Goal: Information Seeking & Learning: Learn about a topic

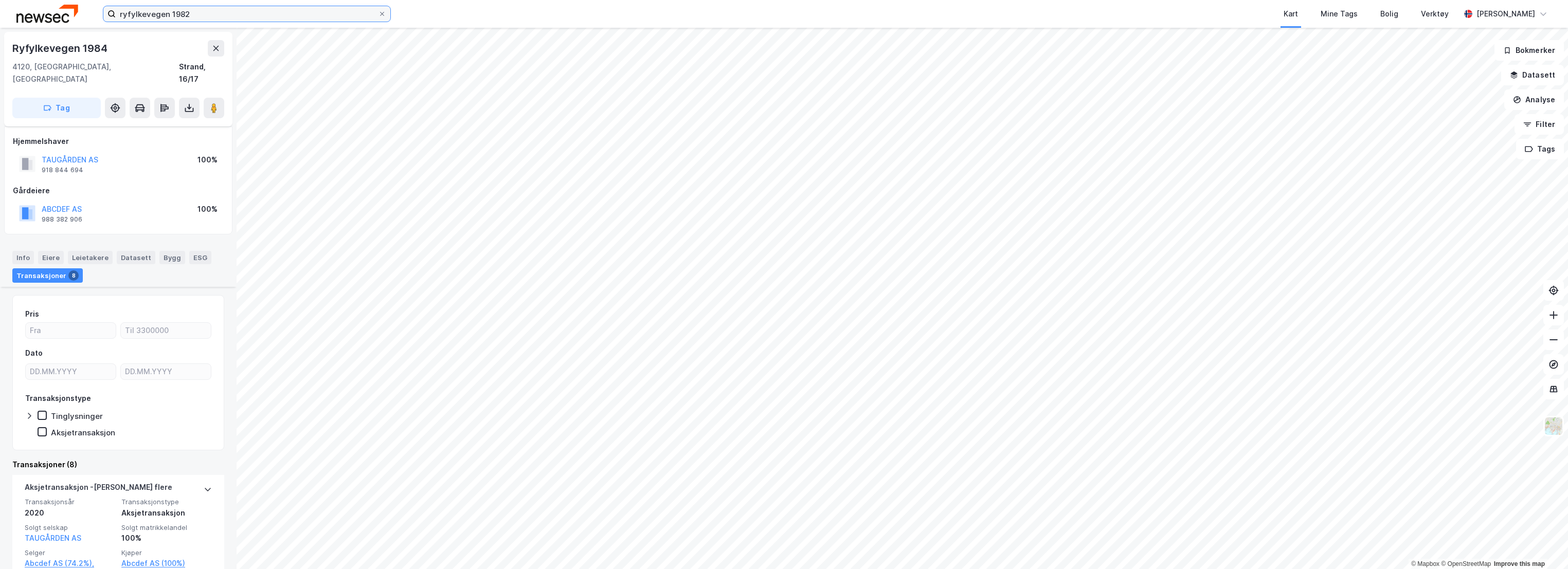
click at [188, 12] on input "ryfylkevegen 1982" at bounding box center [246, 14] width 262 height 15
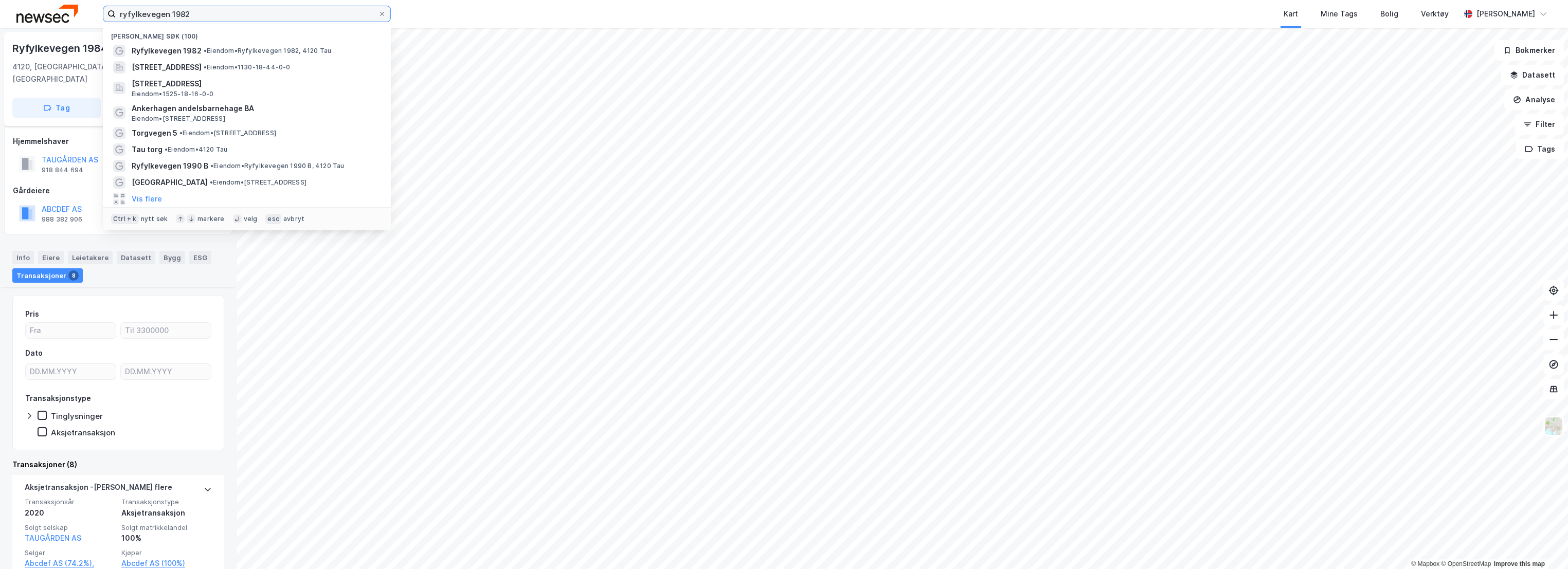
scroll to position [571, 0]
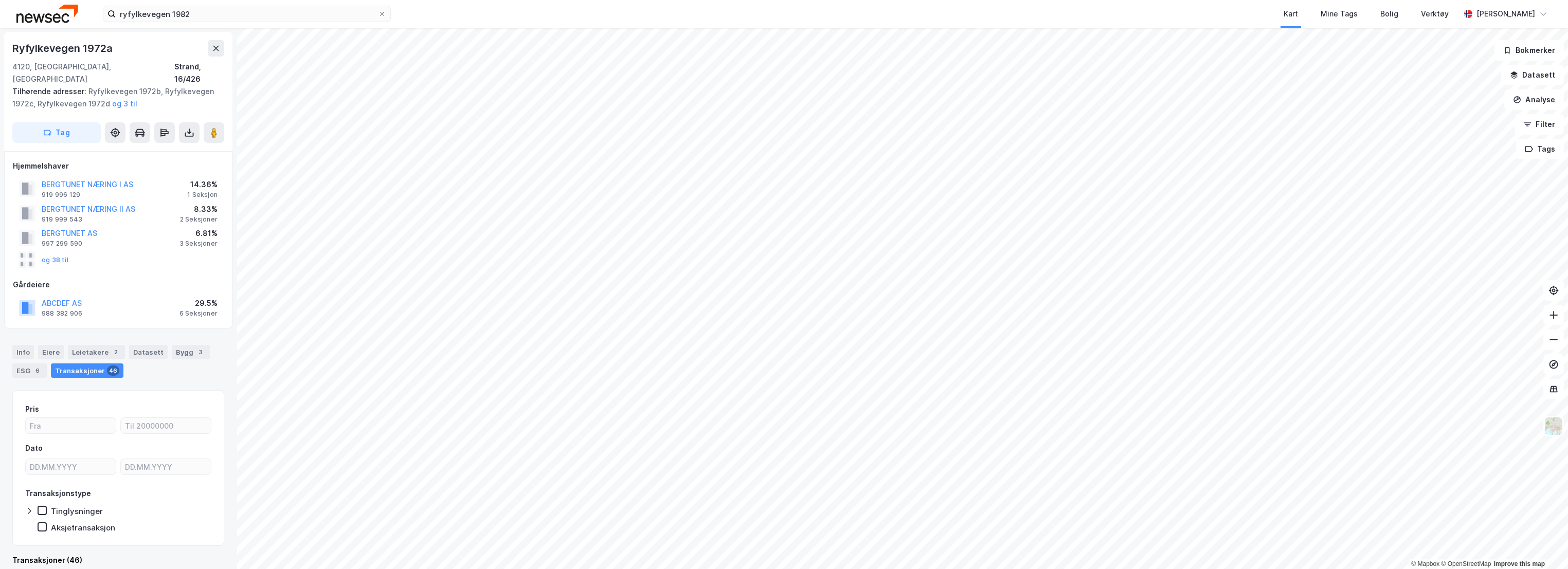
scroll to position [2, 0]
click at [25, 343] on div "Info" at bounding box center [23, 350] width 22 height 15
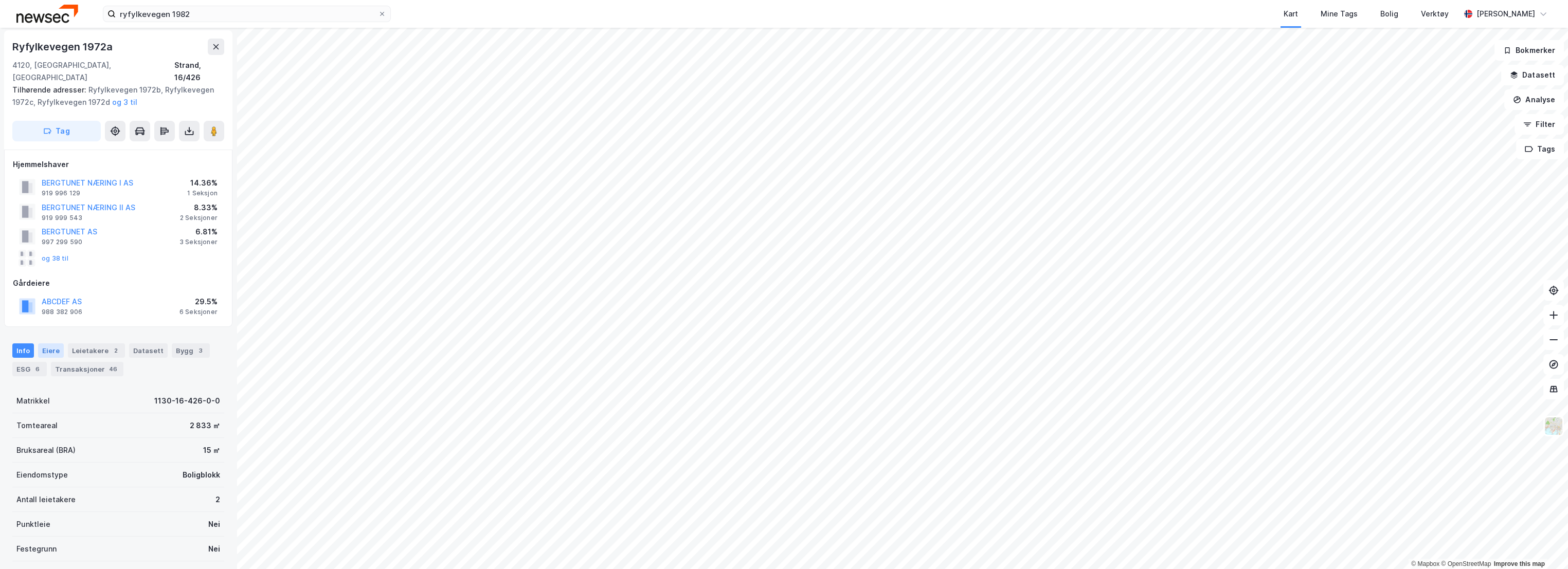
click at [45, 343] on div "Eiere" at bounding box center [50, 350] width 25 height 15
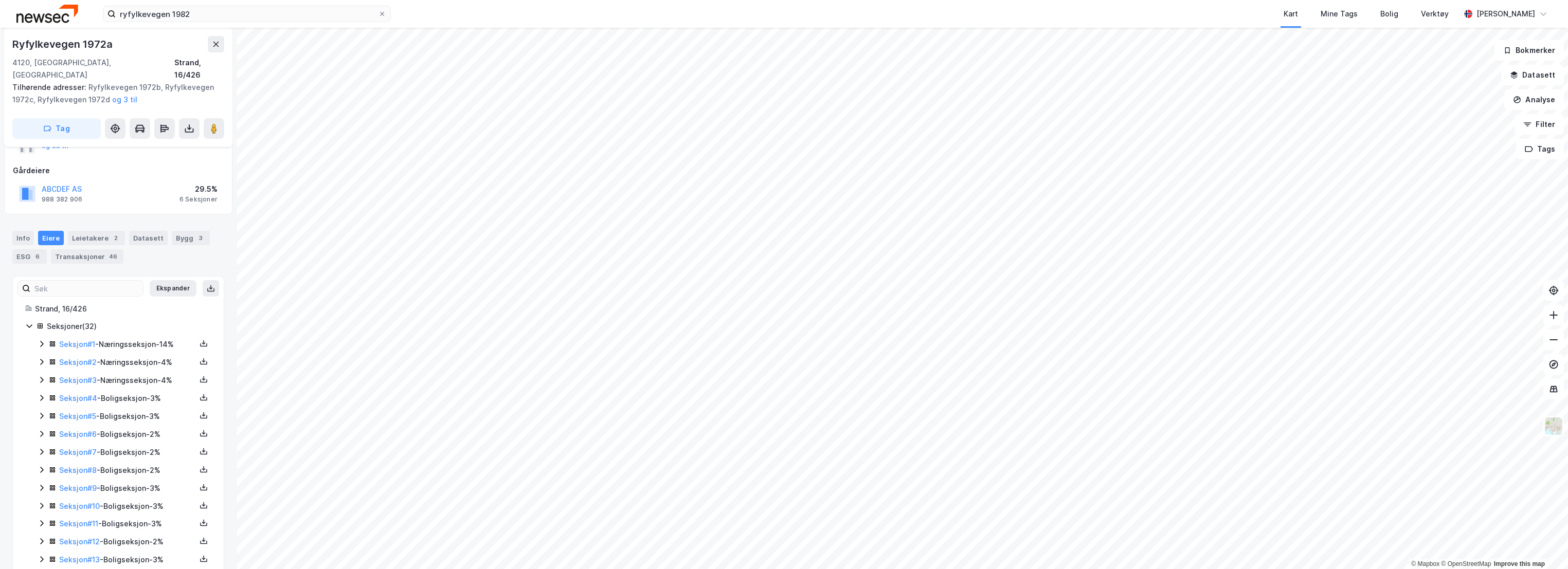
click at [39, 340] on icon at bounding box center [42, 344] width 8 height 8
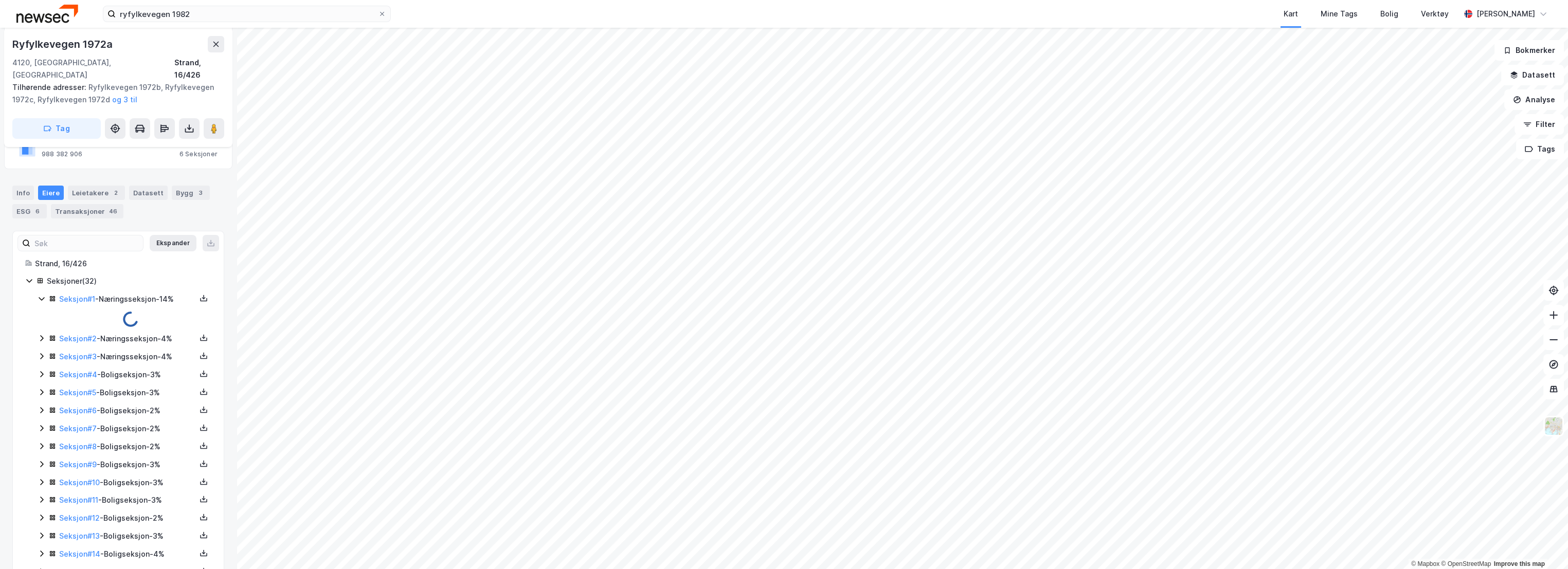
scroll to position [171, 0]
click at [43, 353] on icon at bounding box center [42, 357] width 8 height 8
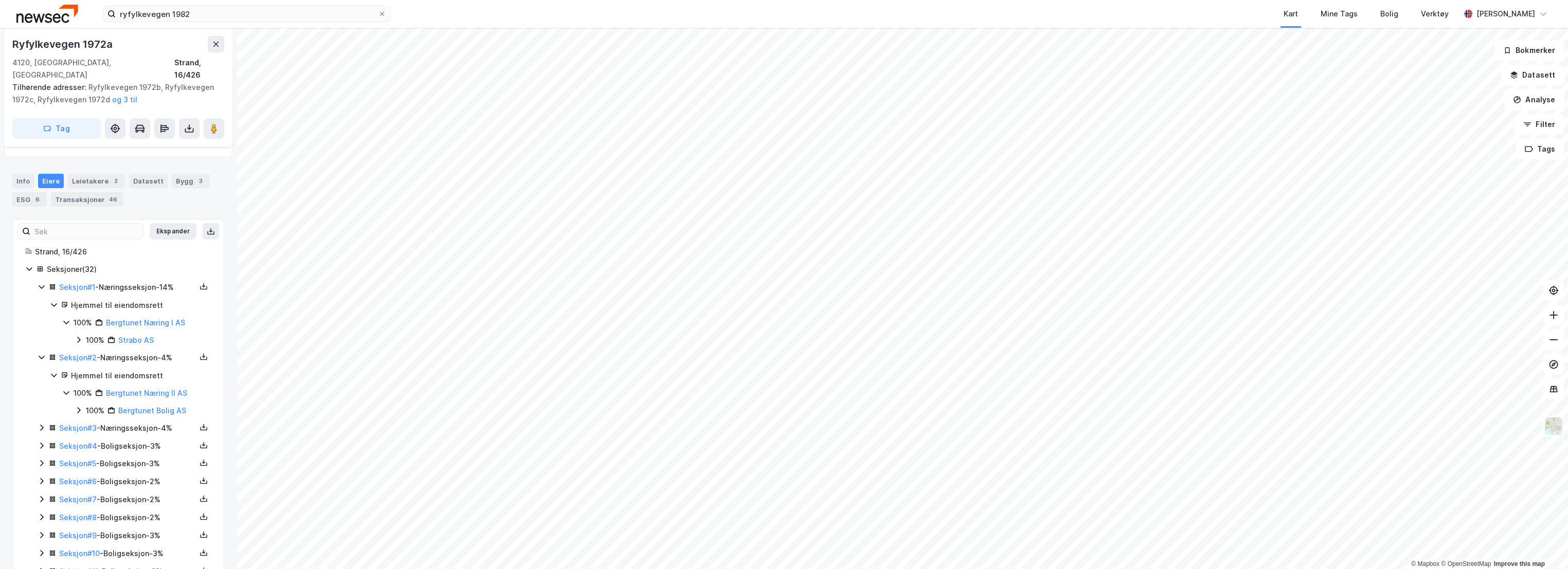
click at [42, 424] on icon at bounding box center [42, 428] width 8 height 8
click at [186, 15] on input "ryfylkevegen 1982" at bounding box center [246, 14] width 262 height 15
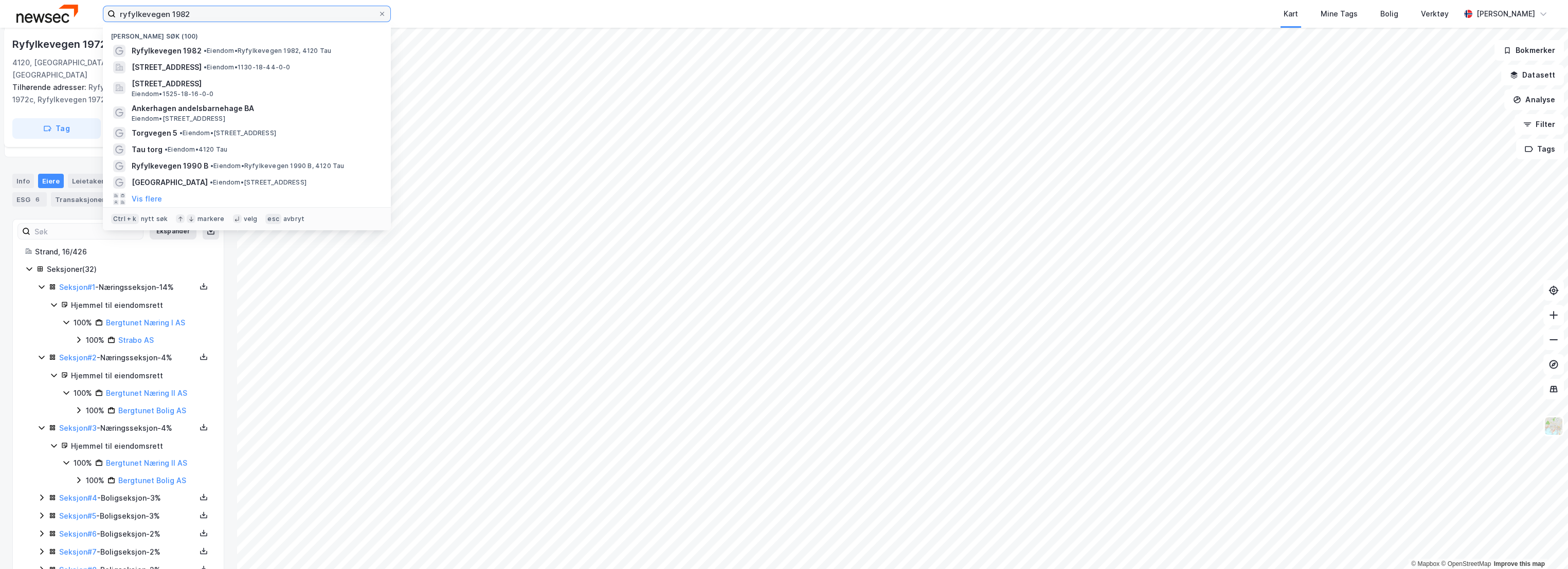
click at [186, 15] on input "ryfylkevegen 1982" at bounding box center [246, 14] width 262 height 15
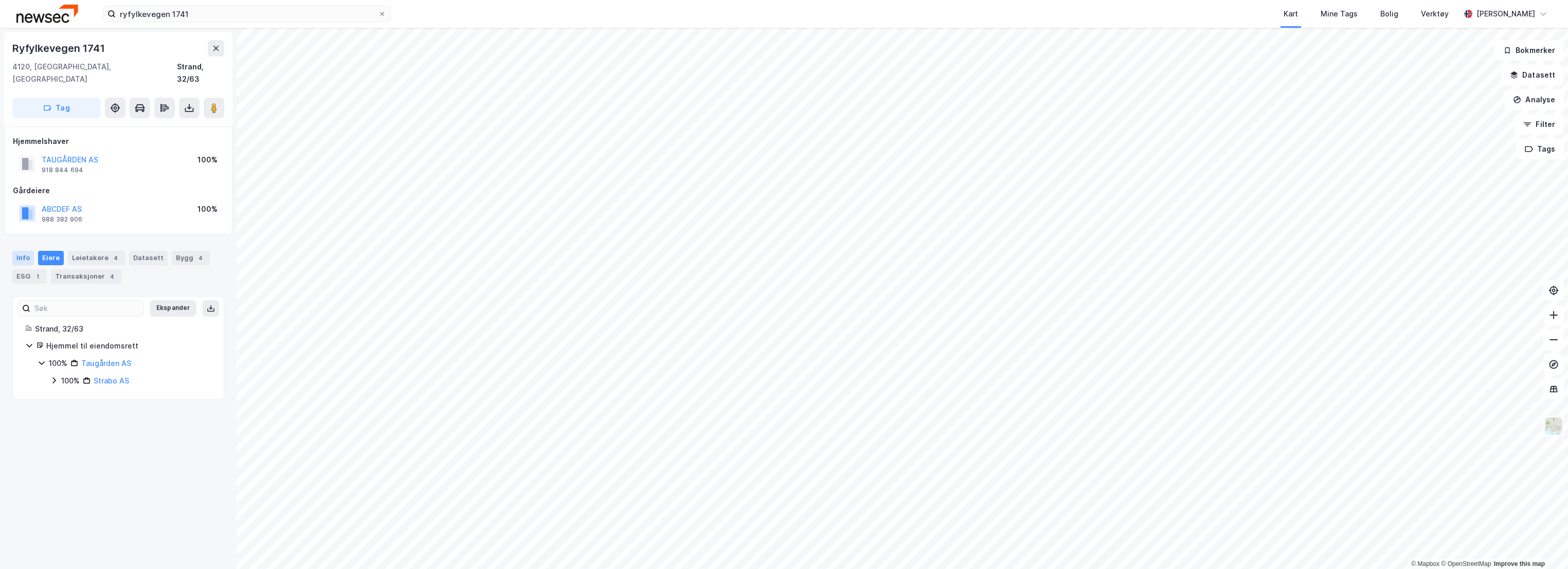
click at [24, 251] on div "Info" at bounding box center [23, 258] width 22 height 15
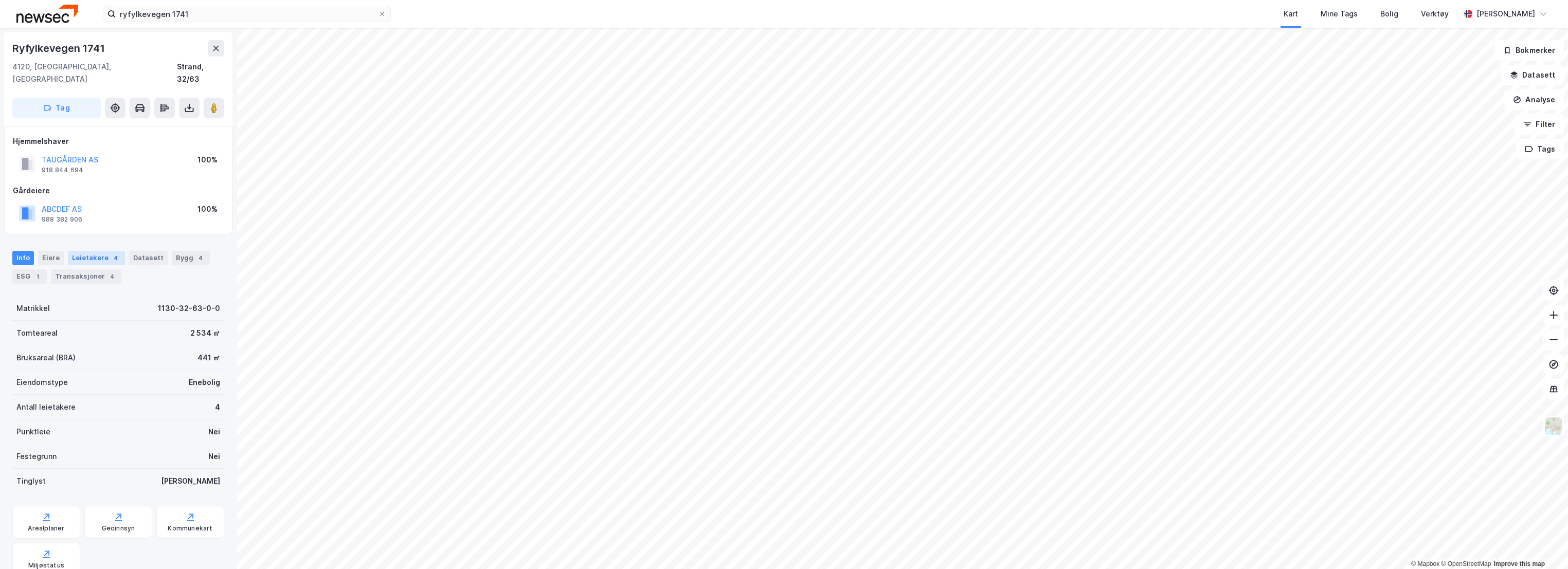
click at [81, 251] on div "Leietakere 4" at bounding box center [96, 258] width 57 height 15
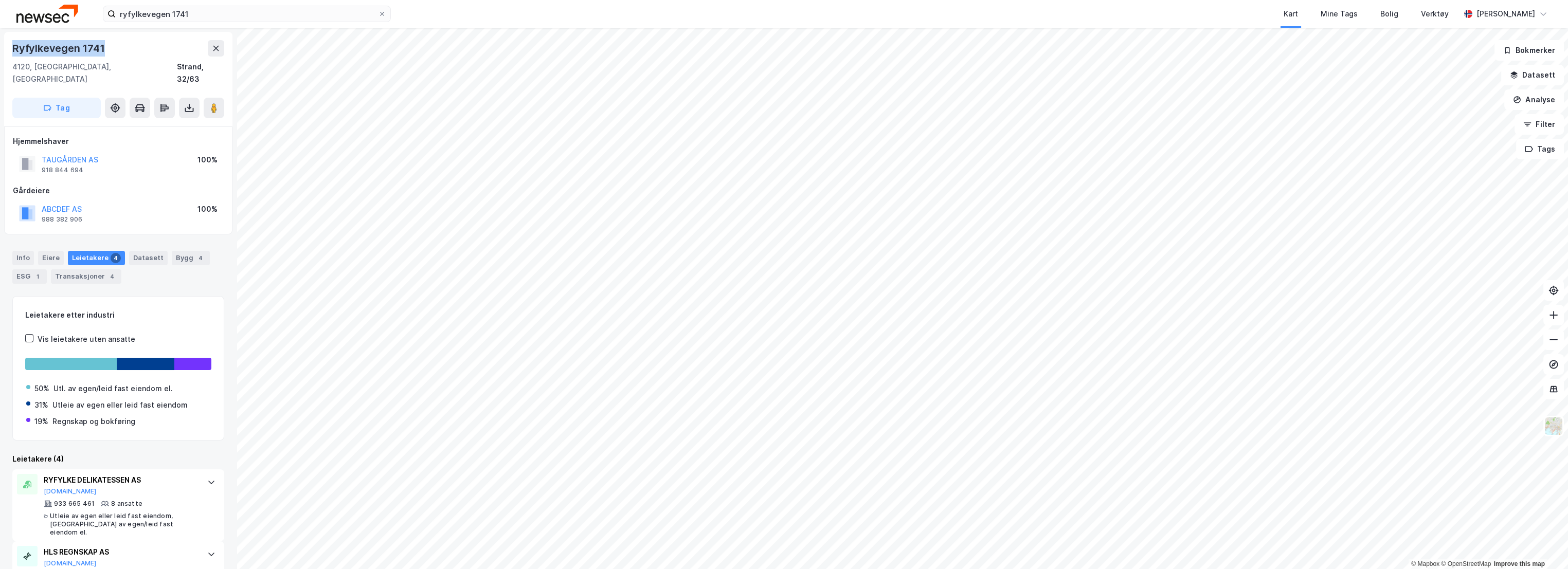
drag, startPoint x: 105, startPoint y: 48, endPoint x: 6, endPoint y: 43, distance: 99.1
click at [6, 43] on div "Ryfylkevegen 1741 [STREET_ADDRESS]" at bounding box center [118, 78] width 229 height 95
copy div "Ryfylkevegen 1741"
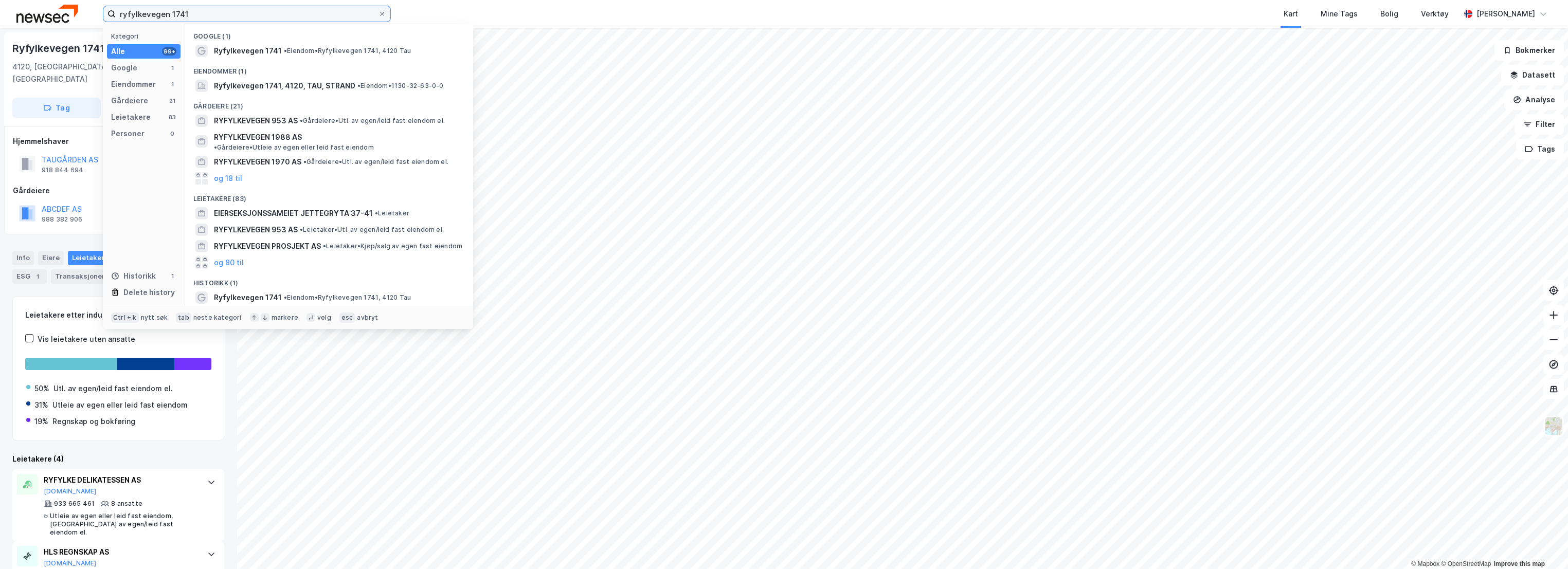
drag, startPoint x: 227, startPoint y: 17, endPoint x: 55, endPoint y: 24, distance: 172.1
click at [55, 24] on div "ryfylkevegen 1741 Kategori Alle 99+ Google 1 Eiendommer 1 Gårdeiere 21 Leietake…" at bounding box center [784, 14] width 1568 height 28
paste input "Kvalshaugvegen 6 AS"
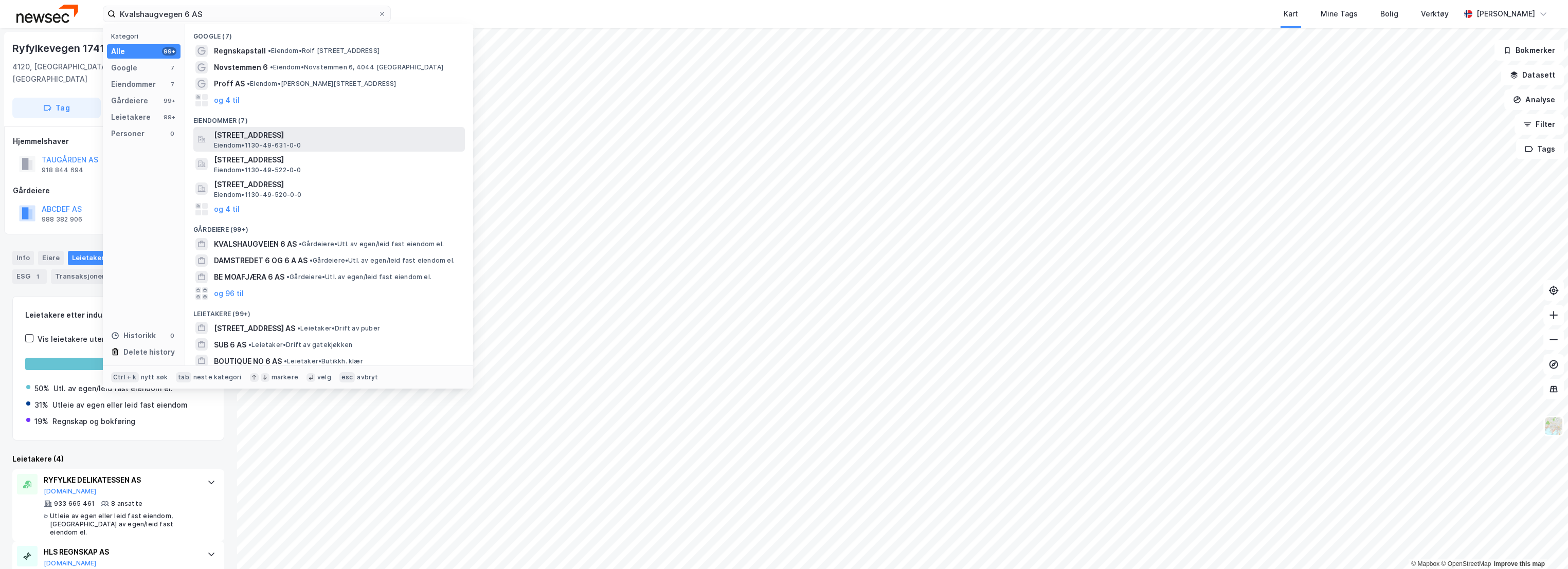
click at [283, 135] on span "[STREET_ADDRESS]" at bounding box center [337, 135] width 247 height 12
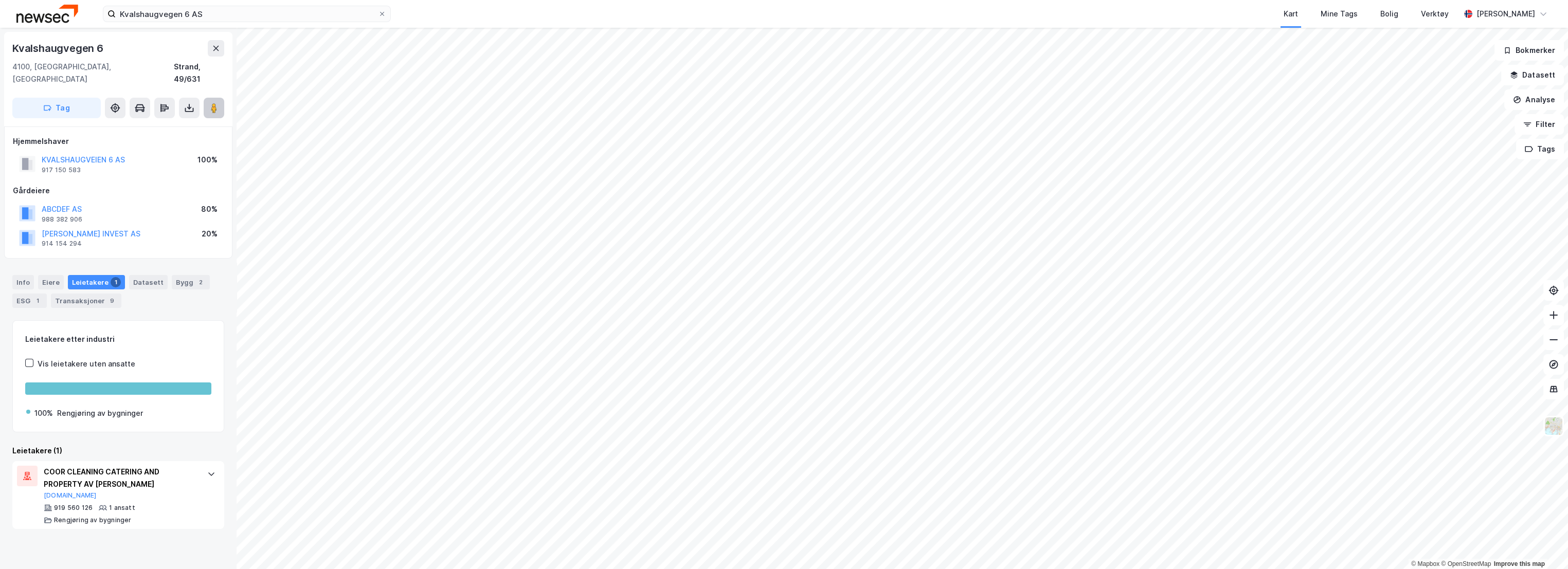
click at [212, 103] on image at bounding box center [214, 108] width 6 height 10
click at [212, 10] on input "Kvalshaugvegen 6 AS" at bounding box center [246, 14] width 262 height 15
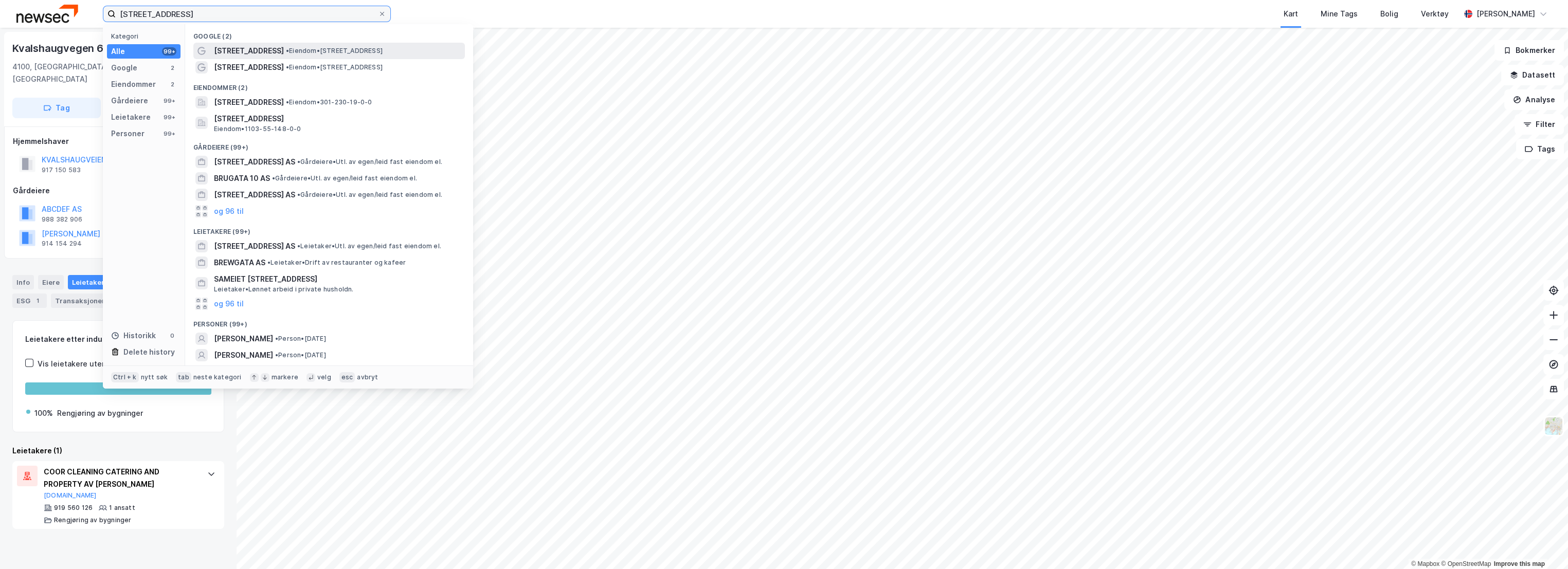
type input "[STREET_ADDRESS]"
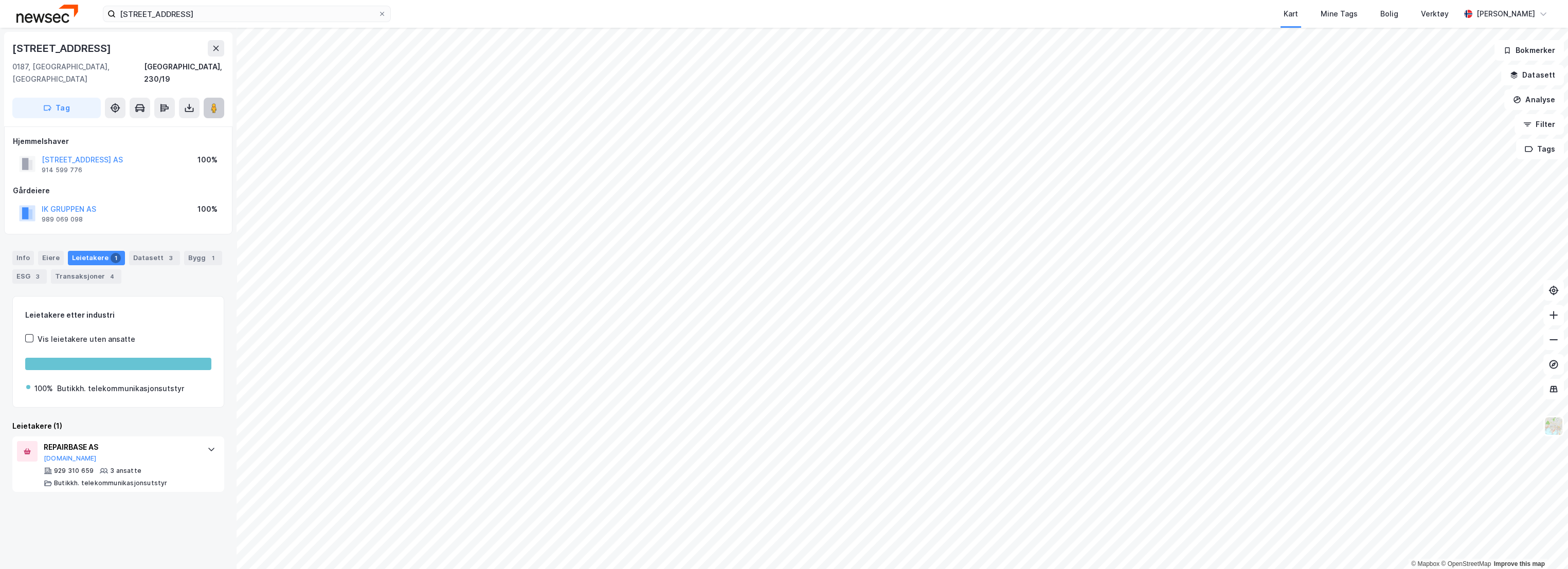
click at [219, 98] on button at bounding box center [214, 108] width 21 height 21
click at [217, 45] on icon at bounding box center [215, 48] width 8 height 8
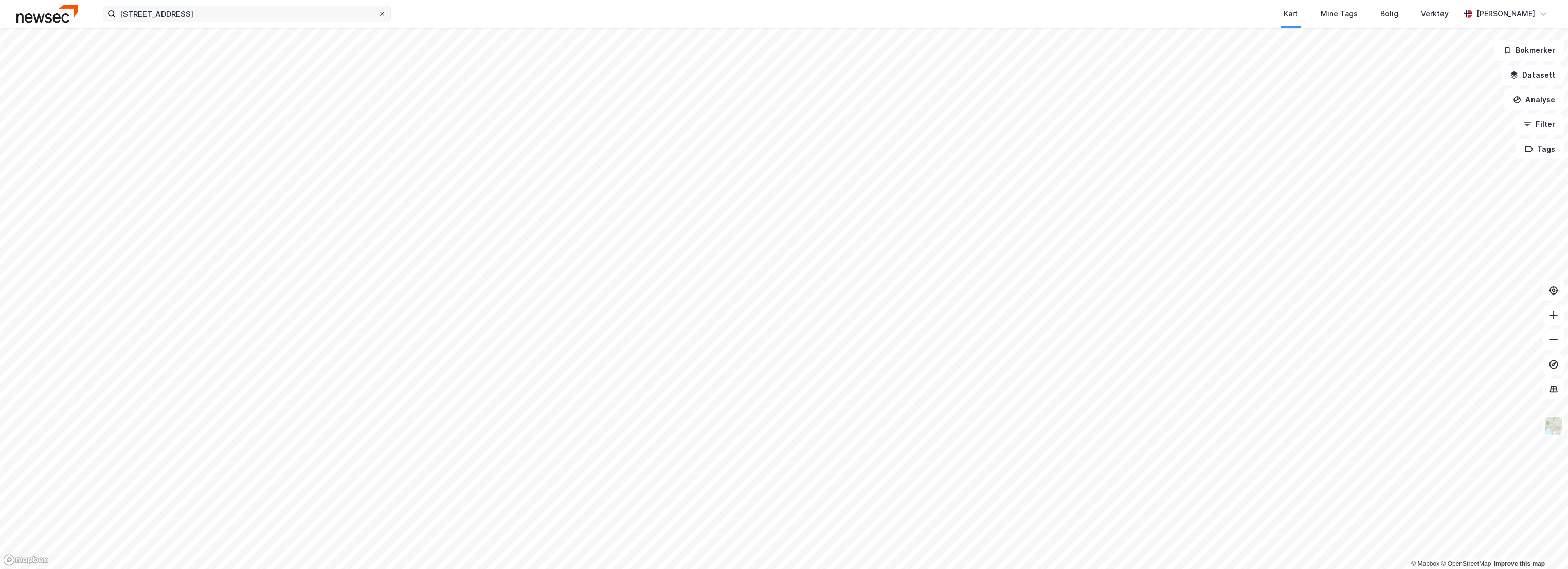
click at [383, 14] on icon at bounding box center [382, 14] width 6 height 6
click at [378, 14] on input "[STREET_ADDRESS]" at bounding box center [246, 14] width 262 height 15
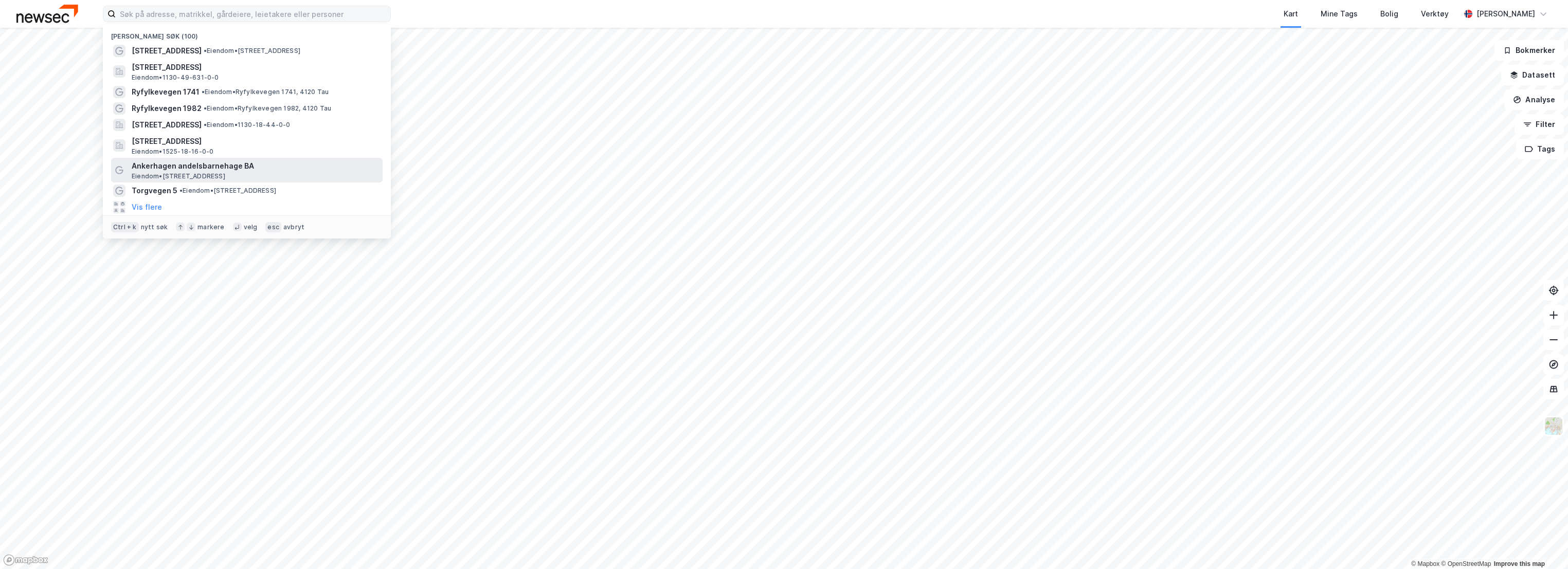
click at [216, 164] on span "Ankerhagen andelsbarnehage BA" at bounding box center [255, 166] width 247 height 12
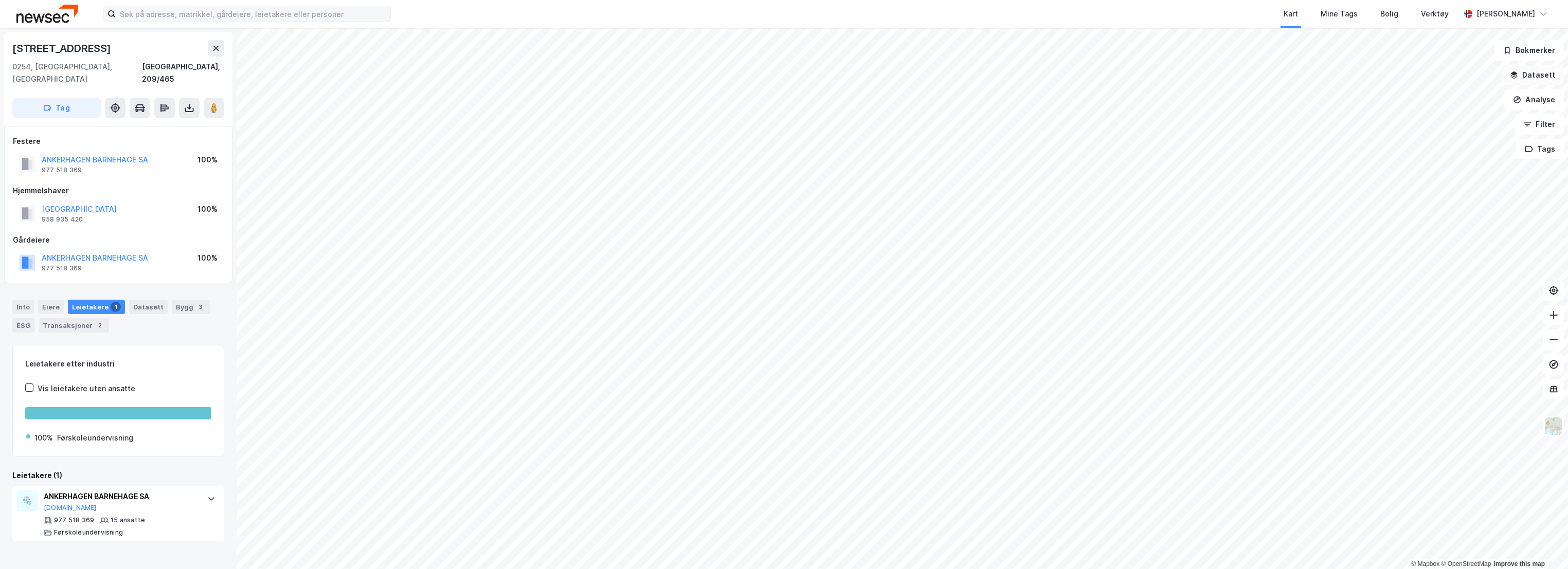
click at [1537, 74] on button "Datasett" at bounding box center [1533, 75] width 63 height 21
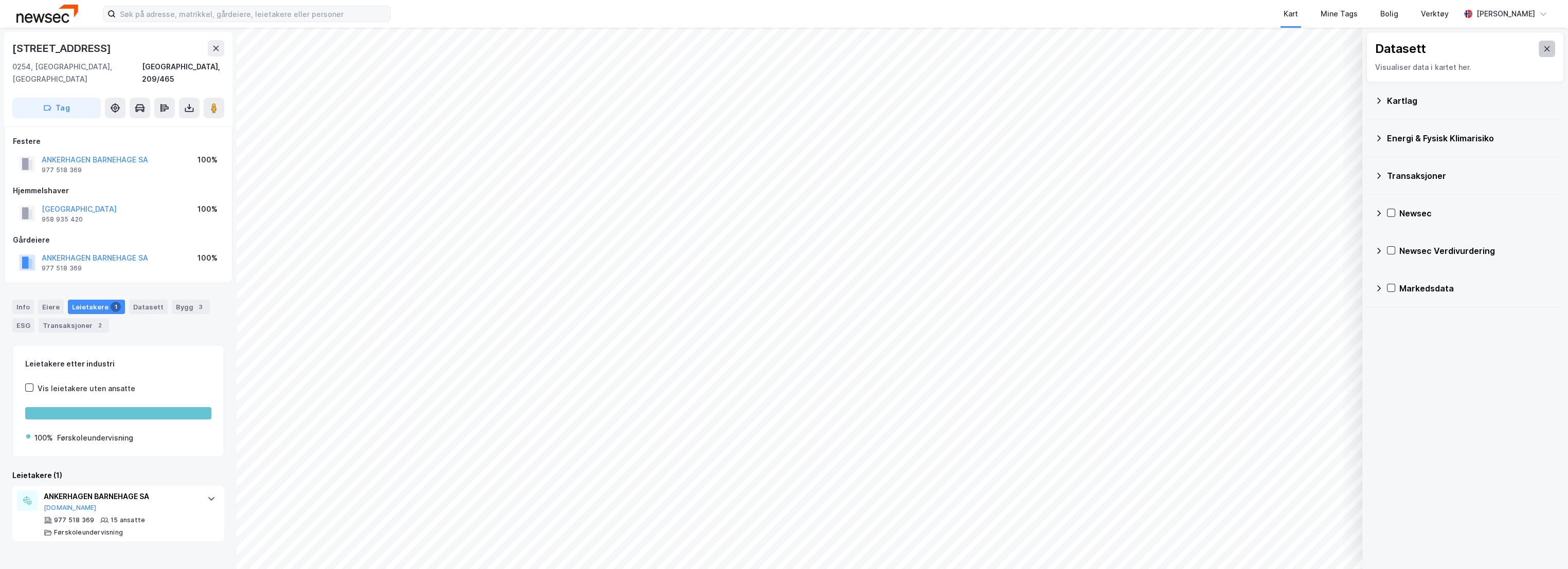
click at [1543, 45] on icon at bounding box center [1546, 48] width 8 height 8
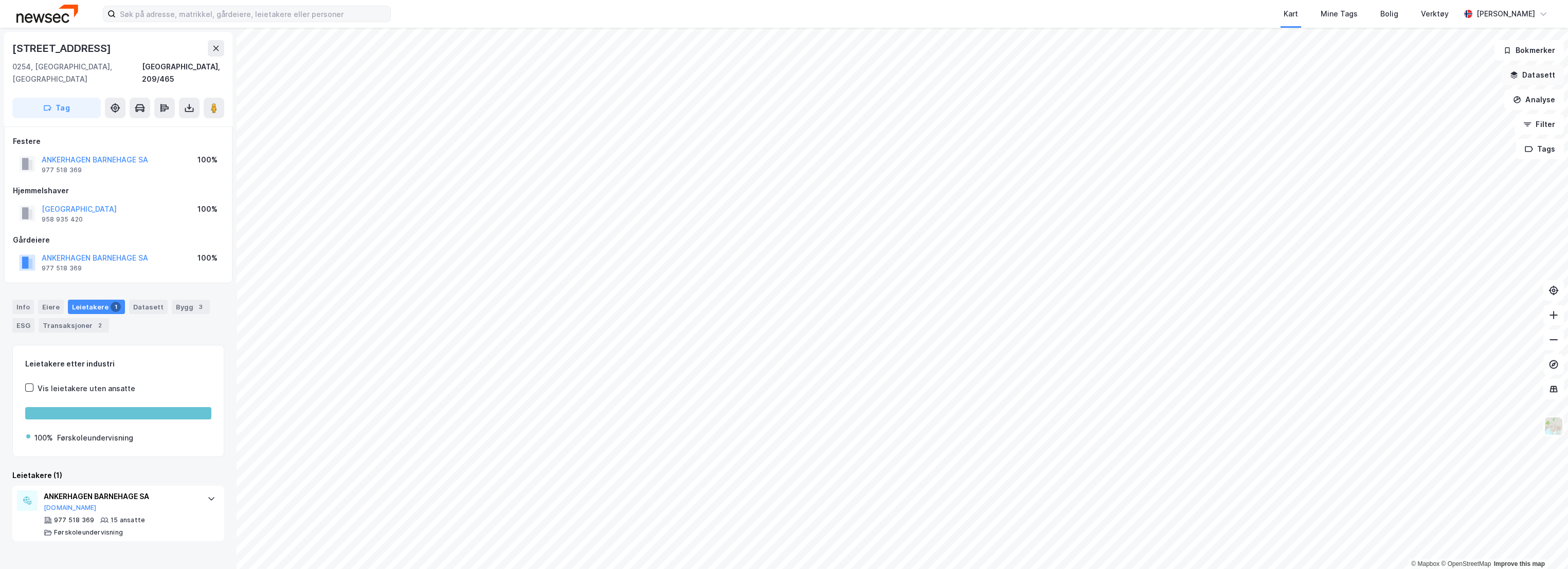
click at [1544, 77] on button "Datasett" at bounding box center [1533, 75] width 63 height 21
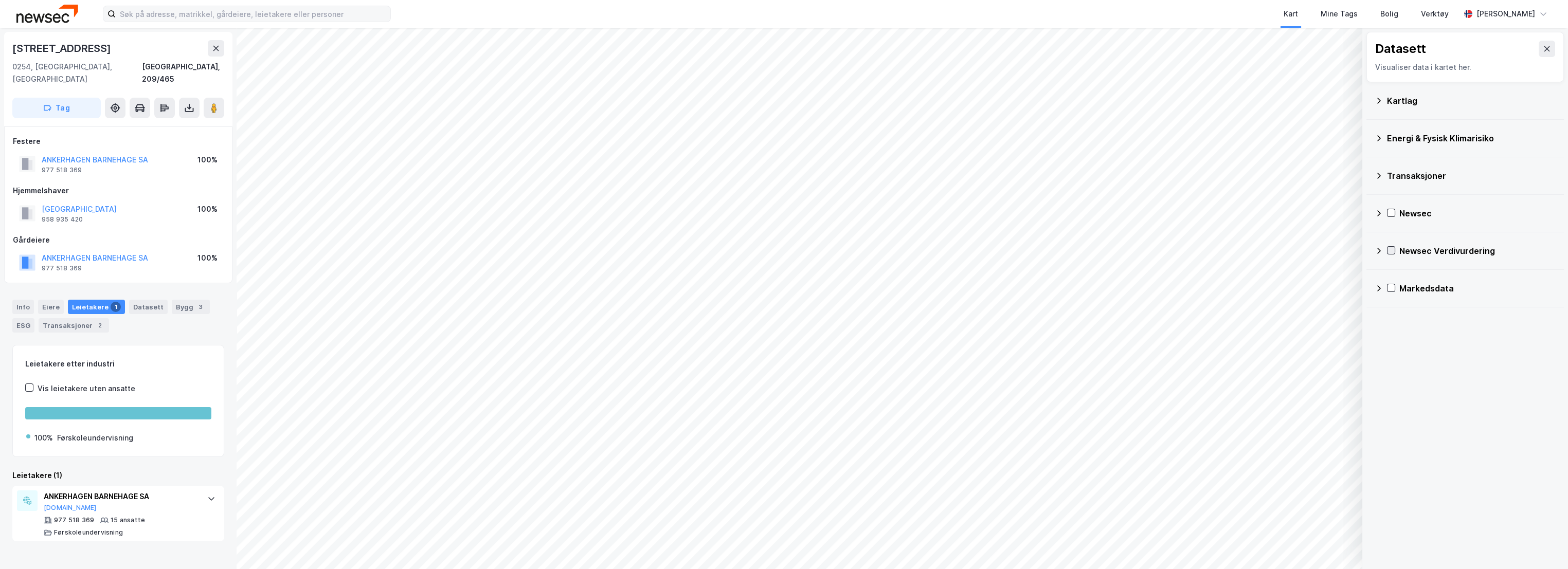
click at [1391, 251] on icon at bounding box center [1390, 250] width 7 height 7
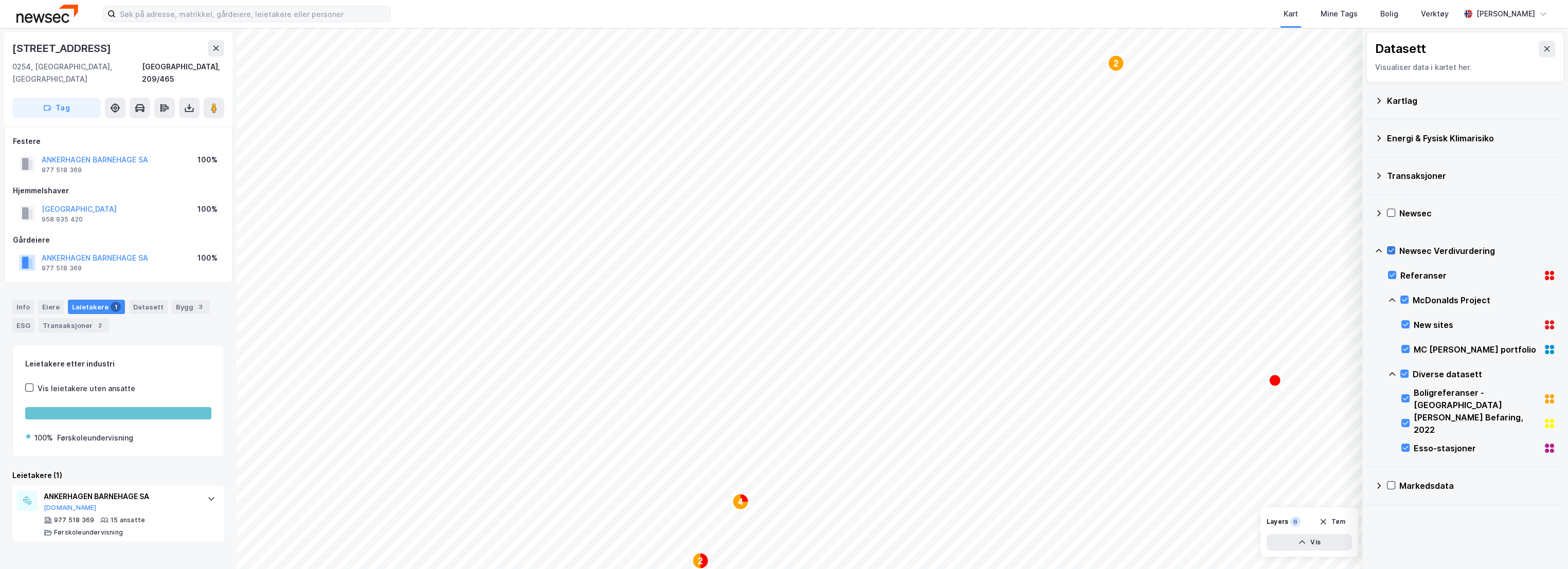
click at [1392, 251] on icon at bounding box center [1390, 250] width 7 height 7
click at [1378, 249] on icon at bounding box center [1379, 250] width 6 height 4
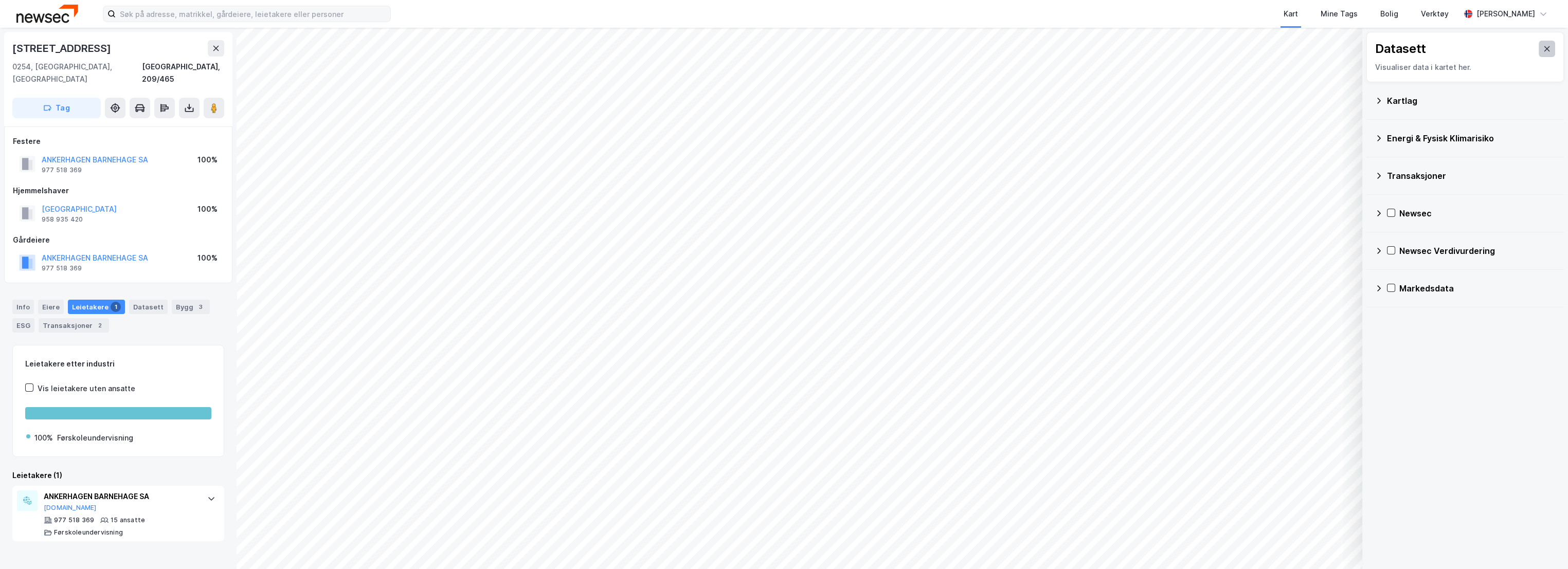
click at [1544, 49] on icon at bounding box center [1546, 48] width 5 height 5
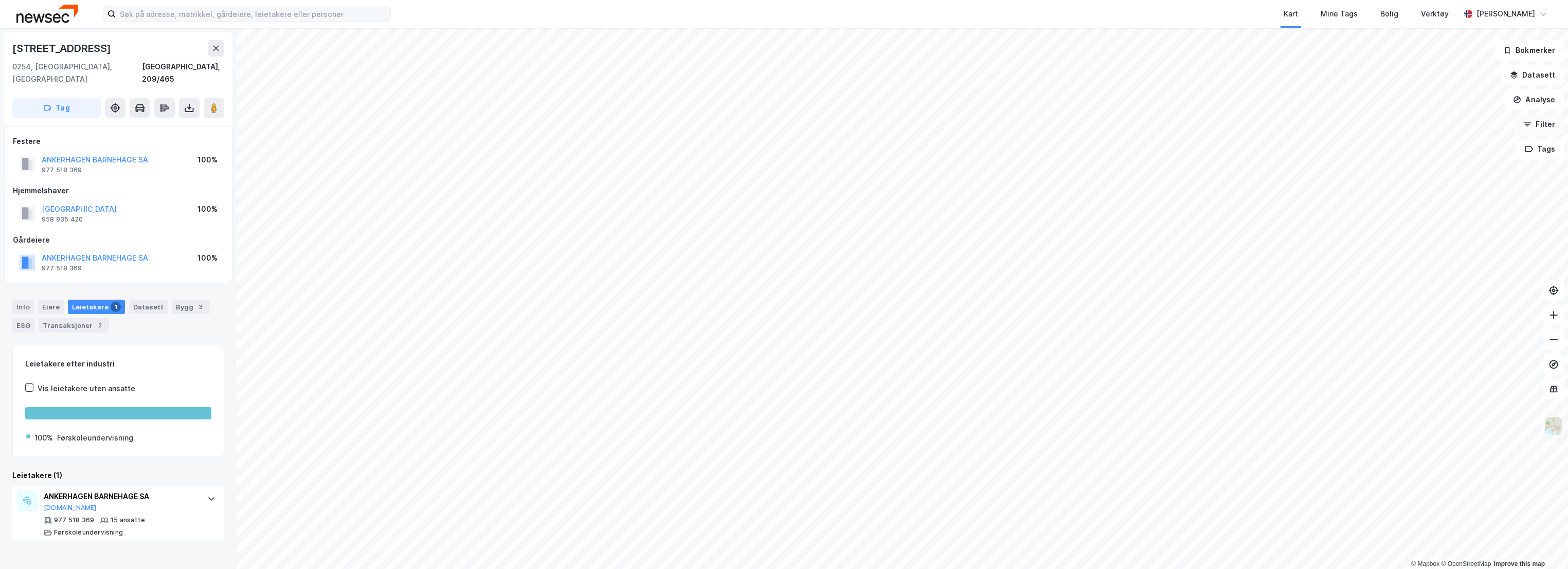
click at [1543, 126] on button "Filter" at bounding box center [1539, 124] width 49 height 21
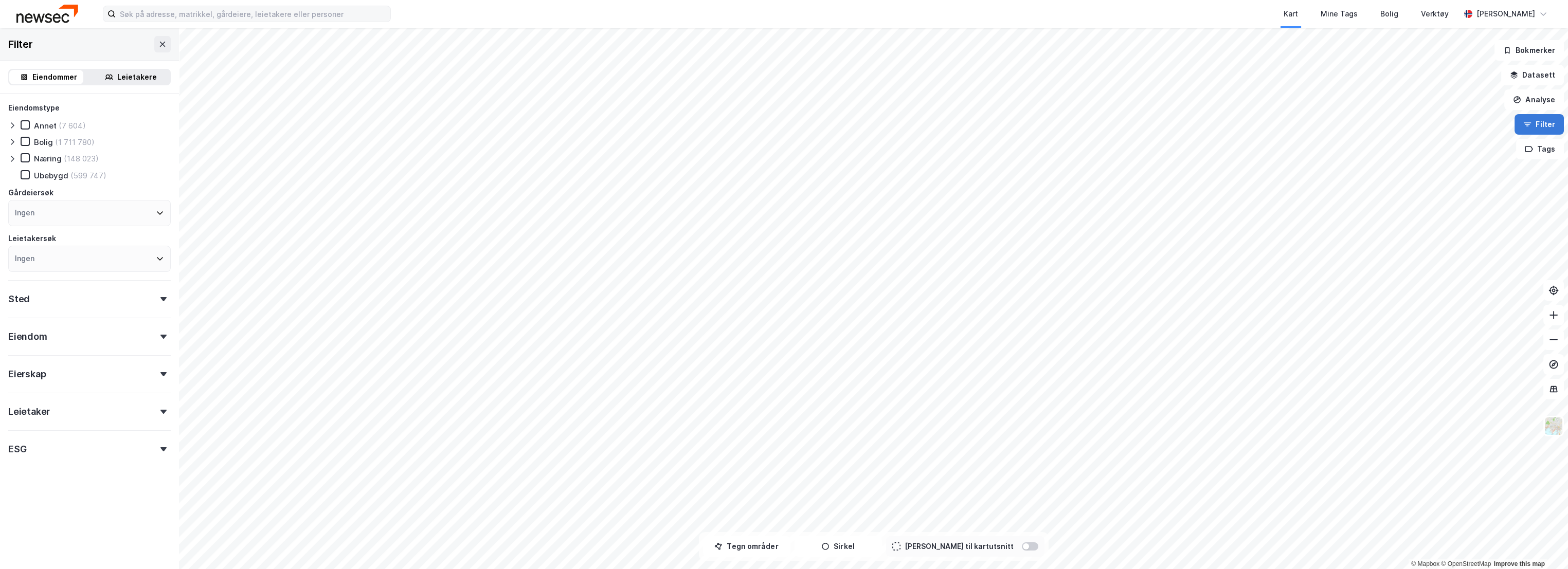
click at [1543, 126] on button "Filter" at bounding box center [1539, 124] width 49 height 21
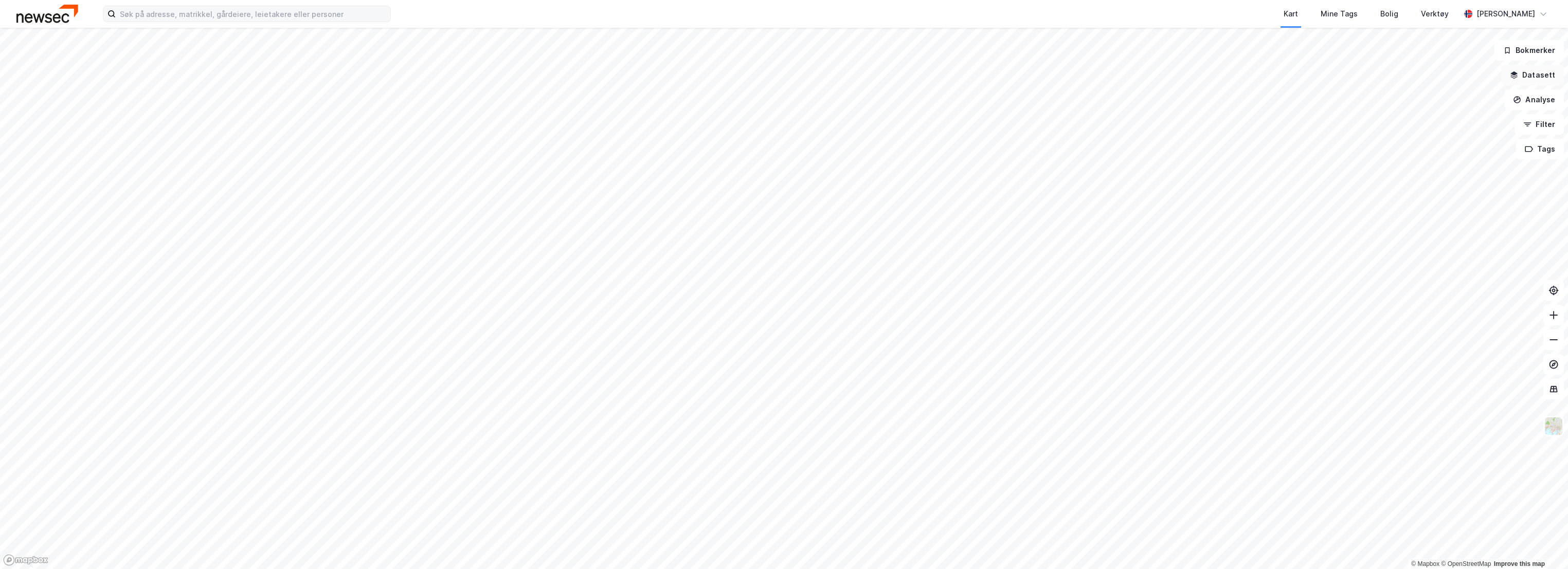
click at [1543, 78] on button "Datasett" at bounding box center [1533, 75] width 63 height 21
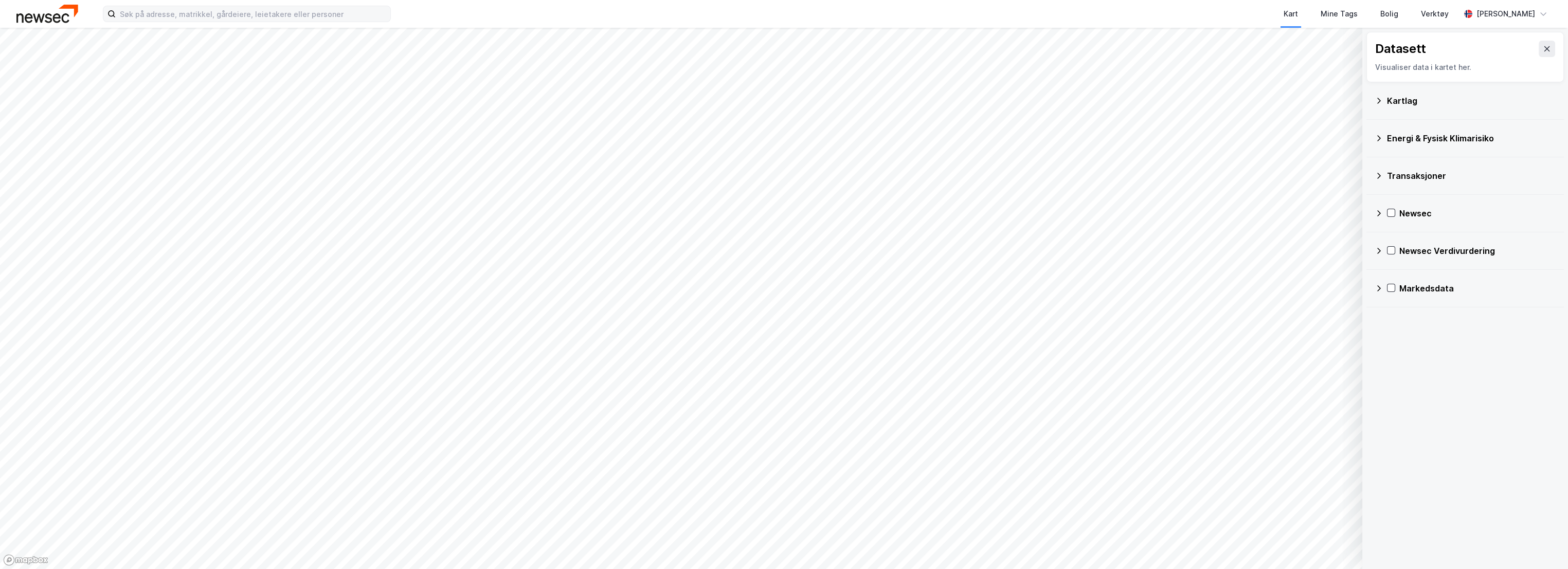
click at [1430, 101] on div "Kartlag" at bounding box center [1471, 101] width 168 height 12
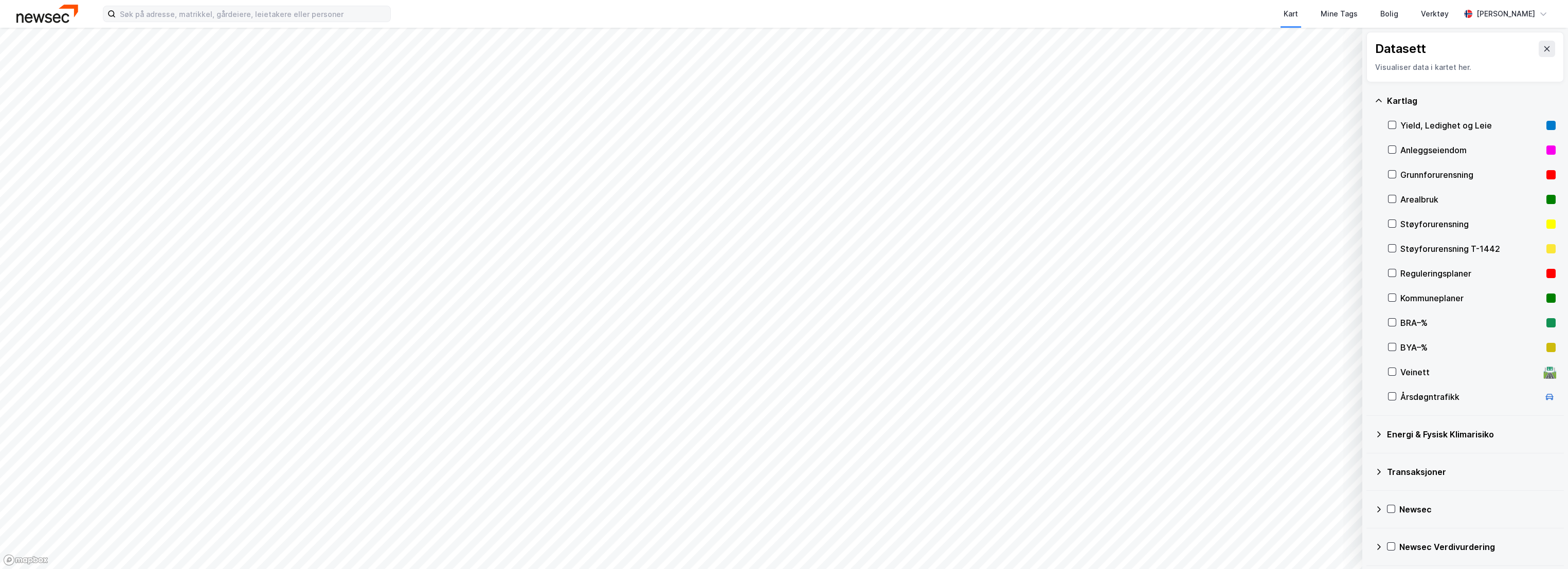
click at [1415, 272] on div "Reguleringsplaner" at bounding box center [1471, 274] width 142 height 12
click at [1395, 275] on icon at bounding box center [1392, 272] width 7 height 7
click at [1395, 296] on icon at bounding box center [1392, 297] width 7 height 7
click at [1397, 294] on div "Kommuneplaner" at bounding box center [1472, 298] width 168 height 25
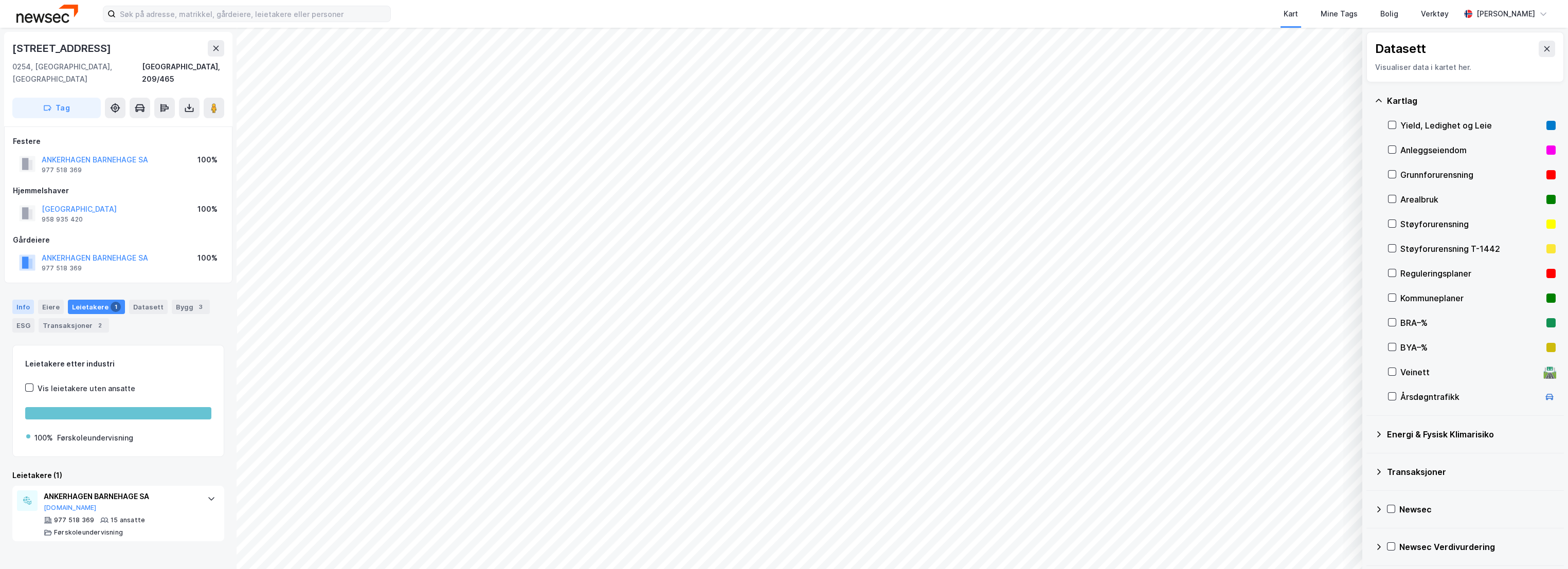
click at [24, 300] on div "Info" at bounding box center [23, 307] width 22 height 15
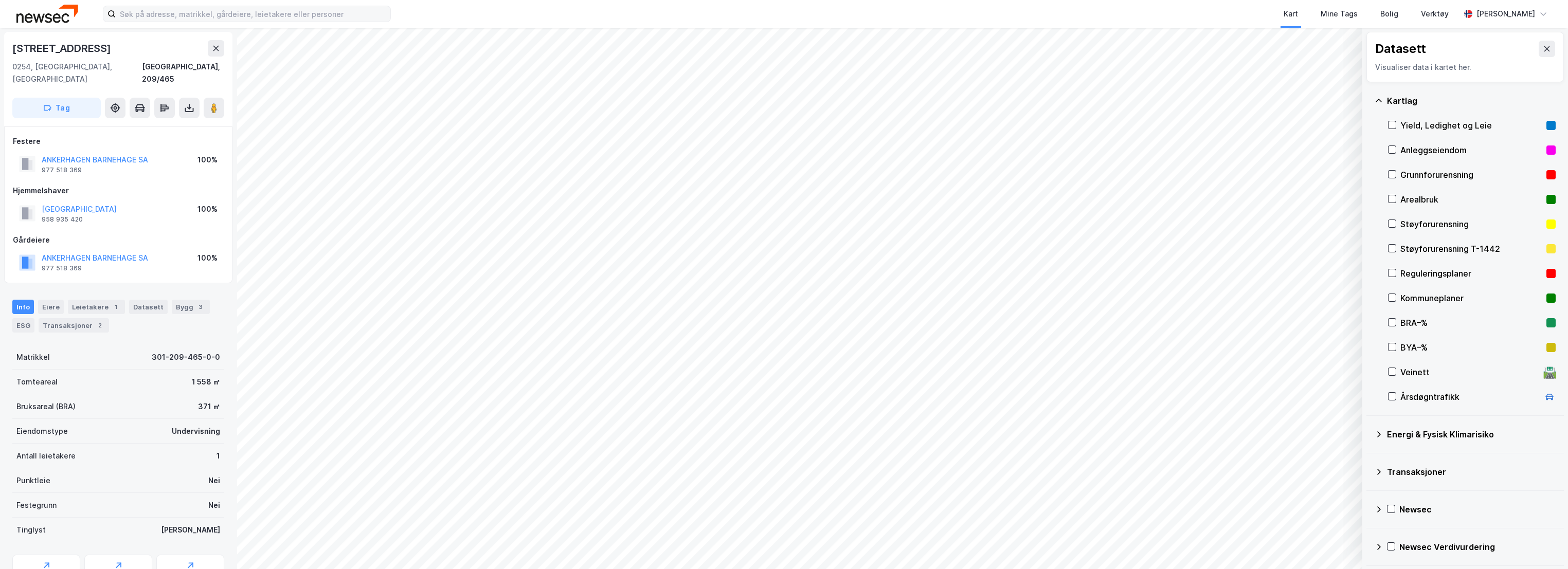
scroll to position [39, 0]
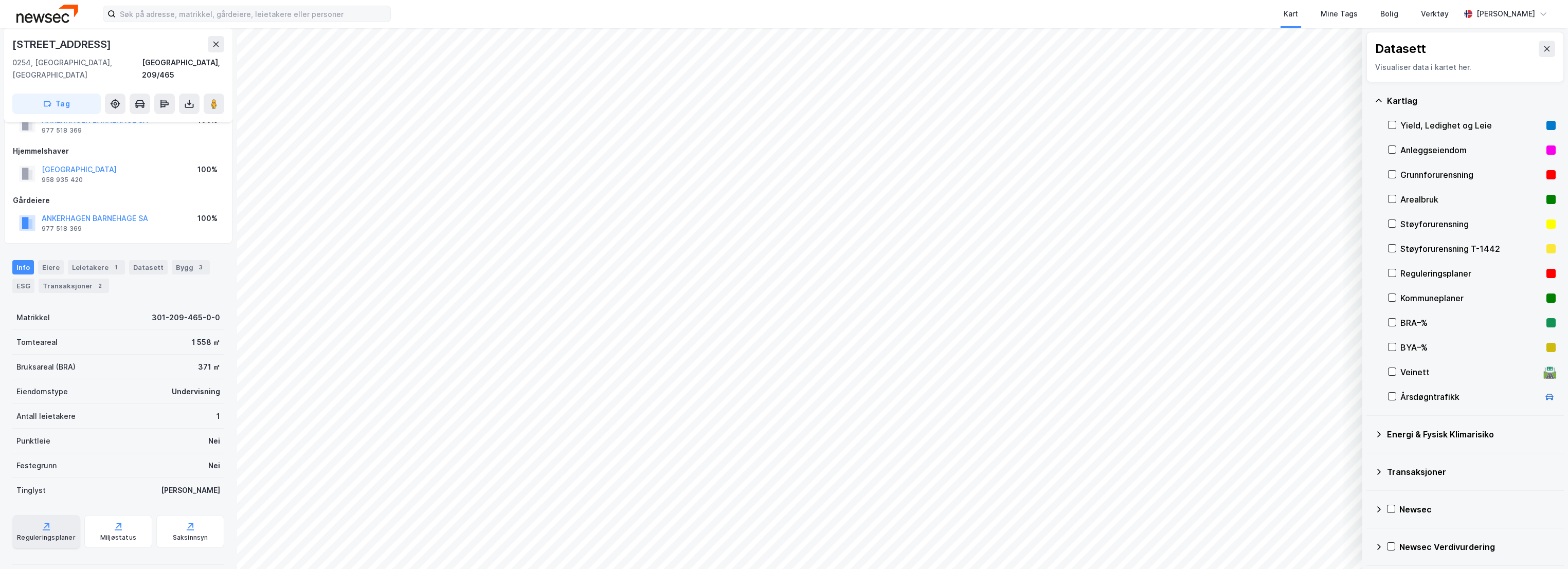
click at [49, 521] on icon at bounding box center [45, 526] width 10 height 10
click at [235, 12] on input at bounding box center [252, 14] width 275 height 15
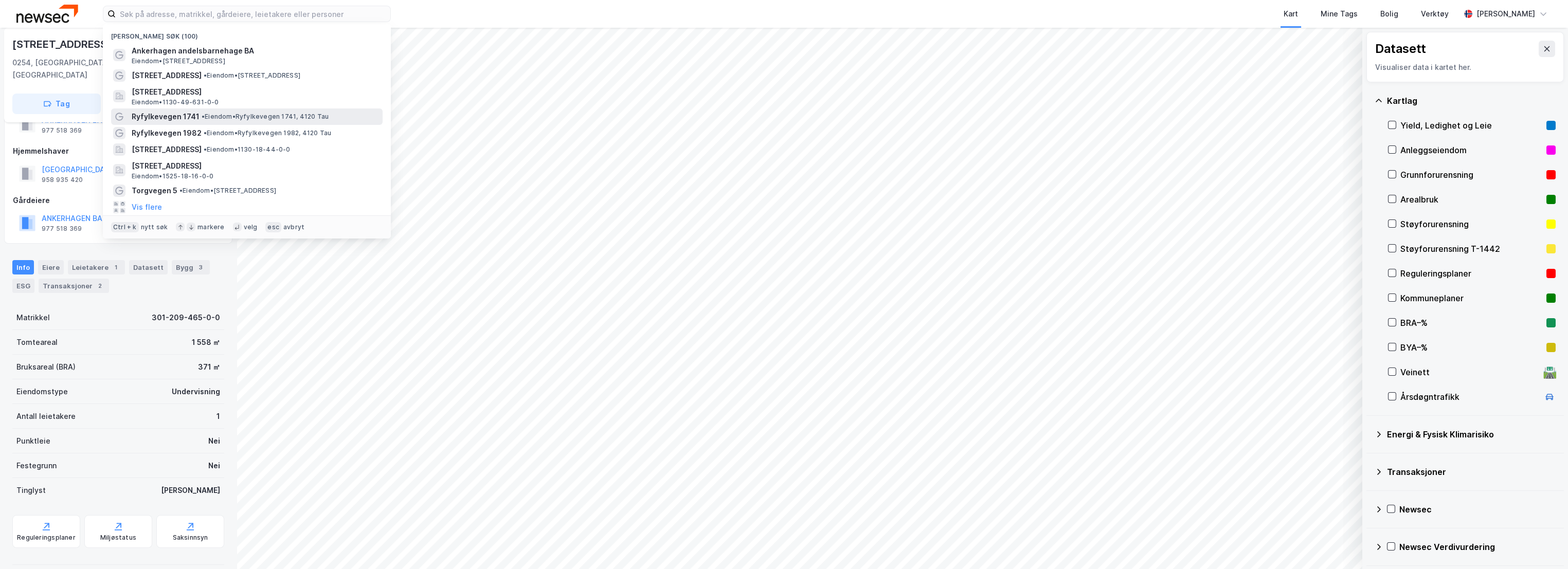
click at [216, 118] on span "• Eiendom • Ryfylkevegen 1741, 4120 Tau" at bounding box center [265, 116] width 127 height 8
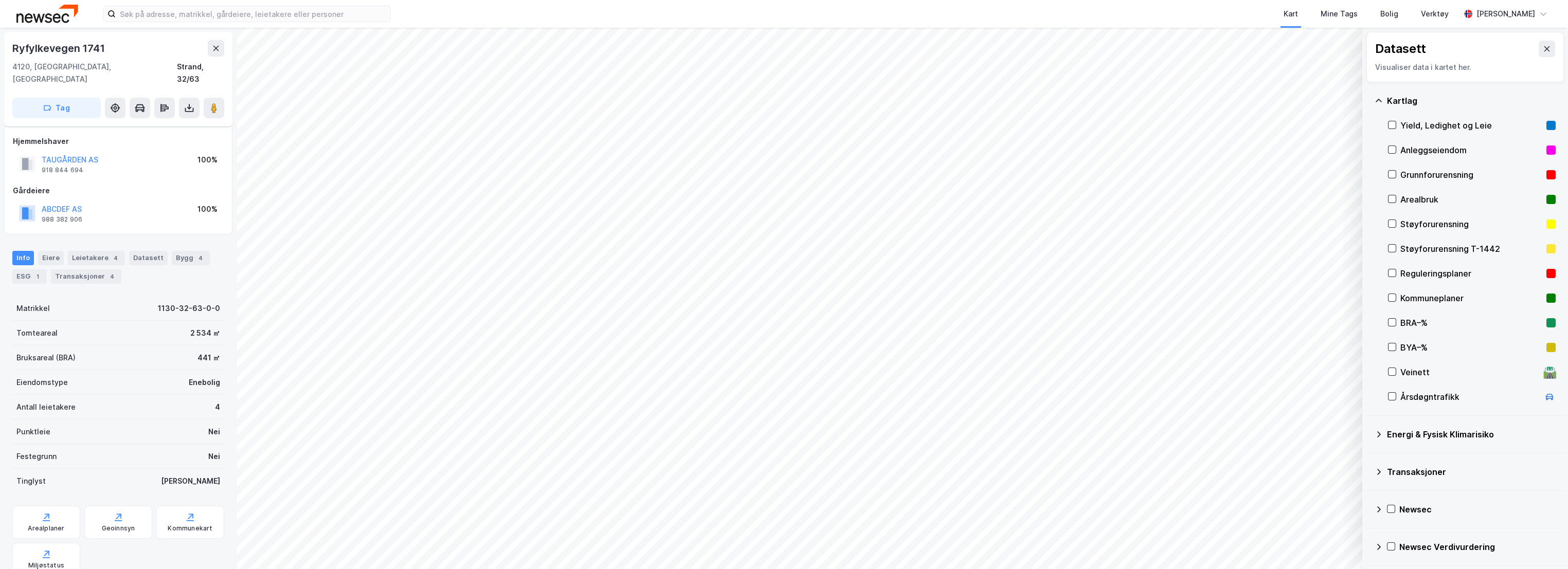
scroll to position [28, 0]
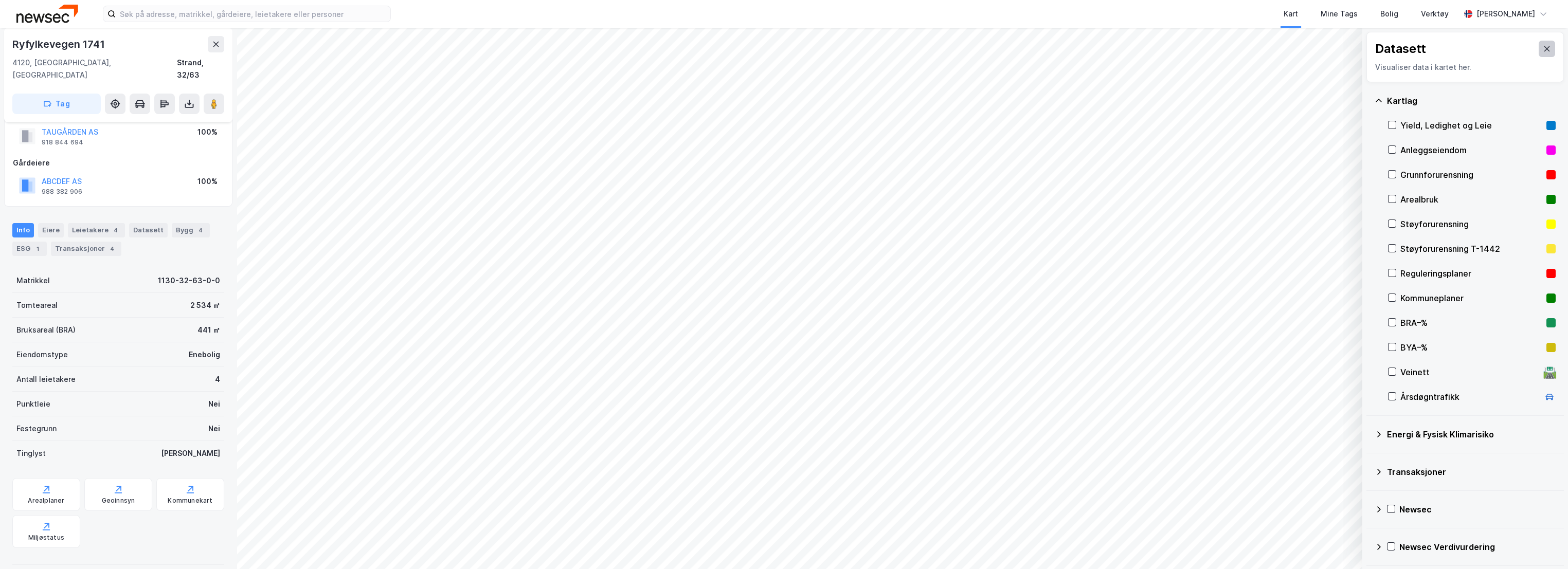
click at [1543, 49] on icon at bounding box center [1546, 48] width 8 height 8
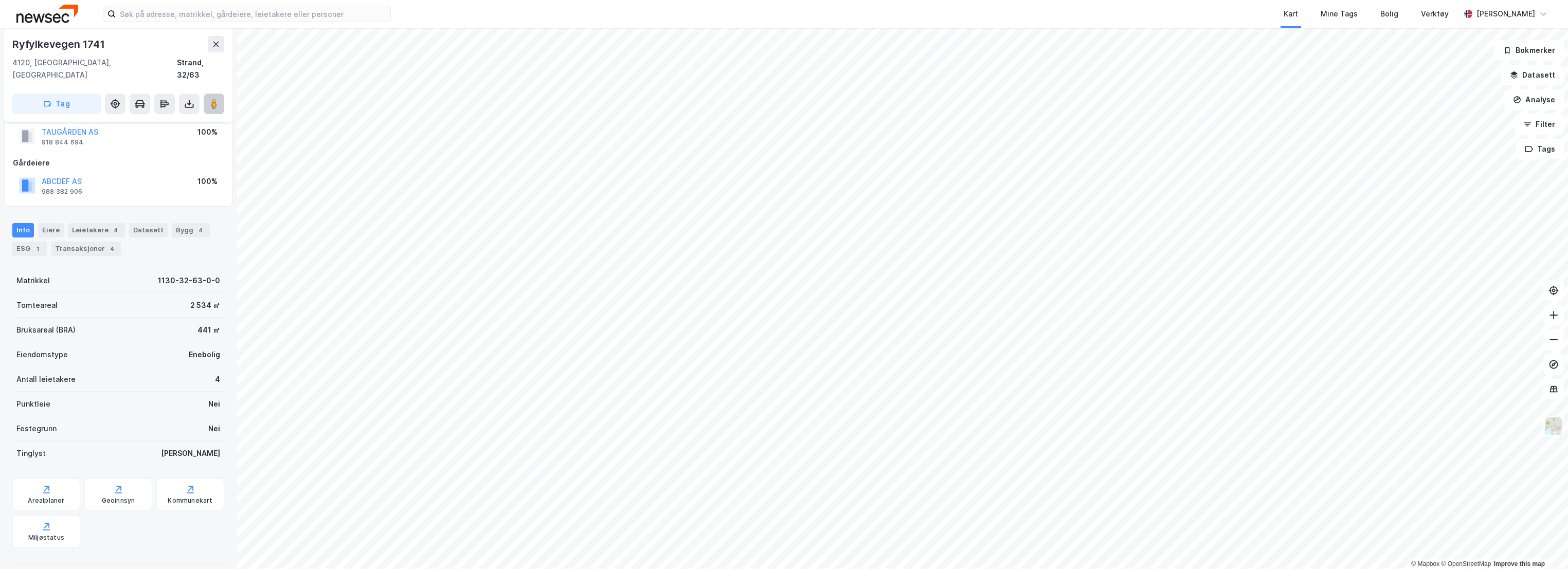
click at [210, 98] on icon at bounding box center [213, 103] width 10 height 10
click at [199, 62] on div "Strand, 32/63" at bounding box center [200, 69] width 47 height 25
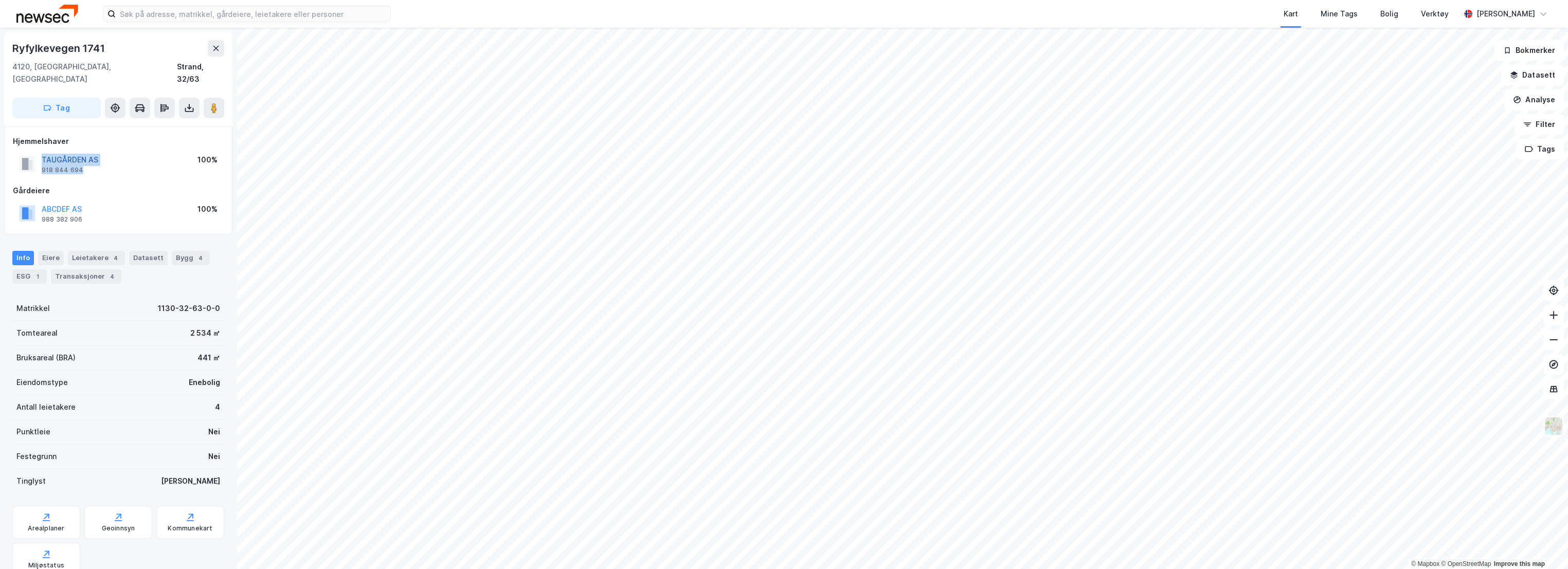
copy div "TAUGÅRDEN AS 918 844 694"
drag, startPoint x: 95, startPoint y: 156, endPoint x: 42, endPoint y: 144, distance: 54.3
click at [42, 154] on div "TAUGÅRDEN AS 918 844 694" at bounding box center [70, 164] width 57 height 21
click at [32, 269] on div "ESG 1" at bounding box center [29, 276] width 35 height 15
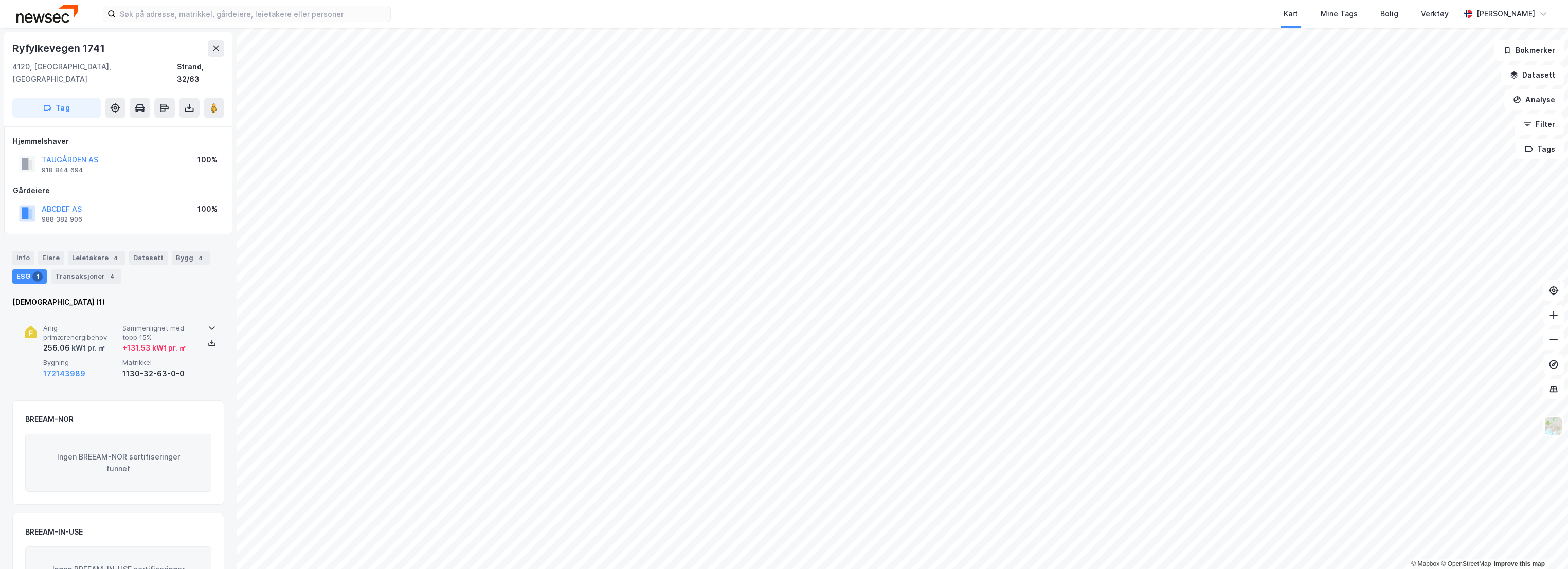
click at [102, 341] on div "kWt pr. ㎡" at bounding box center [88, 348] width 35 height 12
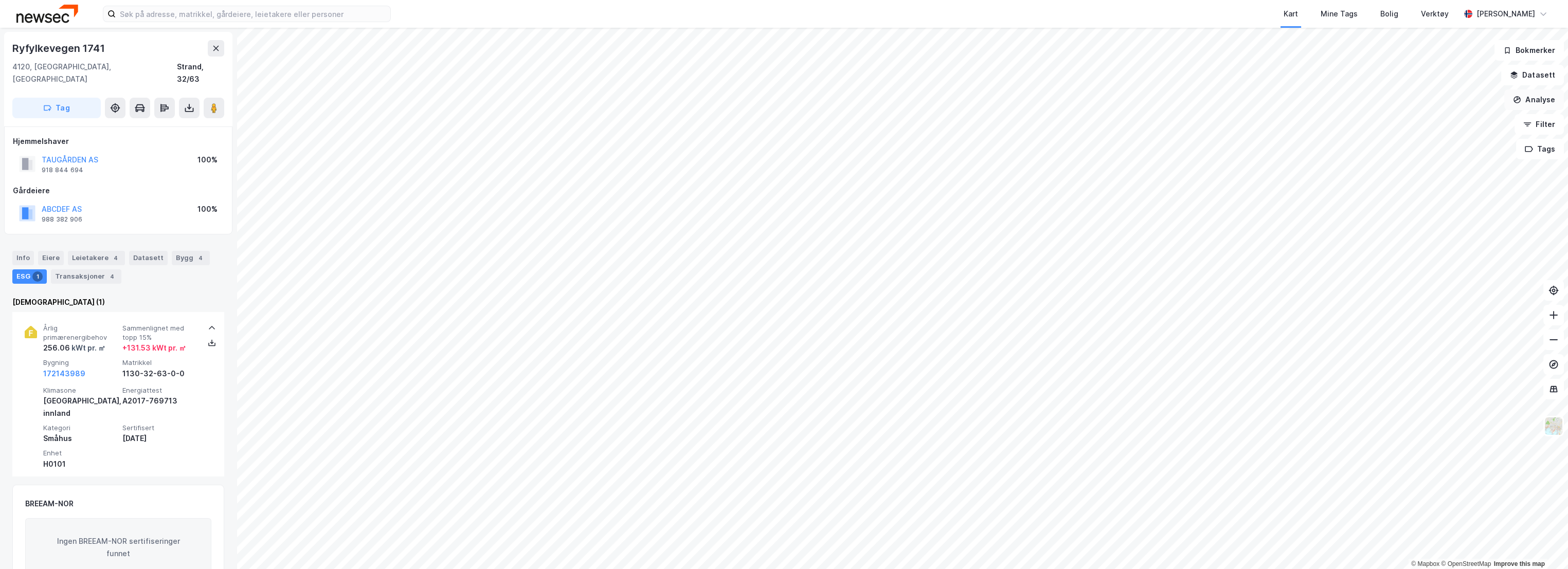
click at [1546, 95] on button "Analyse" at bounding box center [1534, 99] width 60 height 21
click at [1433, 98] on div "Mål avstand" at bounding box center [1444, 100] width 89 height 8
click at [950, 546] on button "Lukk" at bounding box center [949, 546] width 47 height 21
click at [1556, 426] on img at bounding box center [1553, 425] width 19 height 19
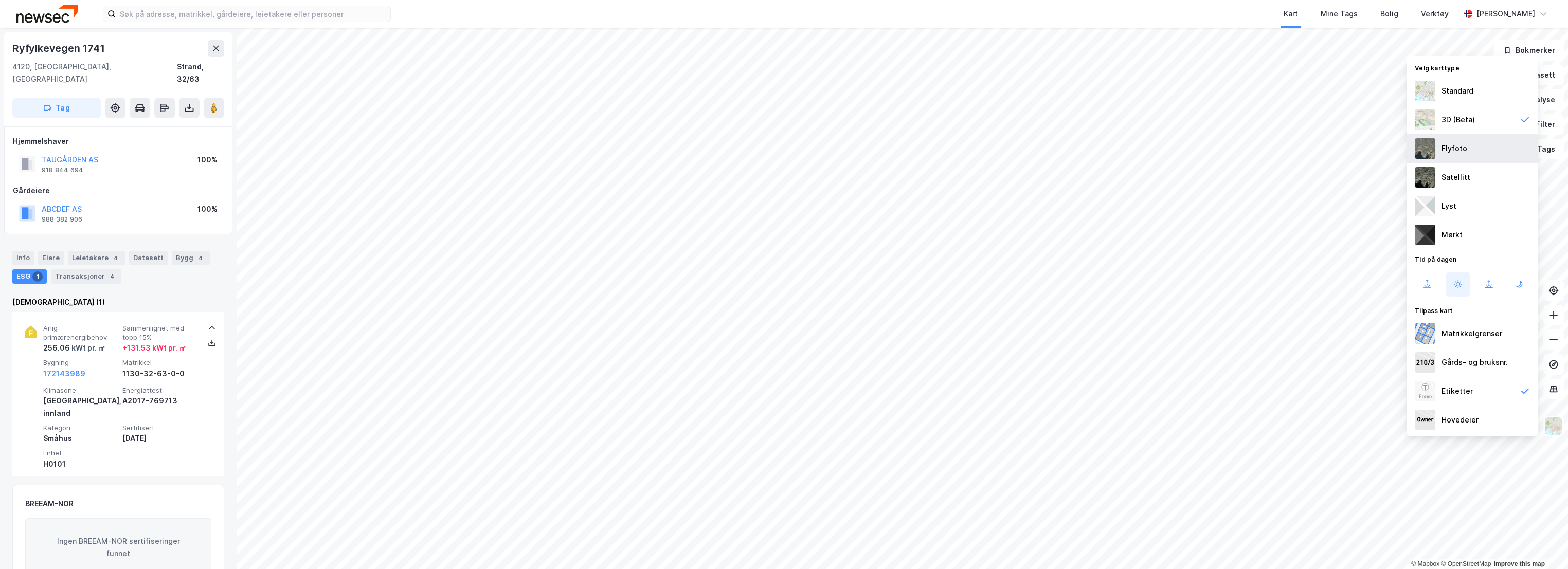
click at [1469, 149] on div "Flyfoto" at bounding box center [1472, 148] width 132 height 28
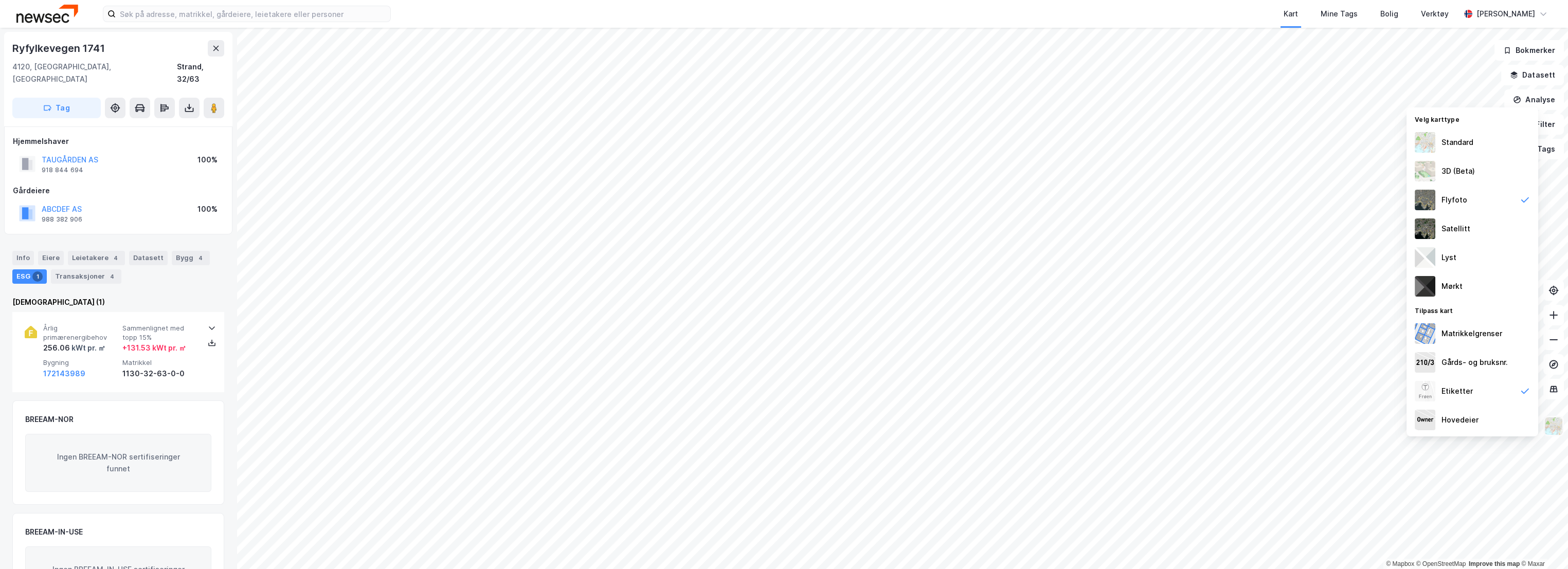
scroll to position [1, 0]
click at [1562, 428] on img at bounding box center [1553, 425] width 19 height 19
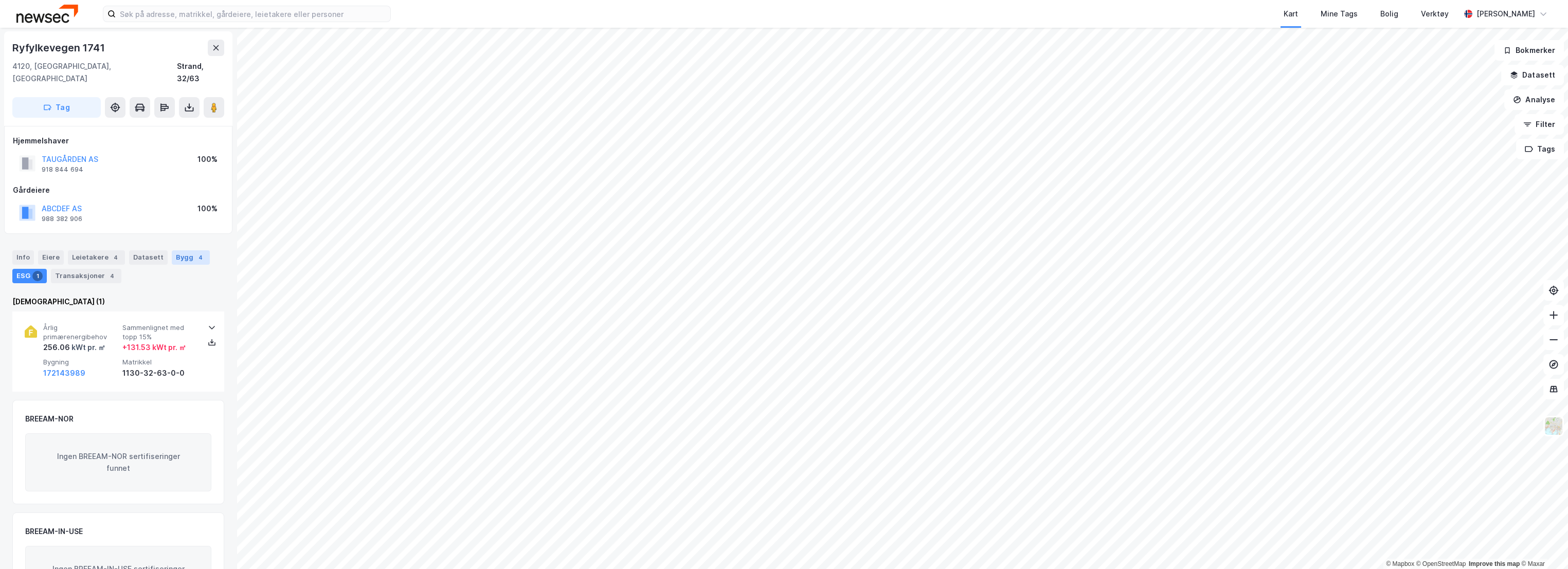
click at [182, 250] on div "Bygg 4" at bounding box center [190, 257] width 38 height 15
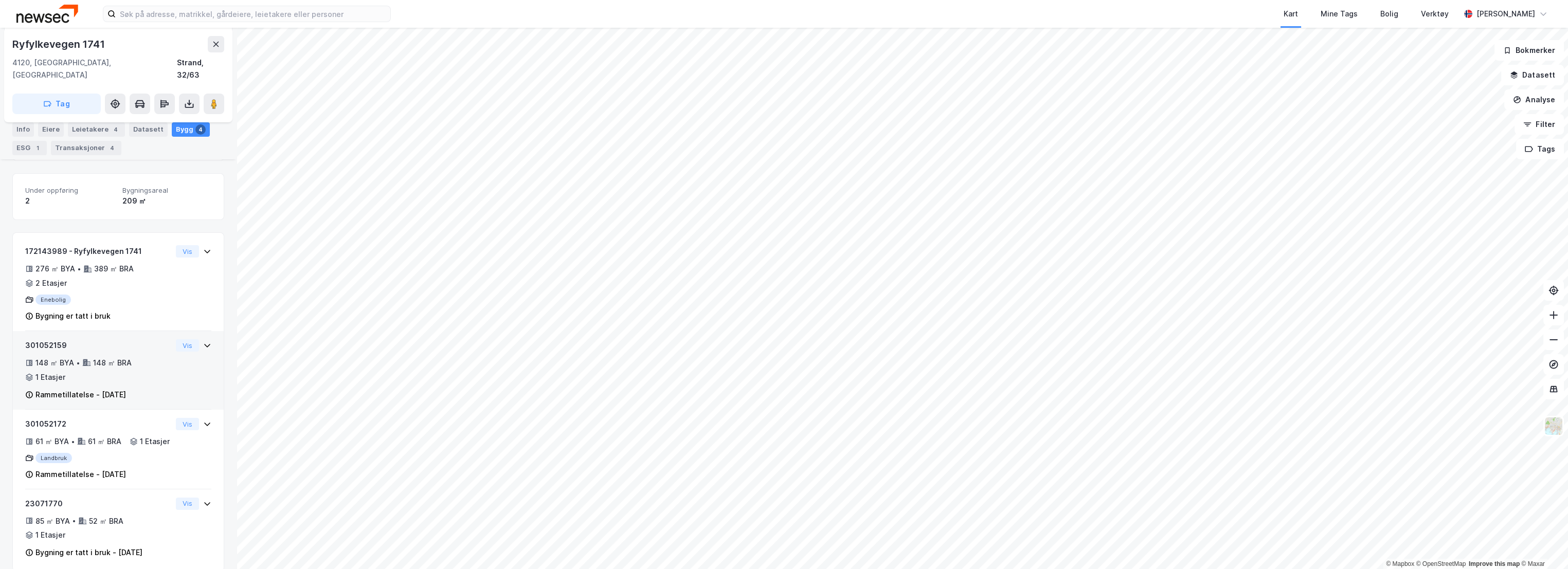
scroll to position [198, 0]
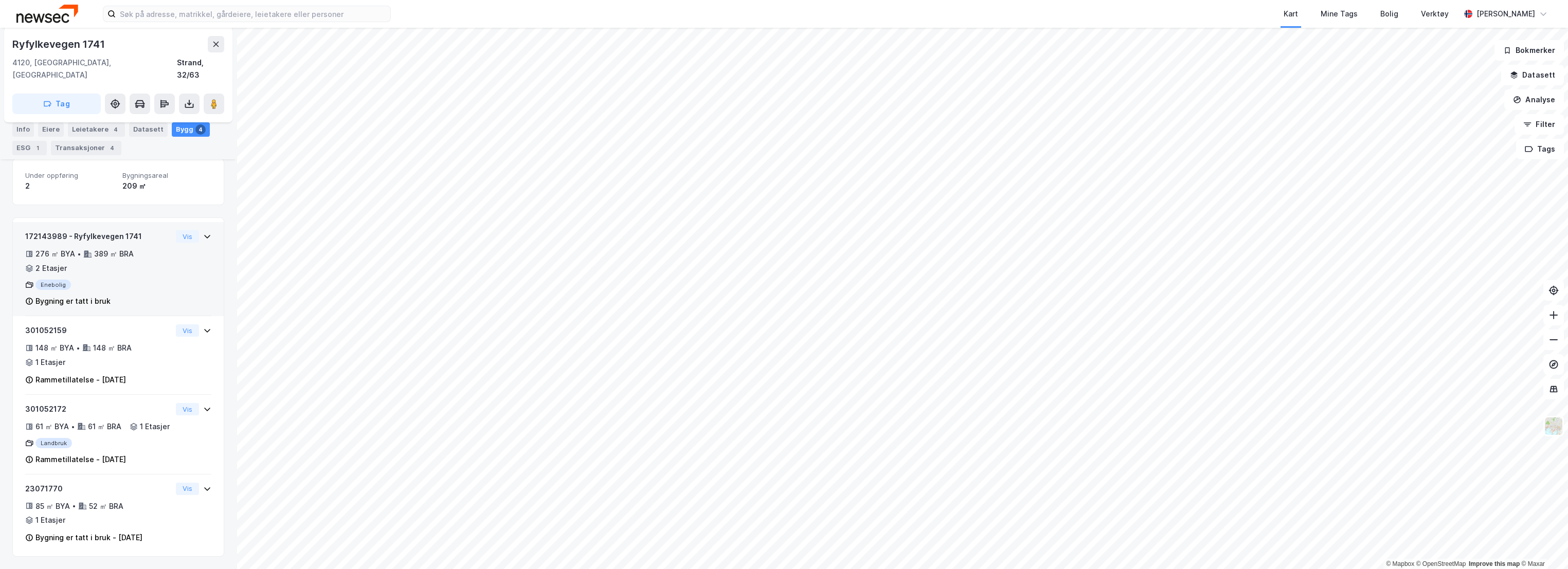
click at [116, 230] on div "172143989 - Ryfylkevegen 1741" at bounding box center [98, 236] width 146 height 12
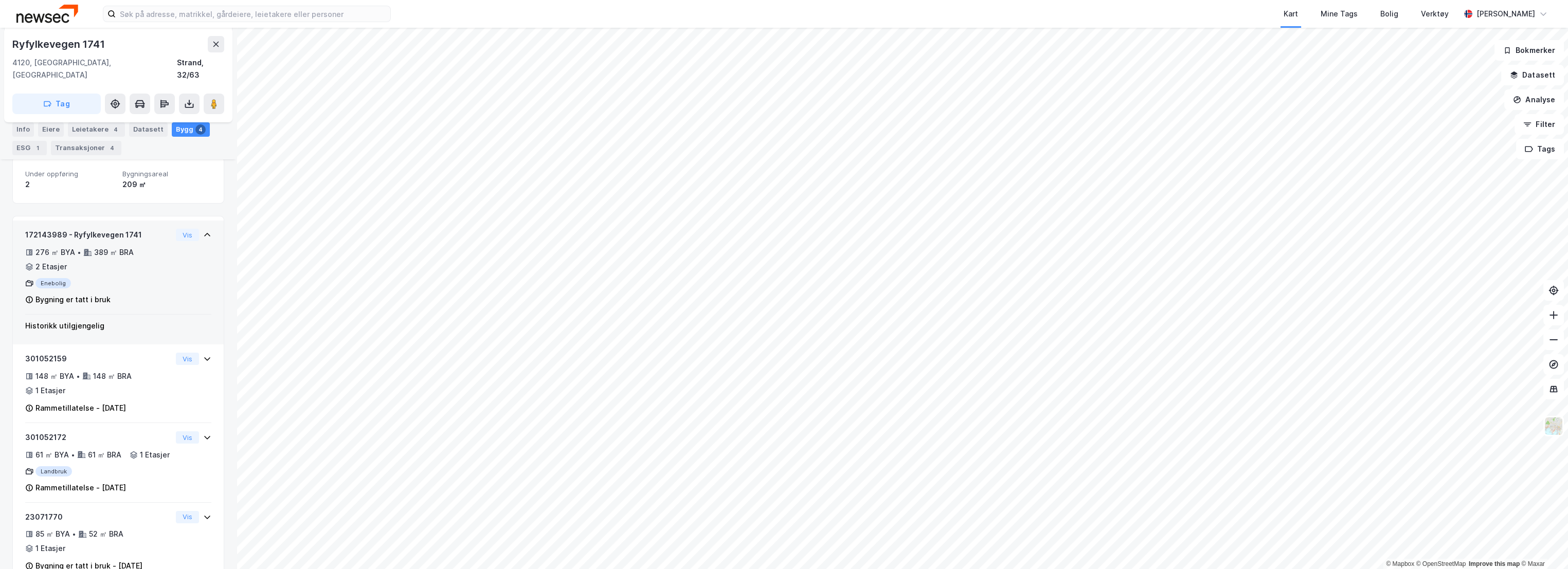
click at [136, 246] on div "276 ㎡ BYA • 389 ㎡ BRA • 2 Etasjer" at bounding box center [98, 259] width 146 height 27
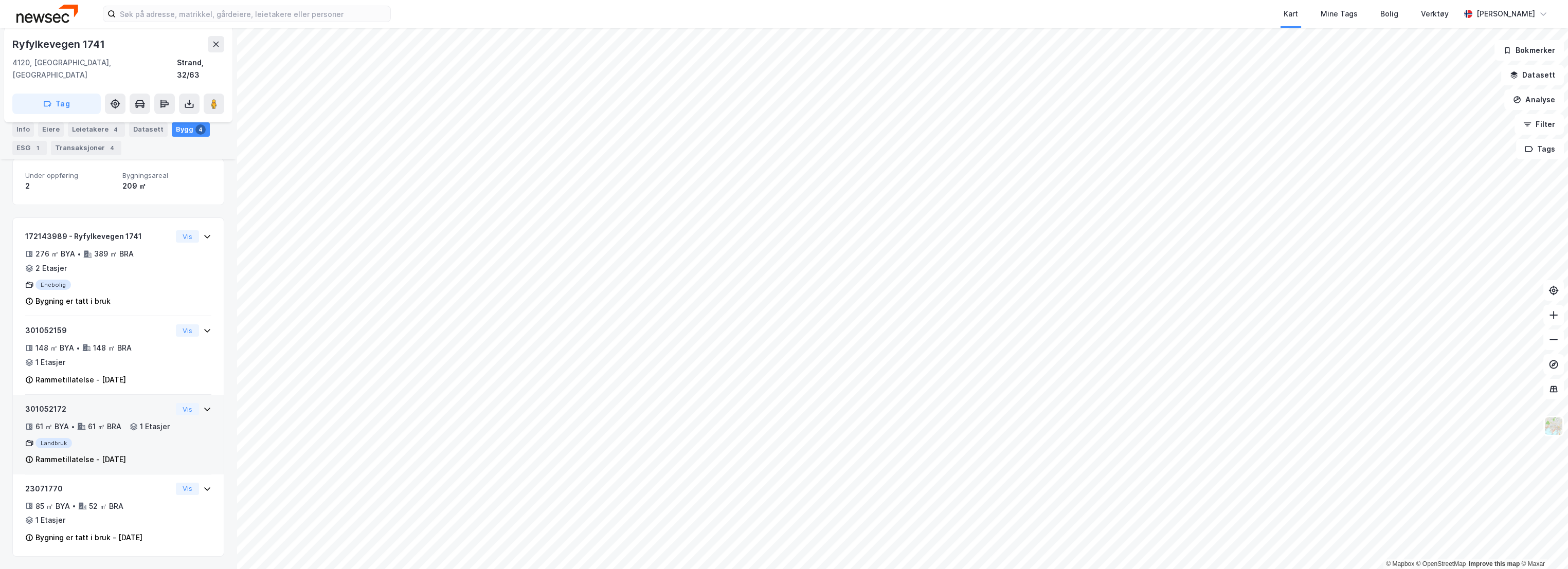
click at [125, 403] on div "301052172" at bounding box center [98, 409] width 146 height 12
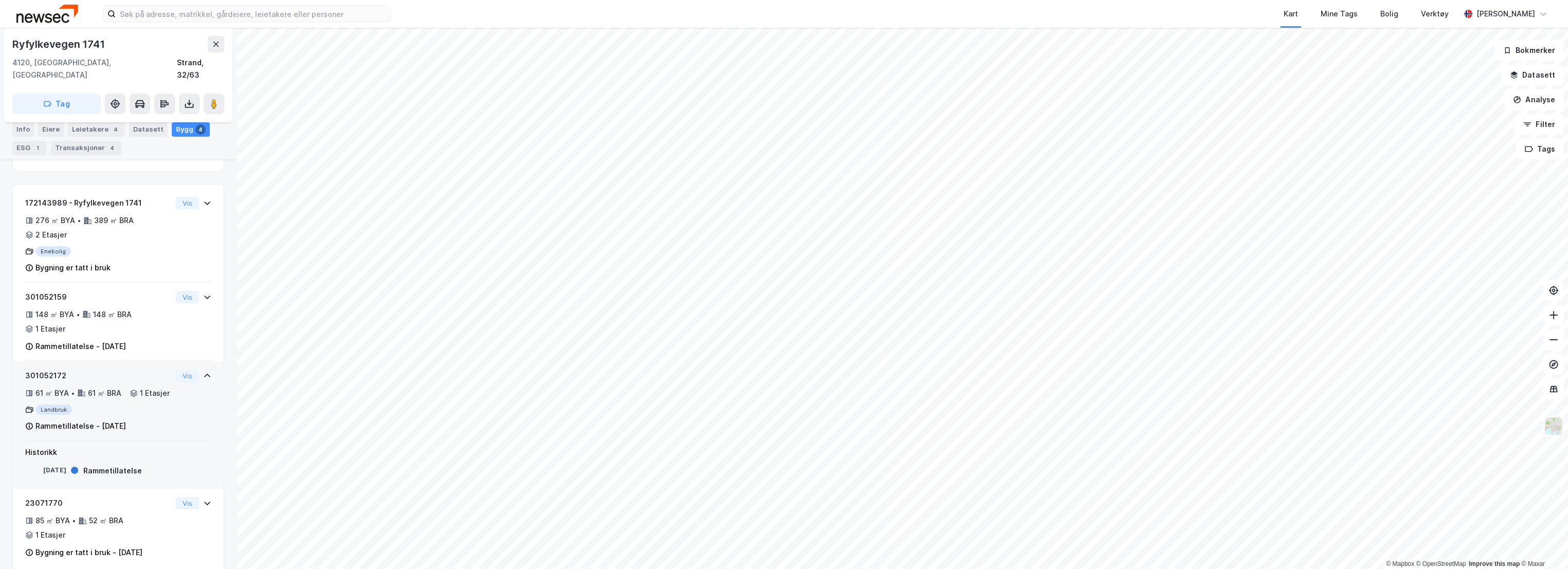
scroll to position [247, 0]
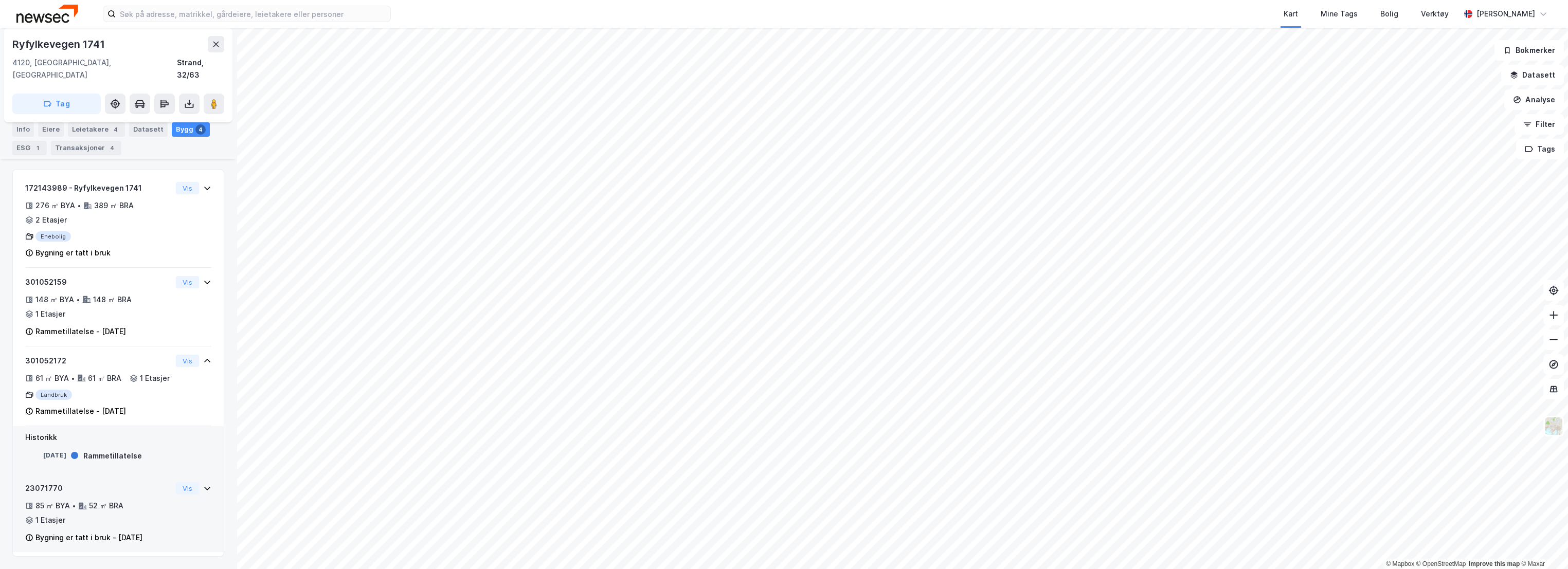
click at [119, 484] on div "23071770" at bounding box center [98, 488] width 146 height 12
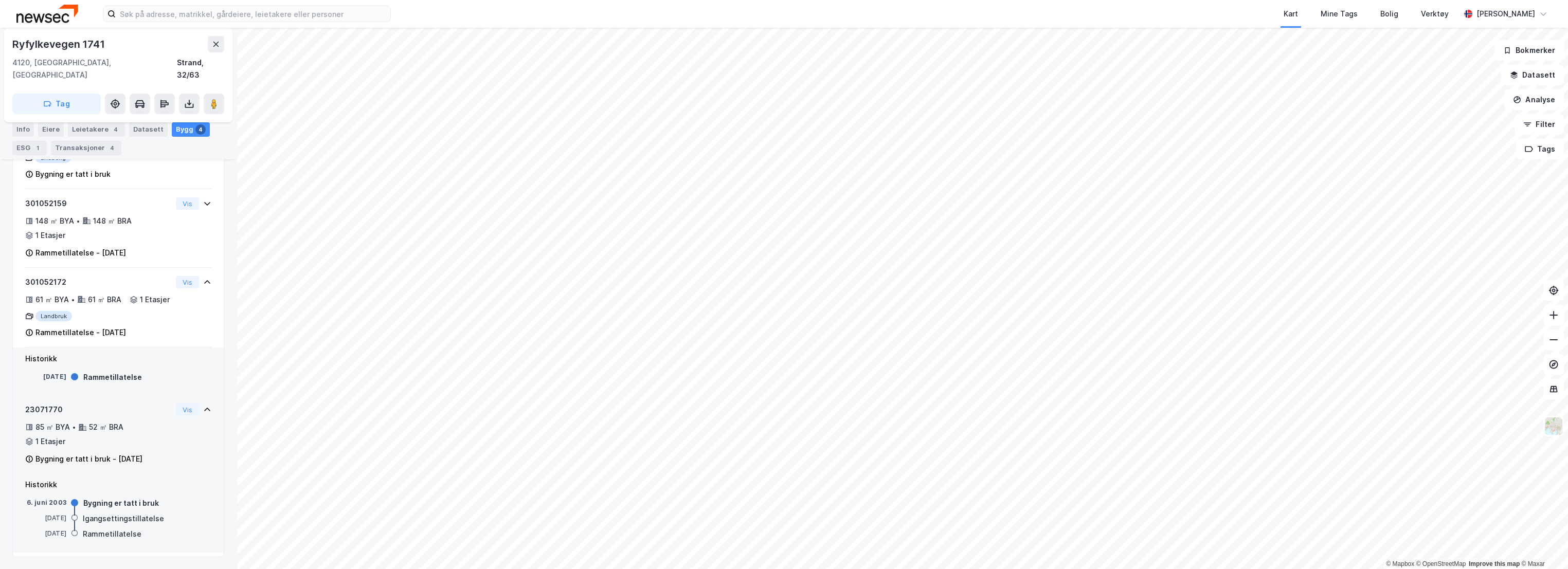
scroll to position [326, 0]
click at [125, 275] on div "301052172" at bounding box center [98, 281] width 146 height 12
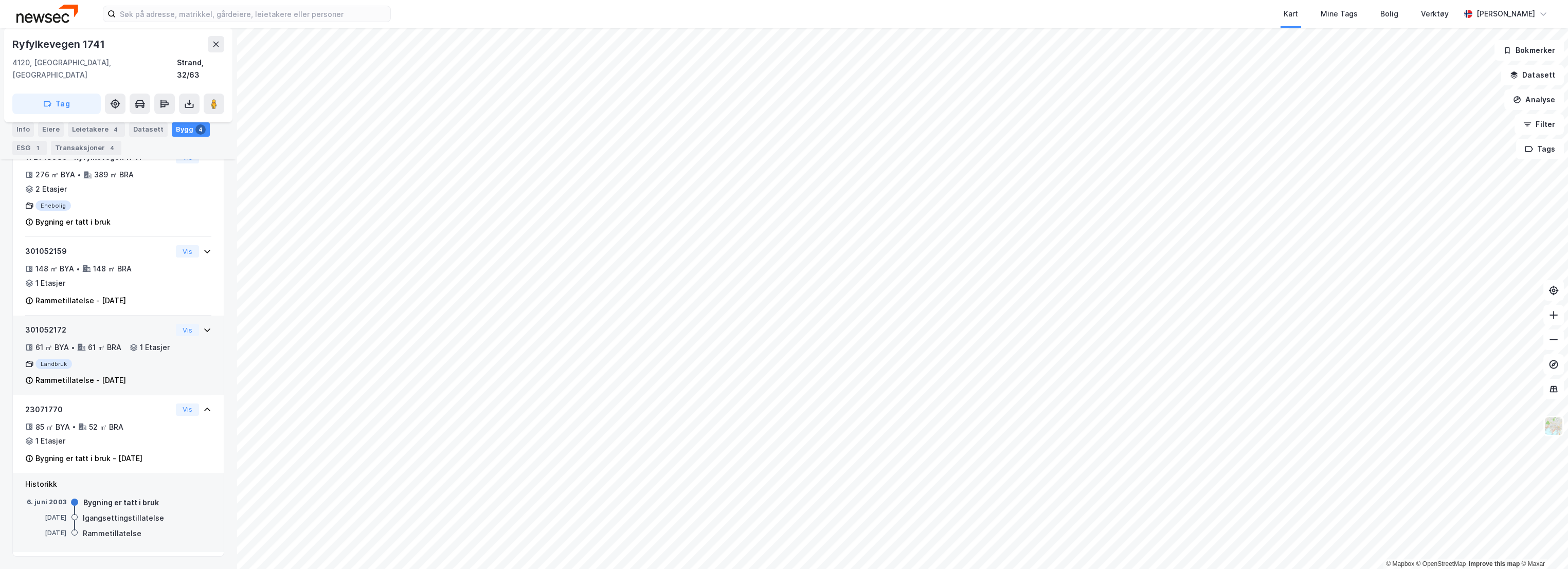
click at [135, 345] on div "61 ㎡ BYA • 61 ㎡ BRA • 1 Etasjer" at bounding box center [98, 348] width 146 height 12
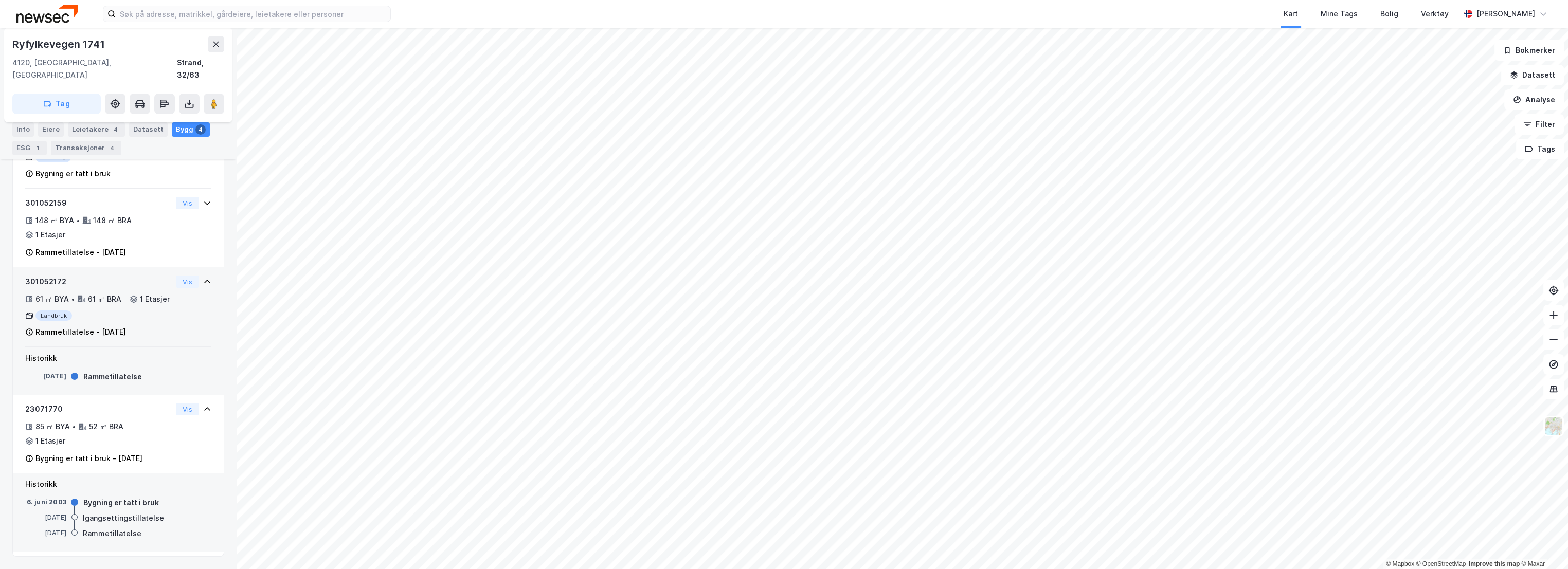
scroll to position [269, 0]
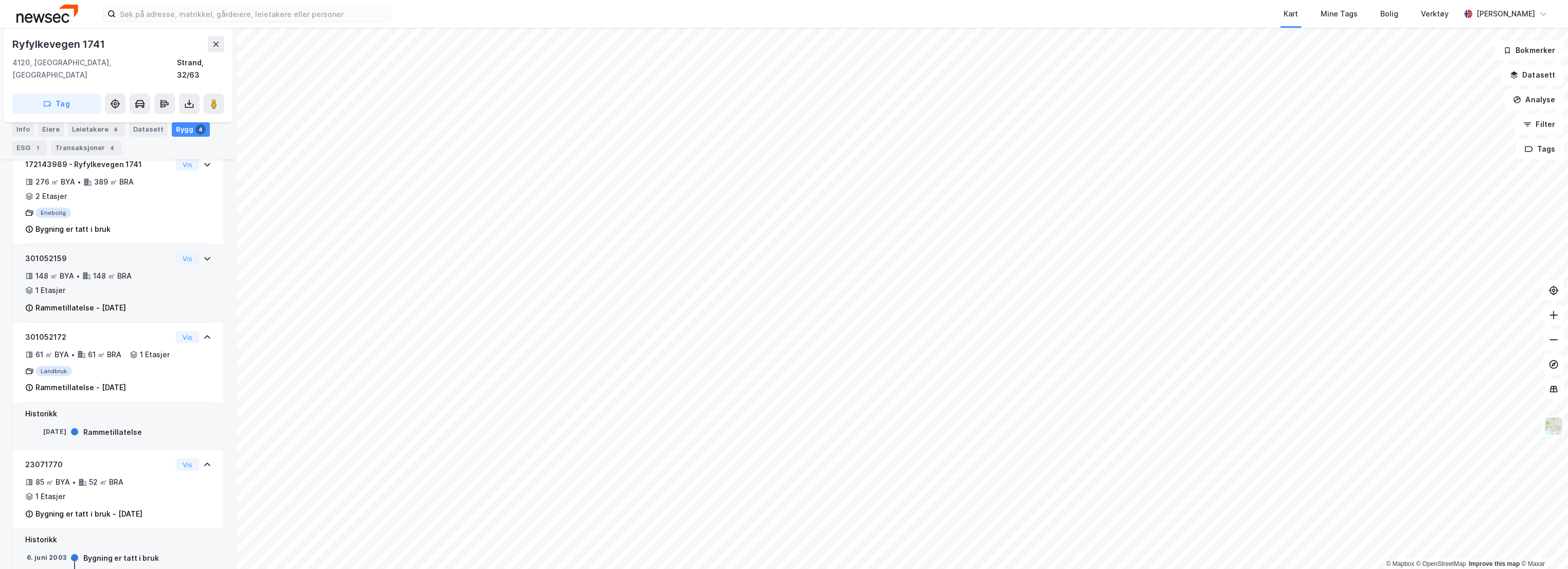
click at [145, 252] on div "301052159" at bounding box center [98, 258] width 146 height 12
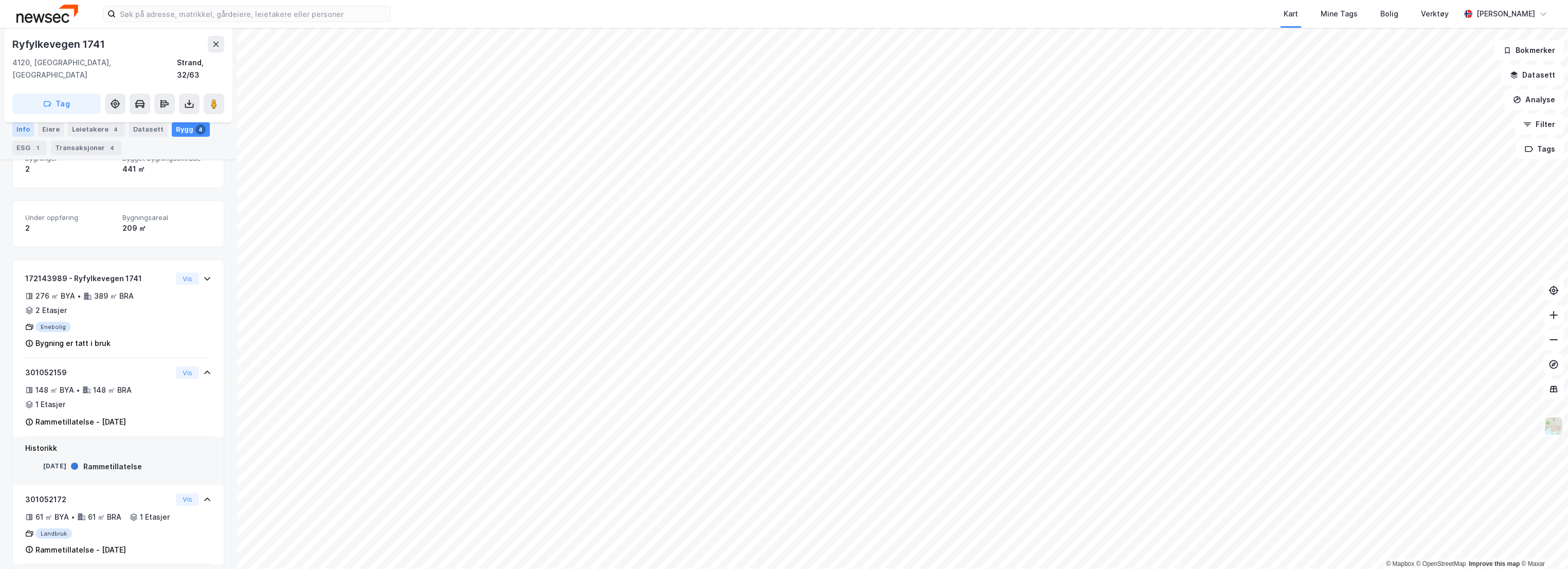
click at [20, 128] on div "Info" at bounding box center [23, 129] width 22 height 15
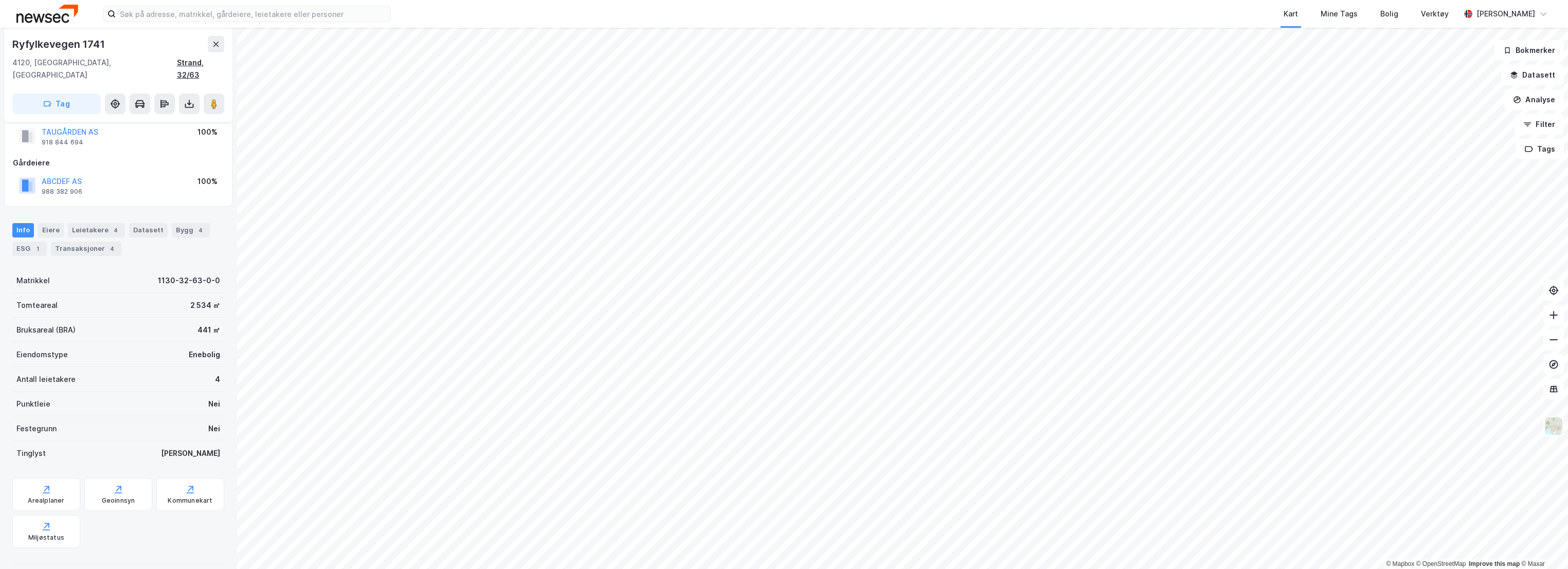
click at [187, 61] on div "Strand, 32/63" at bounding box center [200, 69] width 47 height 25
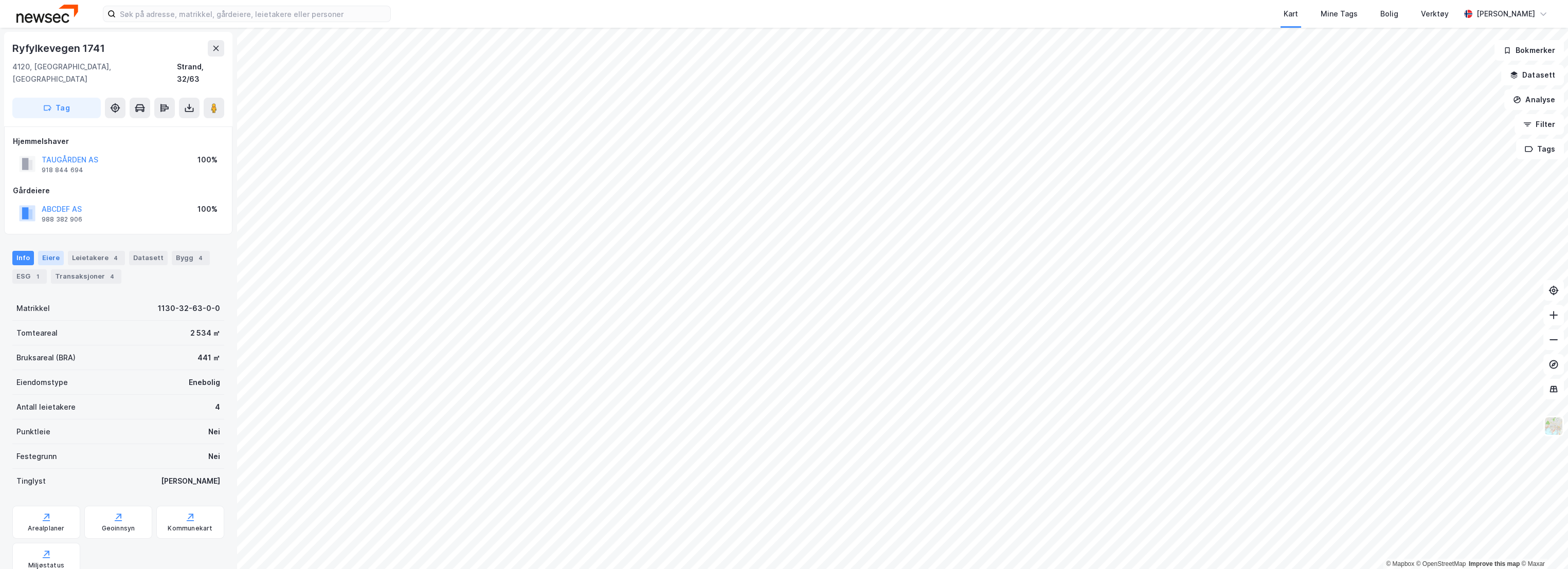
click at [49, 251] on div "Eiere" at bounding box center [50, 258] width 25 height 15
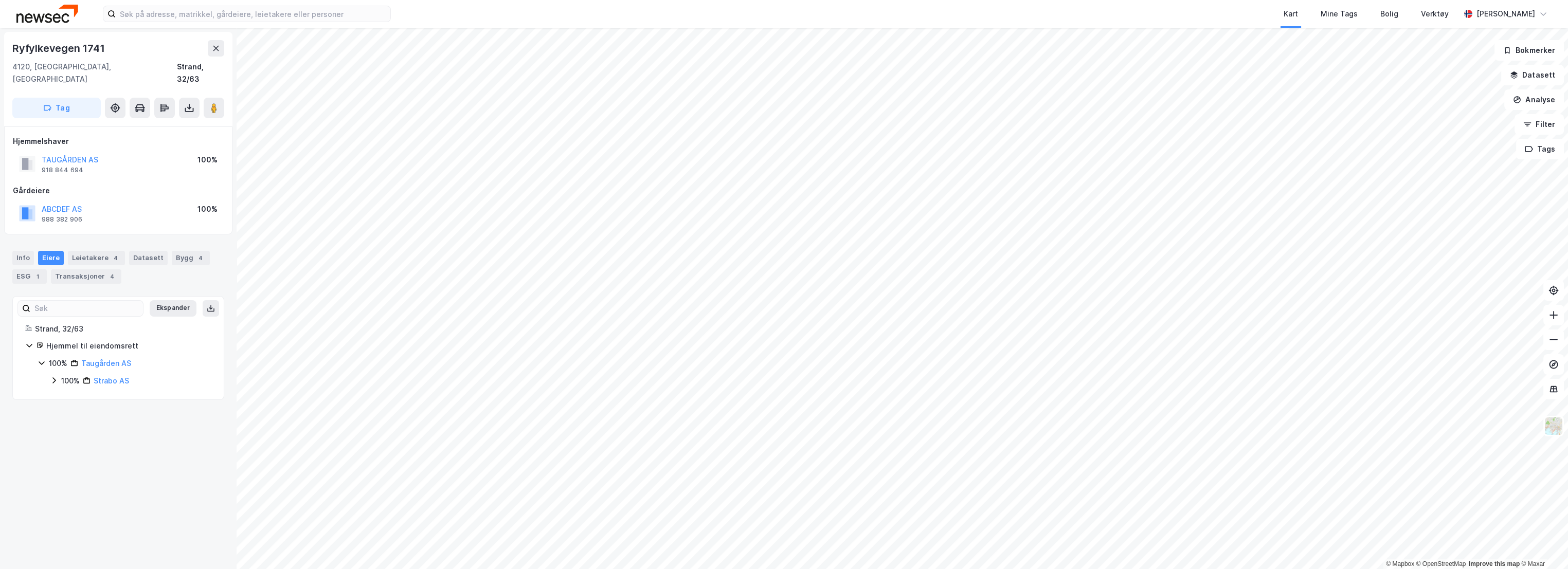
click at [54, 378] on icon at bounding box center [54, 381] width 3 height 6
click at [64, 394] on icon at bounding box center [66, 398] width 8 height 8
click at [18, 251] on div "Info" at bounding box center [23, 258] width 22 height 15
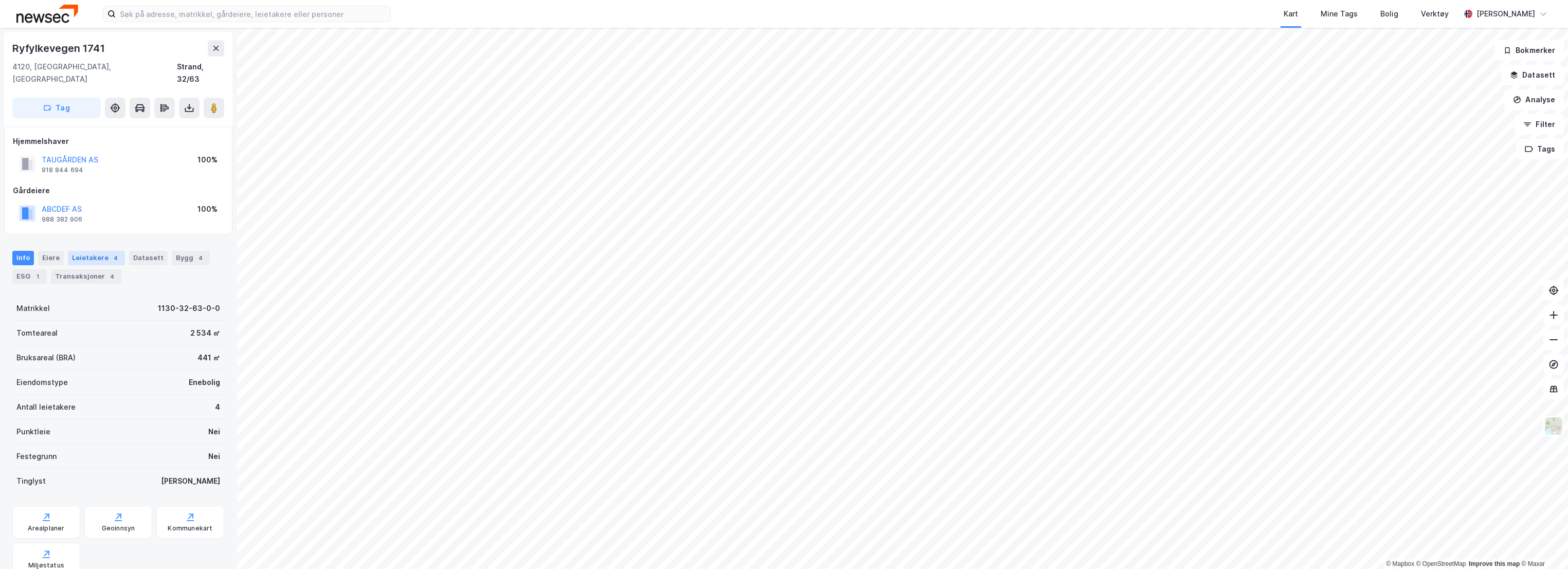
click at [95, 251] on div "Leietakere 4" at bounding box center [96, 258] width 57 height 15
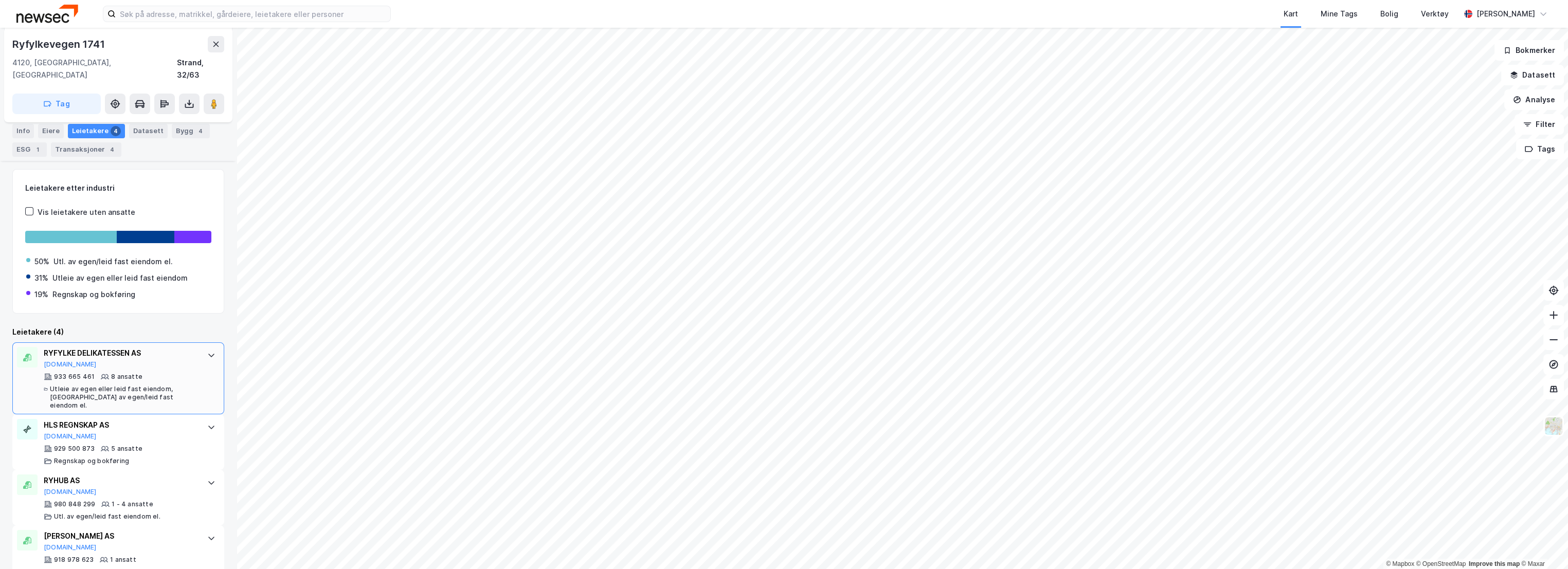
scroll to position [131, 0]
click at [669, 14] on div "Kart Mine Tags Bolig Verktøy" at bounding box center [949, 14] width 1019 height 28
click at [195, 125] on div "4" at bounding box center [200, 129] width 10 height 10
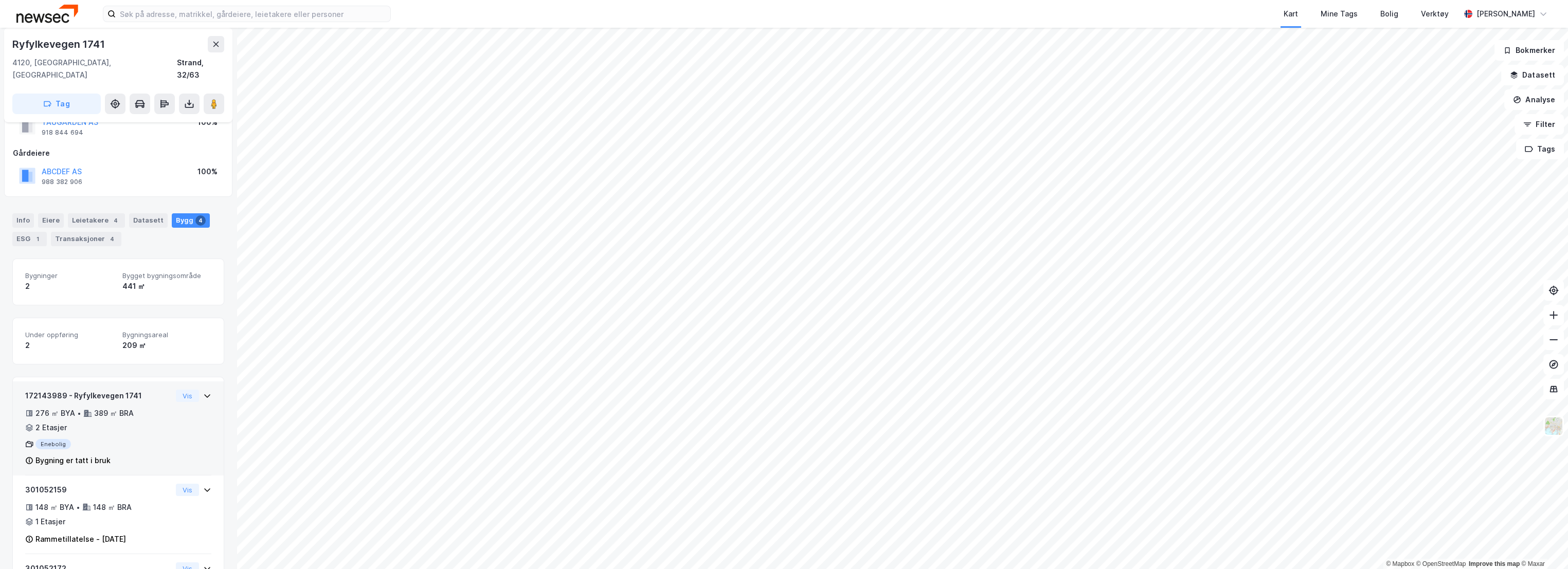
scroll to position [57, 0]
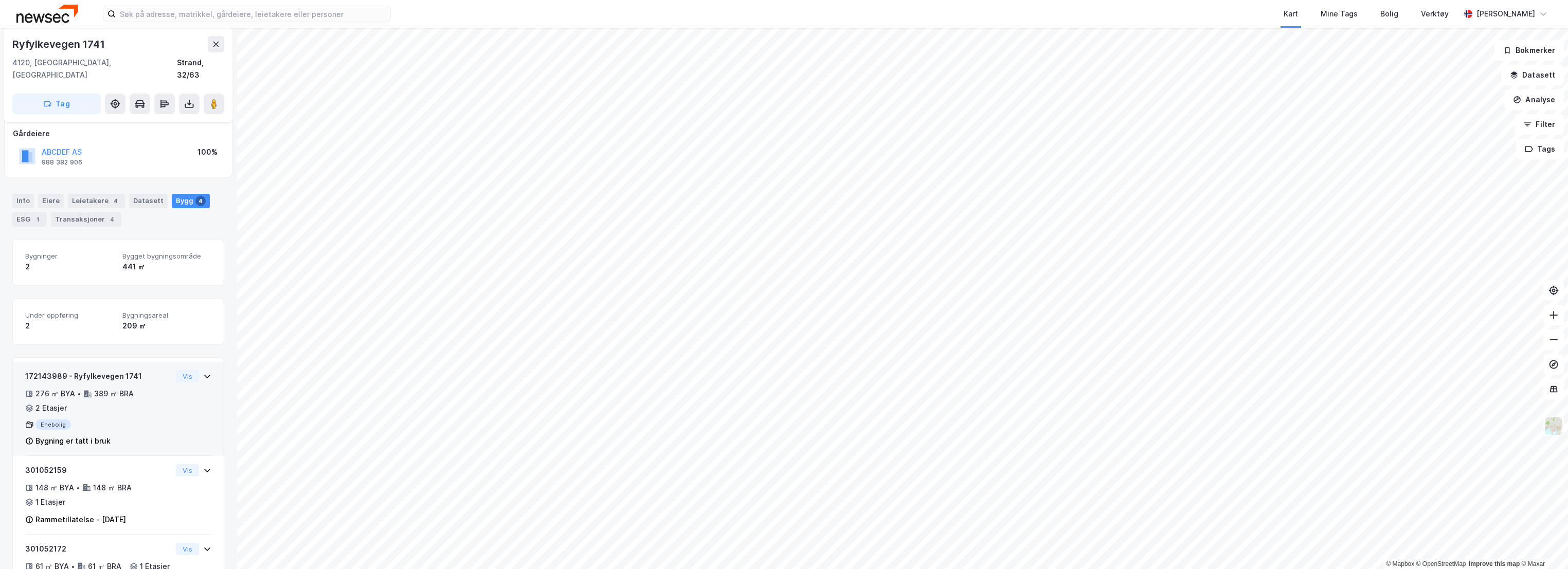
click at [138, 370] on div "172143989 - Ryfylkevegen 1741" at bounding box center [98, 376] width 146 height 12
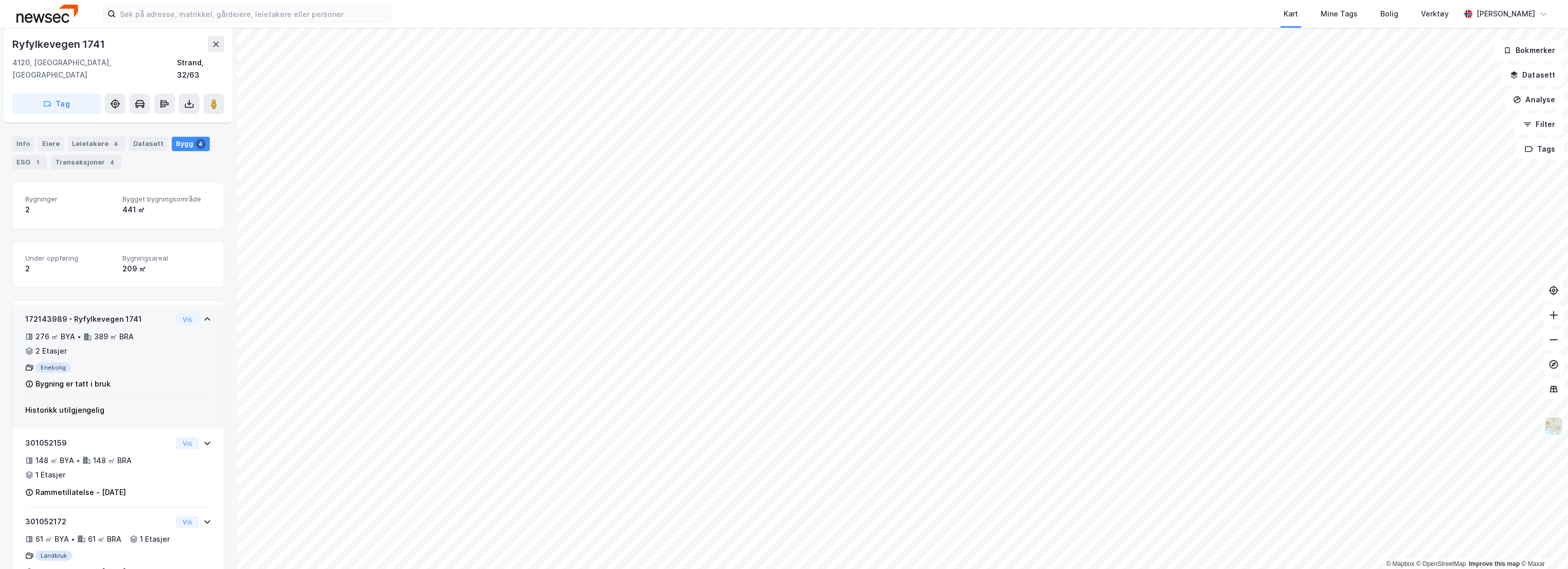
click at [132, 331] on div "389 ㎡ BRA" at bounding box center [113, 337] width 39 height 12
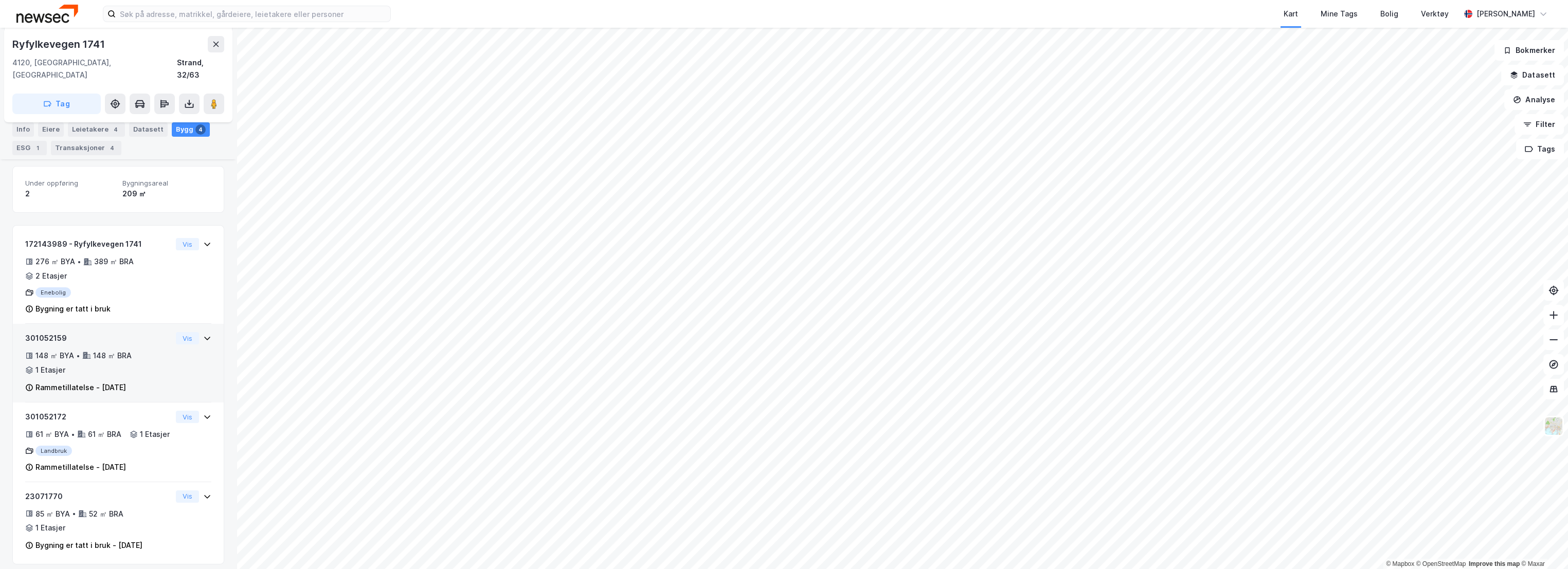
scroll to position [198, 0]
click at [128, 326] on div "301052159 148 ㎡ BYA • 148 ㎡ BRA • 1 Etasjer Rammetillatelse - [DATE]" at bounding box center [98, 355] width 146 height 62
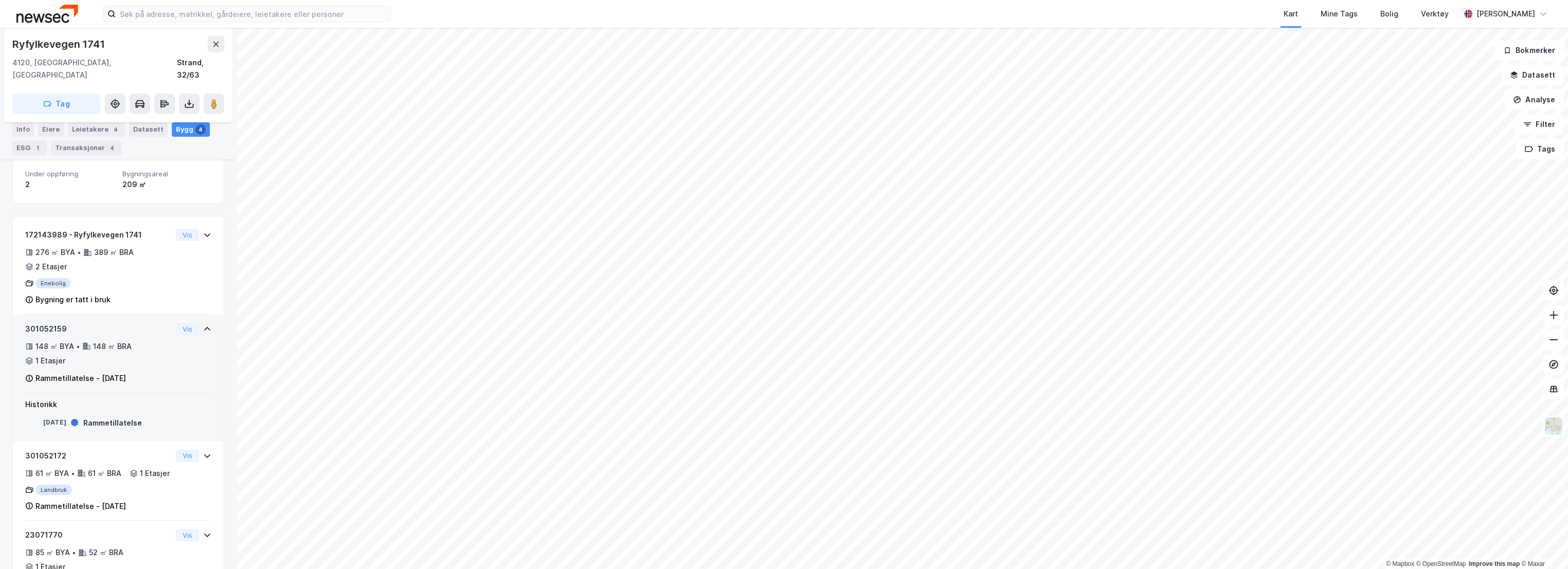
click at [129, 325] on div "301052159 148 ㎡ BYA • 148 ㎡ BRA • 1 Etasjer Rammetillatelse - [DATE]" at bounding box center [98, 354] width 146 height 62
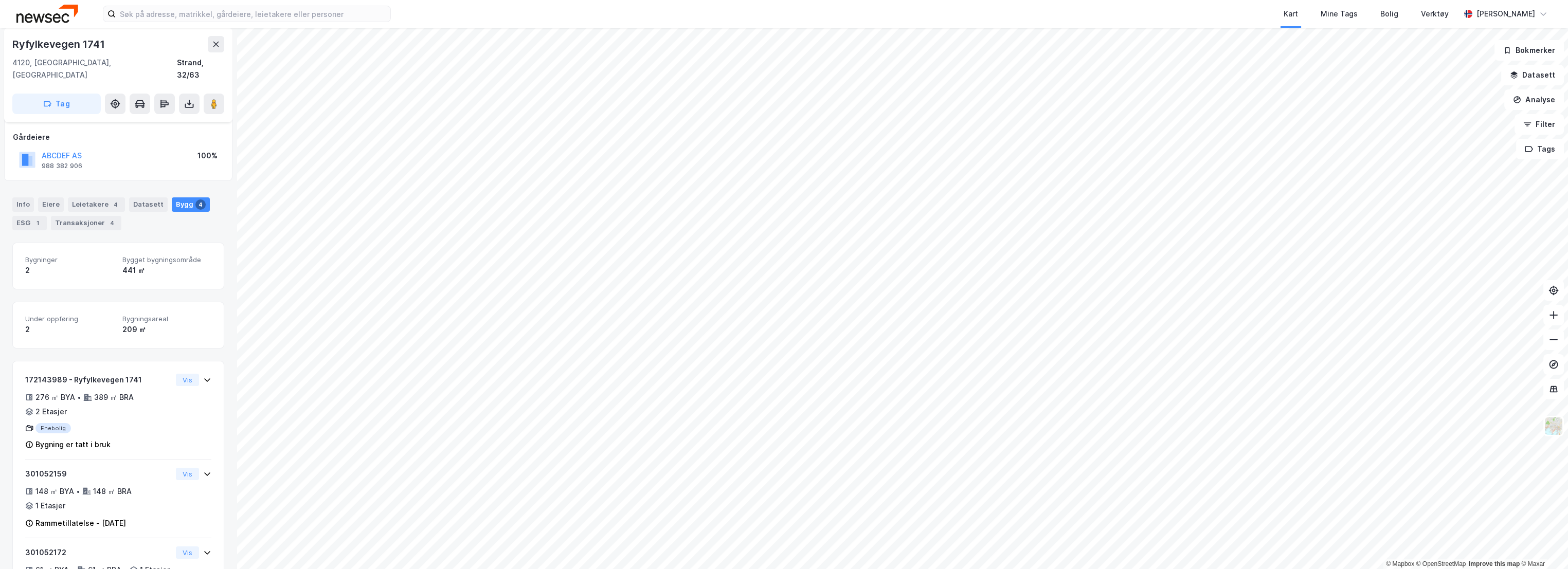
scroll to position [27, 0]
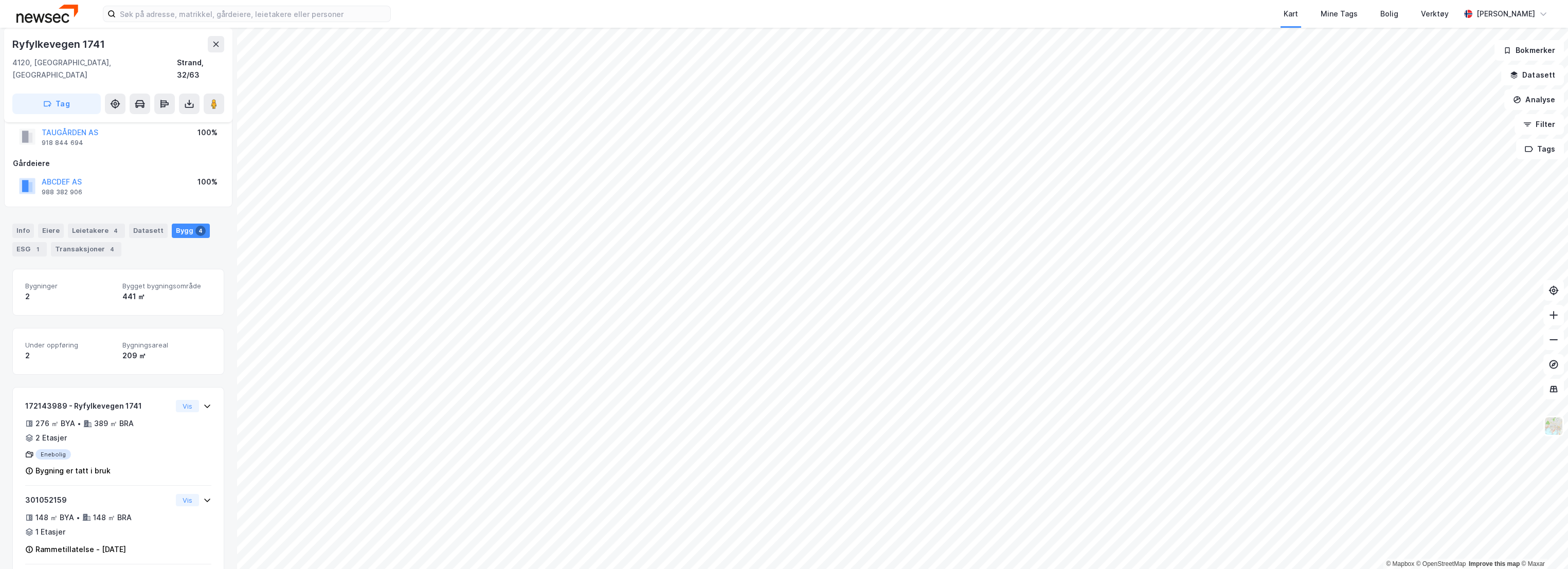
click at [142, 291] on div "441 ㎡" at bounding box center [167, 297] width 89 height 12
click at [24, 224] on div "Info" at bounding box center [23, 231] width 22 height 15
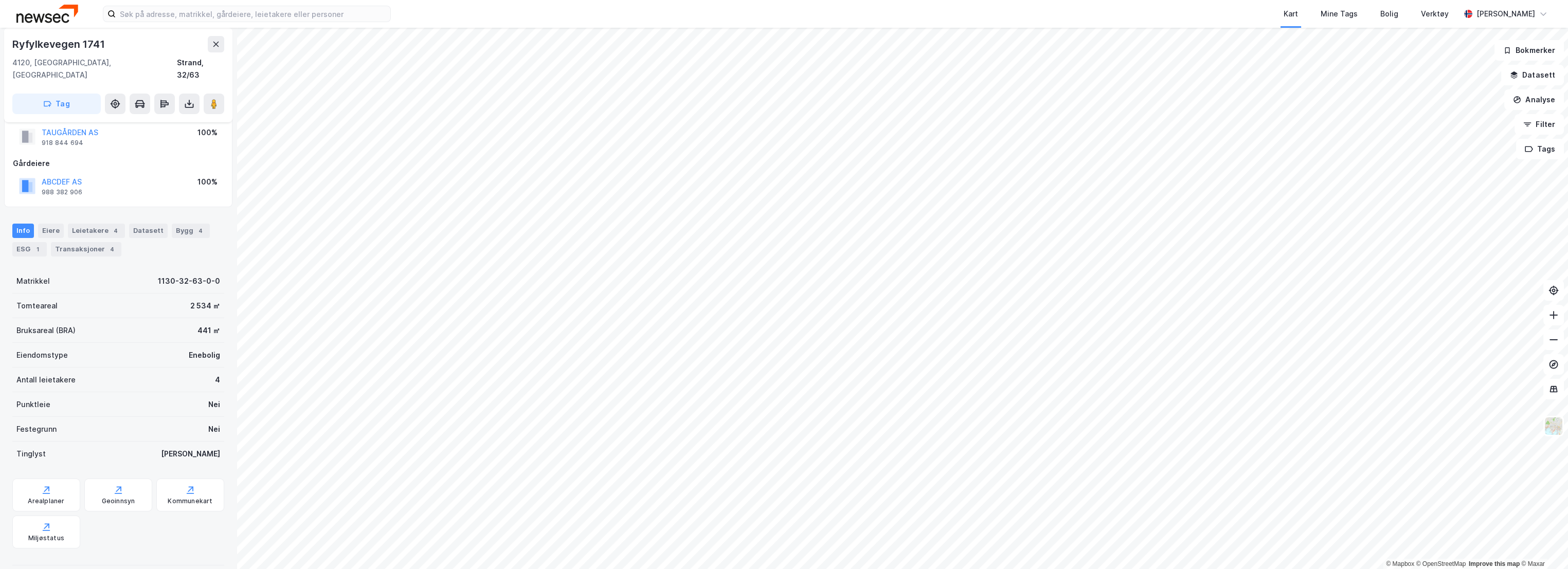
click at [123, 318] on div "Bruksareal (BRA) 441 ㎡" at bounding box center [118, 331] width 212 height 25
click at [284, 17] on input at bounding box center [252, 14] width 275 height 15
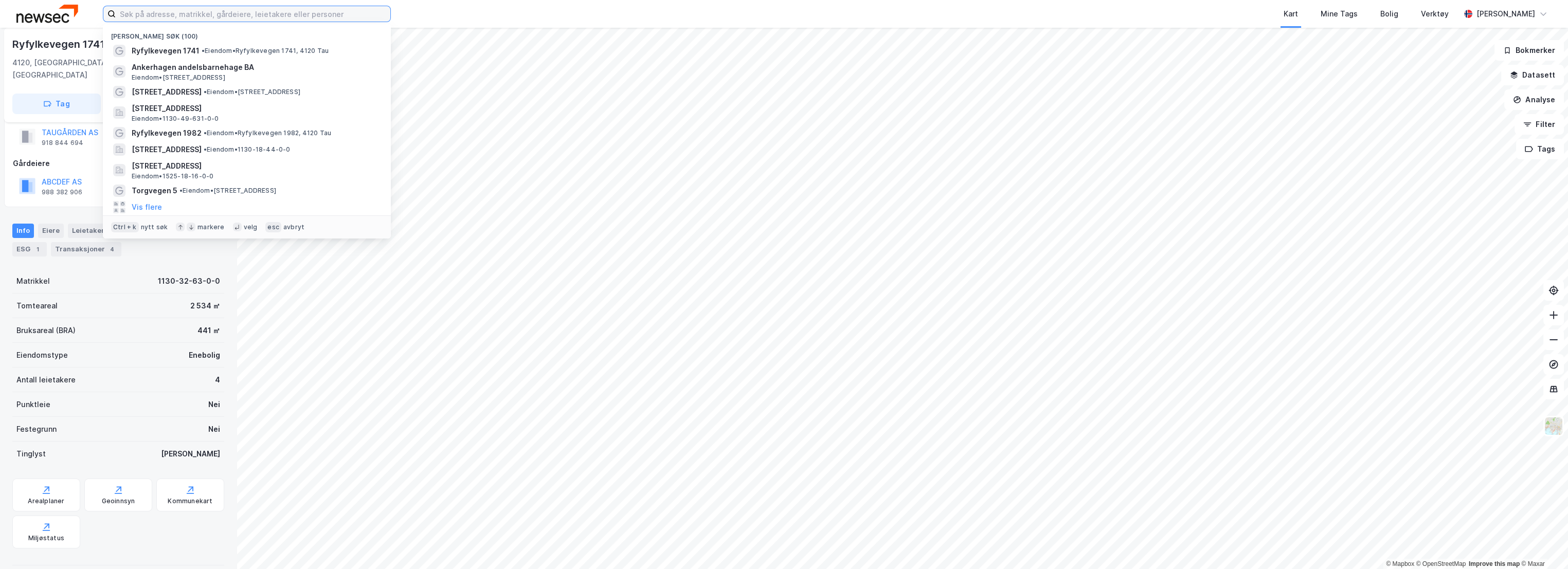
paste input "Ryfylkevegen 6963"
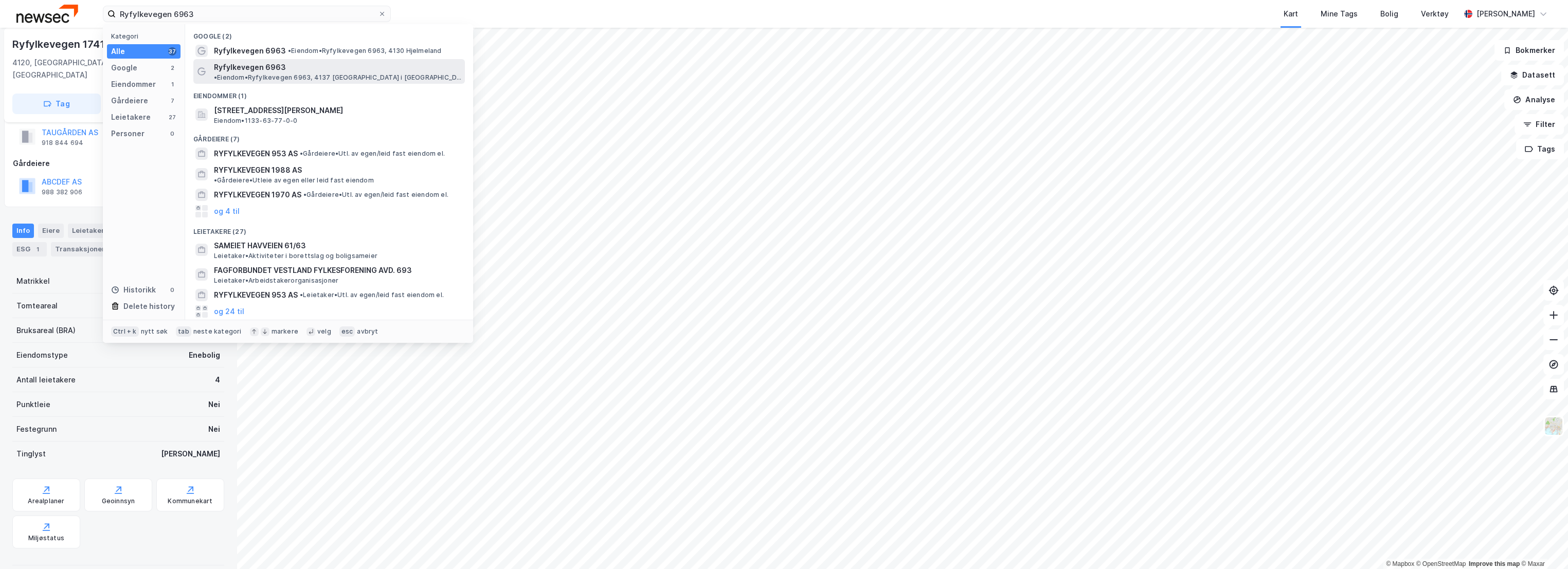
click at [329, 74] on span "• Eiendom • Ryfylkevegen 6963, 4137 [GEOGRAPHIC_DATA] i [GEOGRAPHIC_DATA]" at bounding box center [338, 78] width 249 height 8
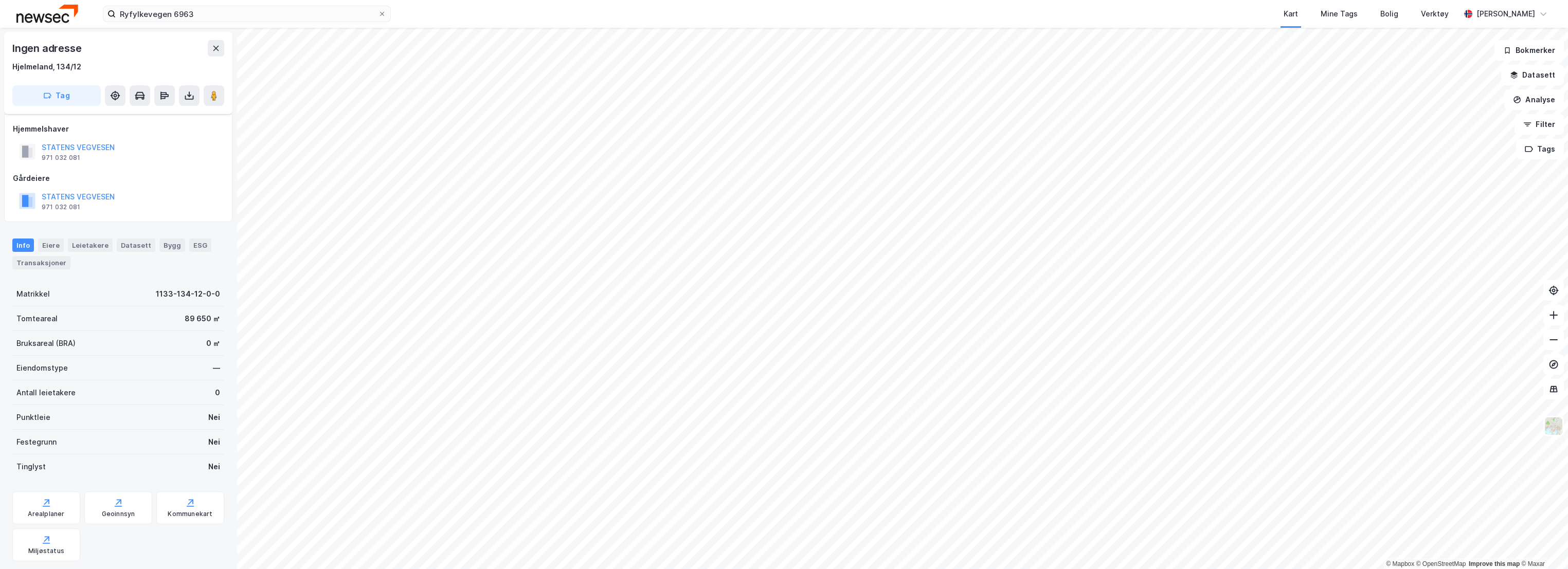
scroll to position [25, 0]
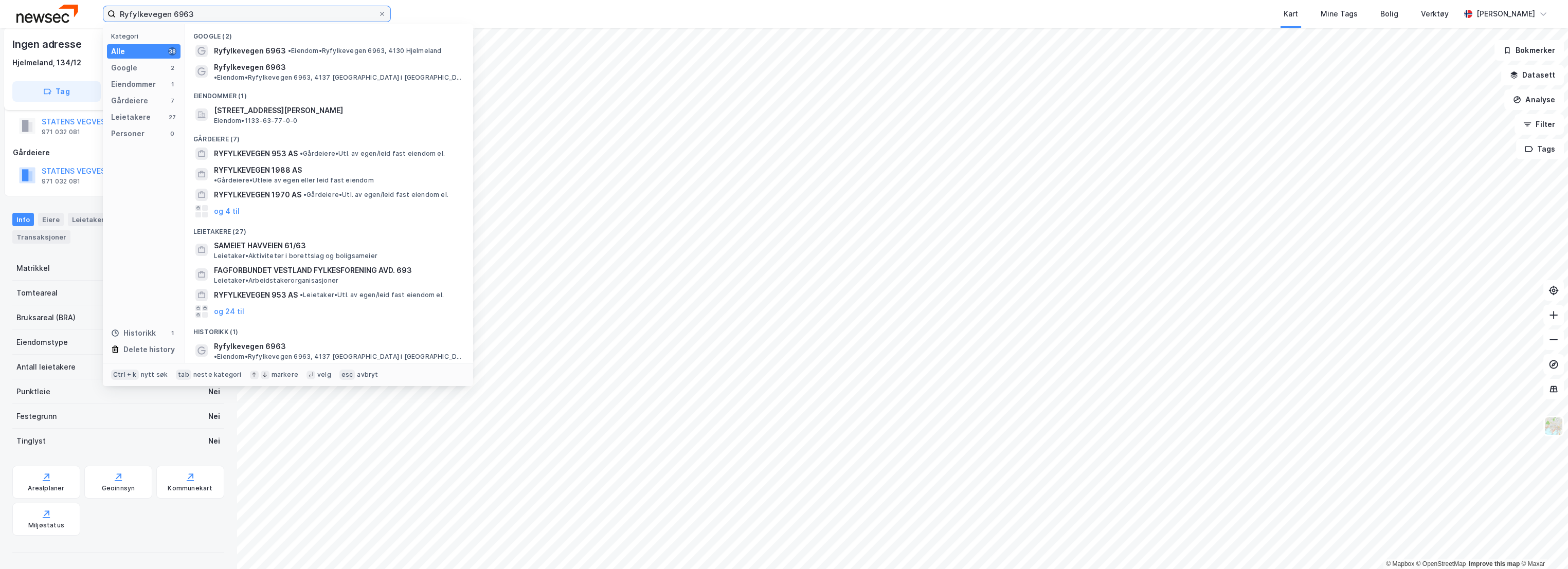
click at [232, 16] on input "Ryfylkevegen 6963" at bounding box center [246, 14] width 262 height 15
click at [335, 49] on span "• Eiendom • Ryfylkevegen 6963, 4130 Hjelmeland" at bounding box center [365, 51] width 154 height 8
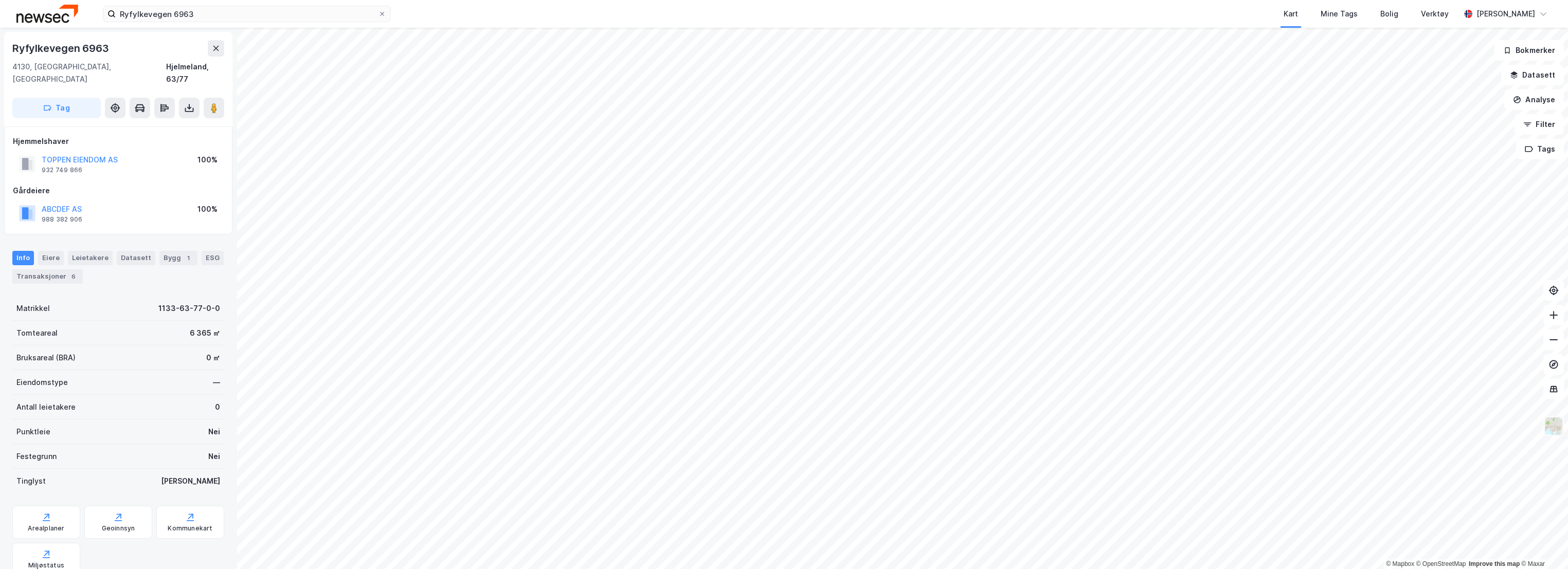
click at [1556, 427] on img at bounding box center [1553, 425] width 19 height 19
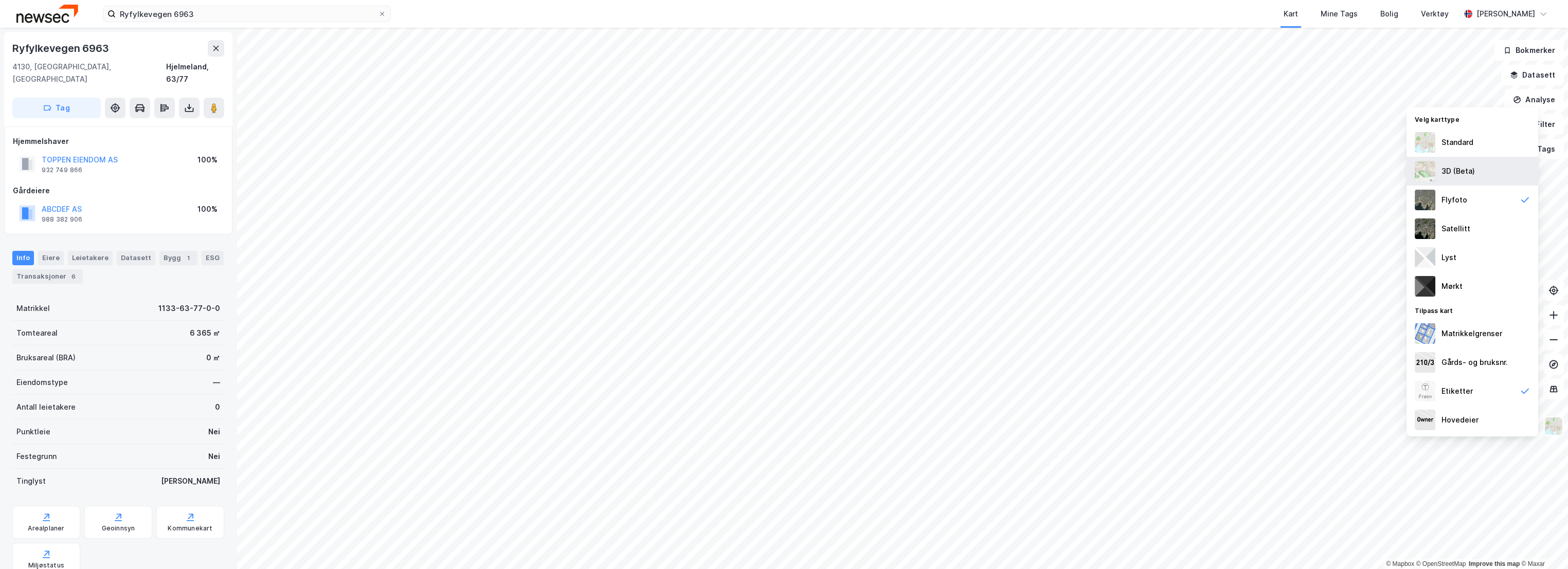
click at [1472, 170] on div "3D (Beta)" at bounding box center [1457, 171] width 33 height 12
click at [1555, 428] on img at bounding box center [1553, 425] width 19 height 19
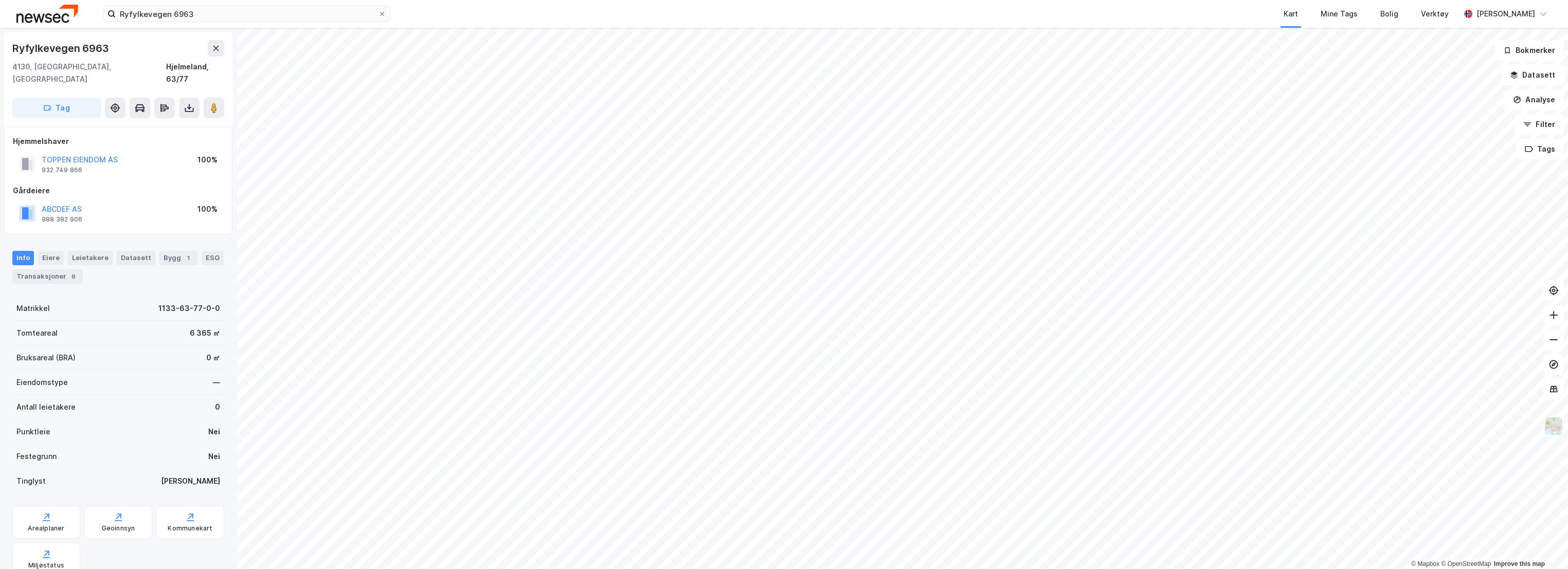
scroll to position [2, 0]
click at [198, 65] on div "Hjelmeland, 63/77" at bounding box center [195, 72] width 58 height 25
drag, startPoint x: 88, startPoint y: 158, endPoint x: 42, endPoint y: 148, distance: 47.1
click at [42, 152] on div "TOPPEN EIENDOM AS 932 749 866" at bounding box center [79, 162] width 76 height 21
copy div "TOPPEN EIENDOM AS 932 749 866"
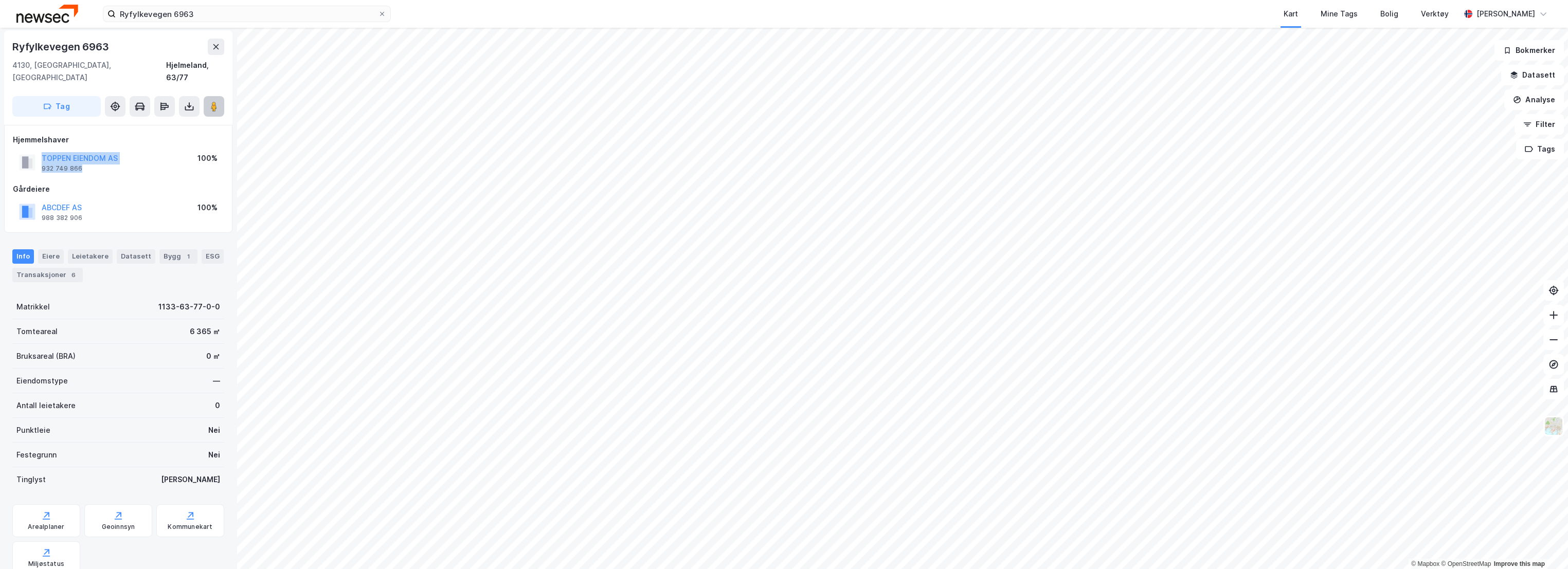
click at [210, 101] on icon at bounding box center [213, 106] width 10 height 10
click at [205, 249] on div "ESG" at bounding box center [212, 256] width 22 height 15
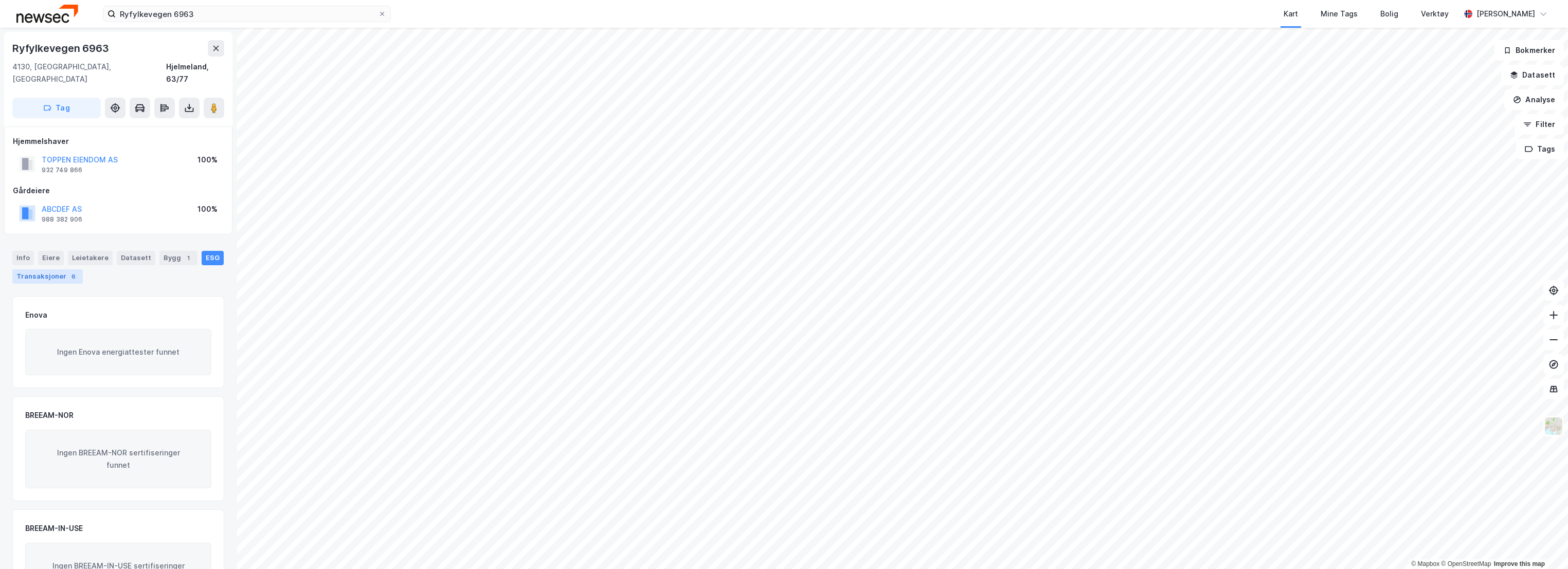
click at [32, 269] on div "Transaksjoner 6" at bounding box center [48, 276] width 71 height 15
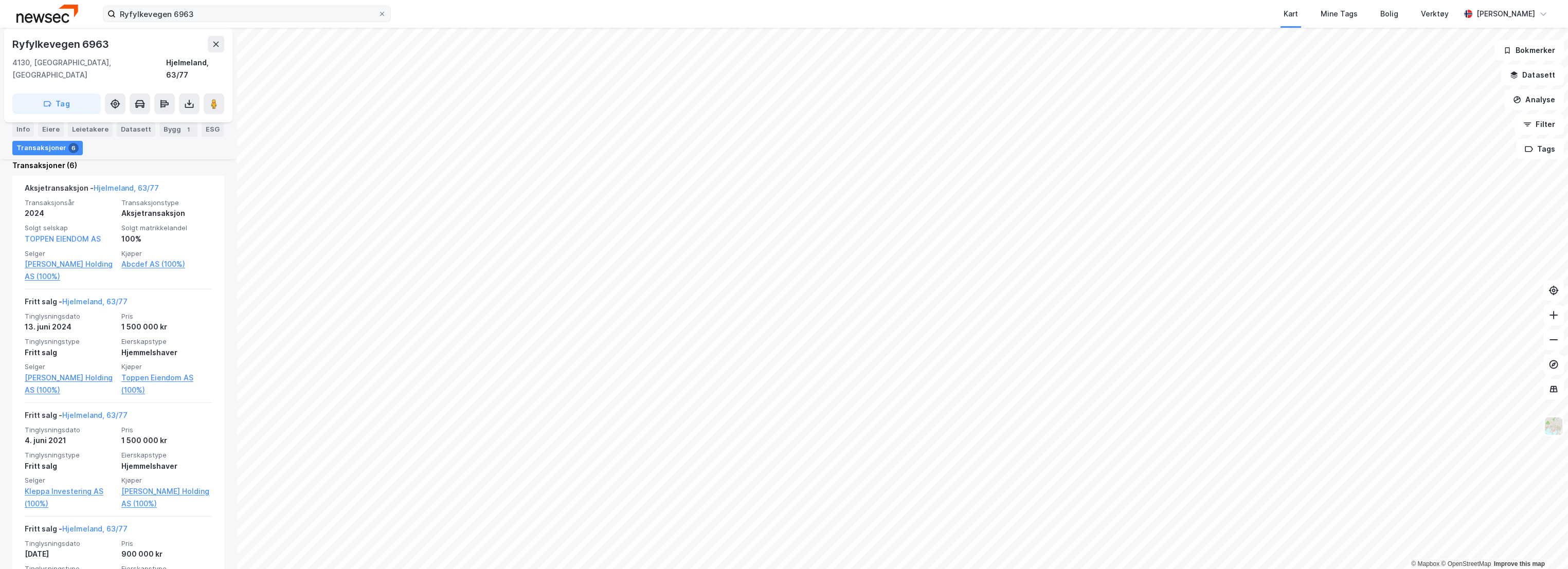
scroll to position [285, 0]
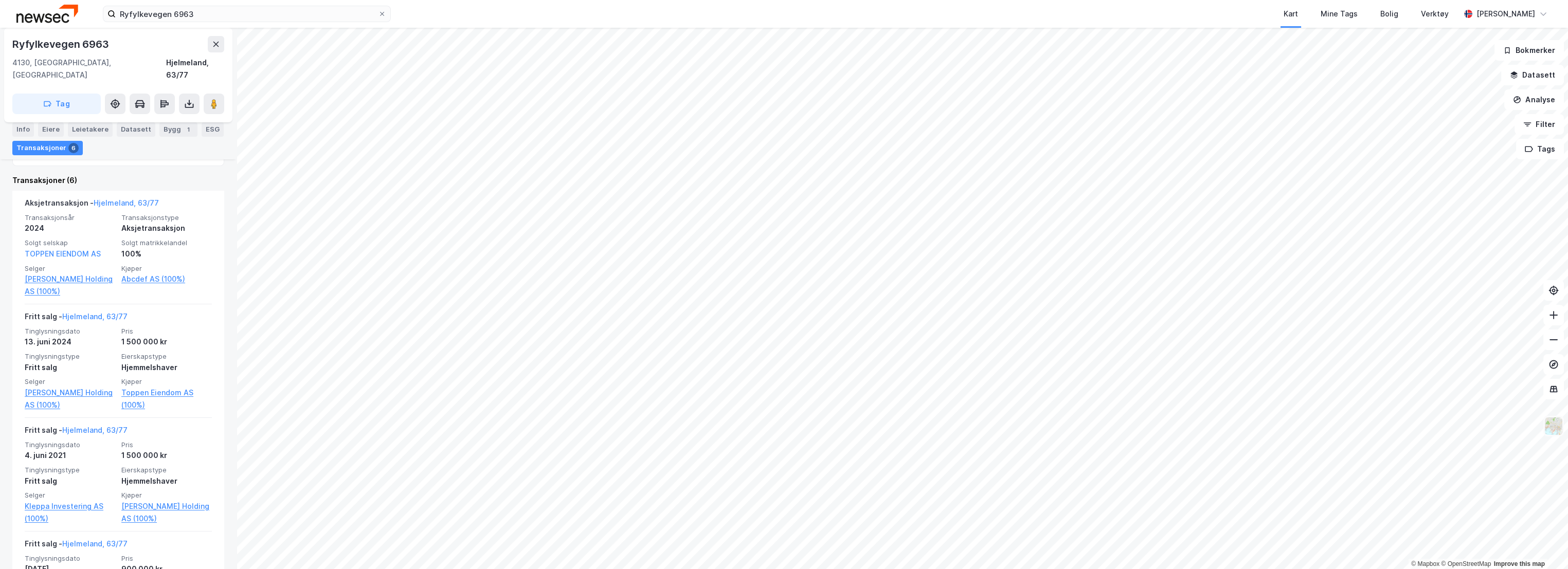
click at [1551, 426] on img at bounding box center [1553, 425] width 19 height 19
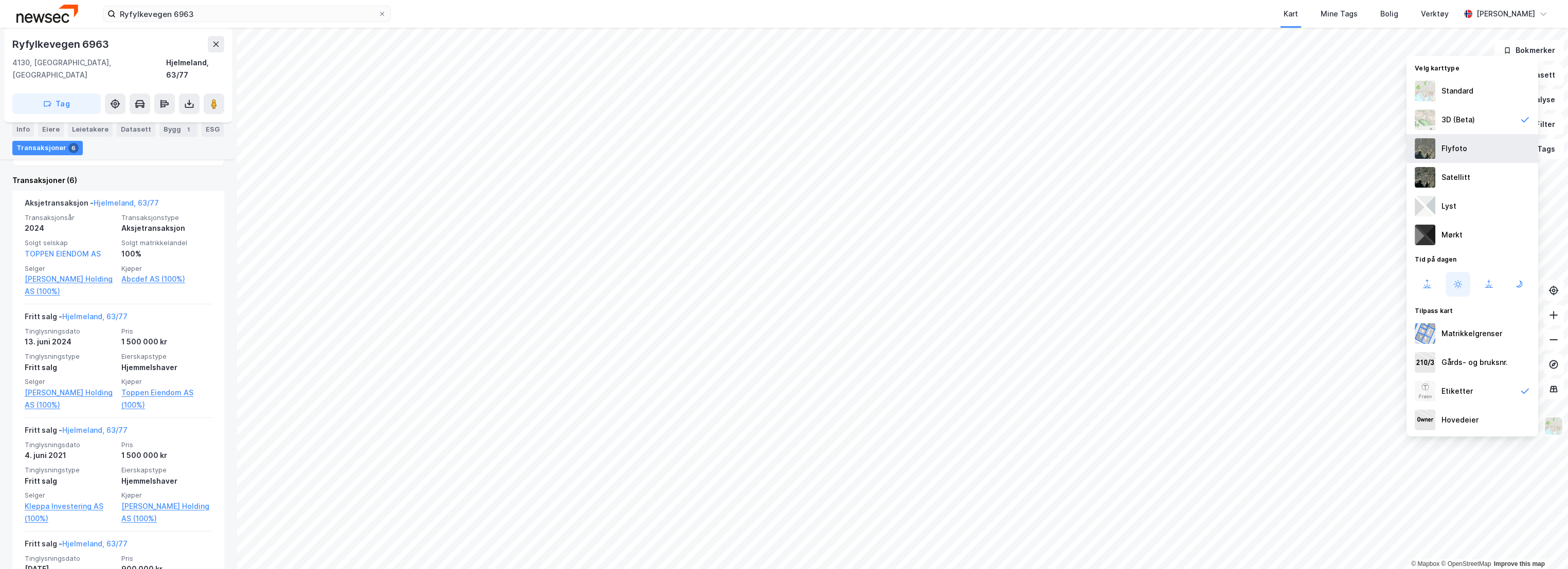
click at [1463, 151] on div "Flyfoto" at bounding box center [1453, 148] width 25 height 12
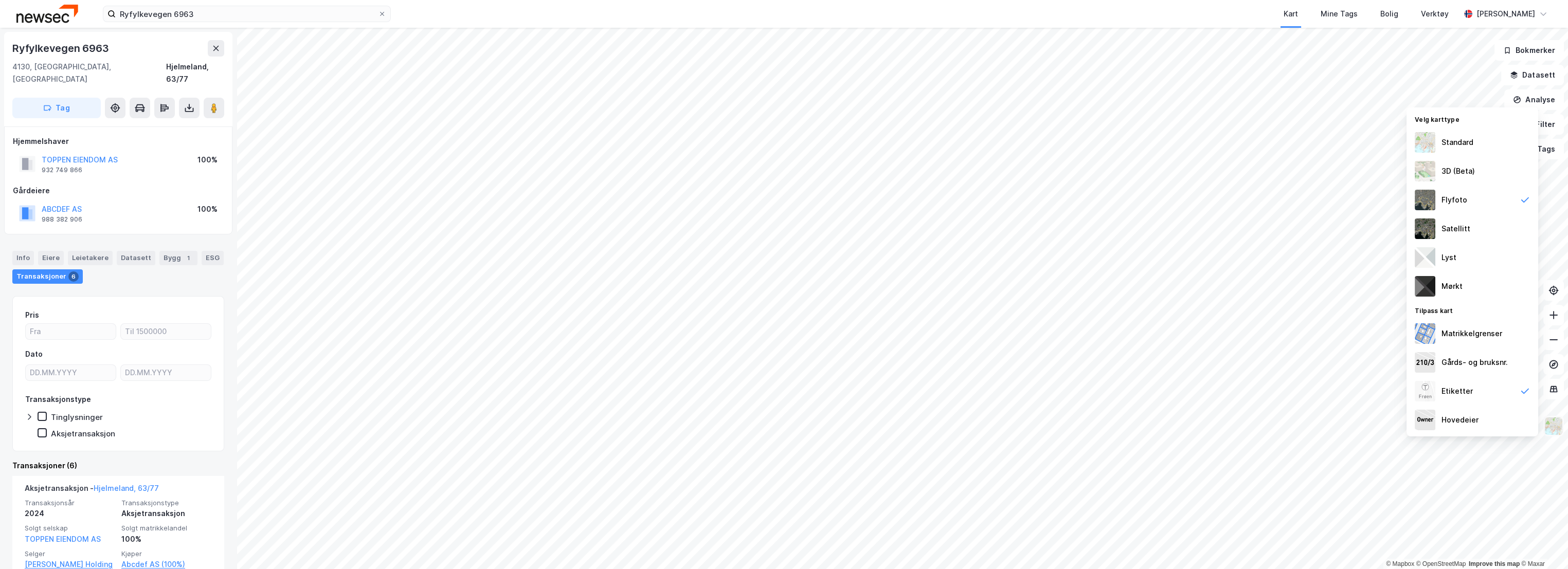
click at [1554, 425] on img at bounding box center [1553, 425] width 19 height 19
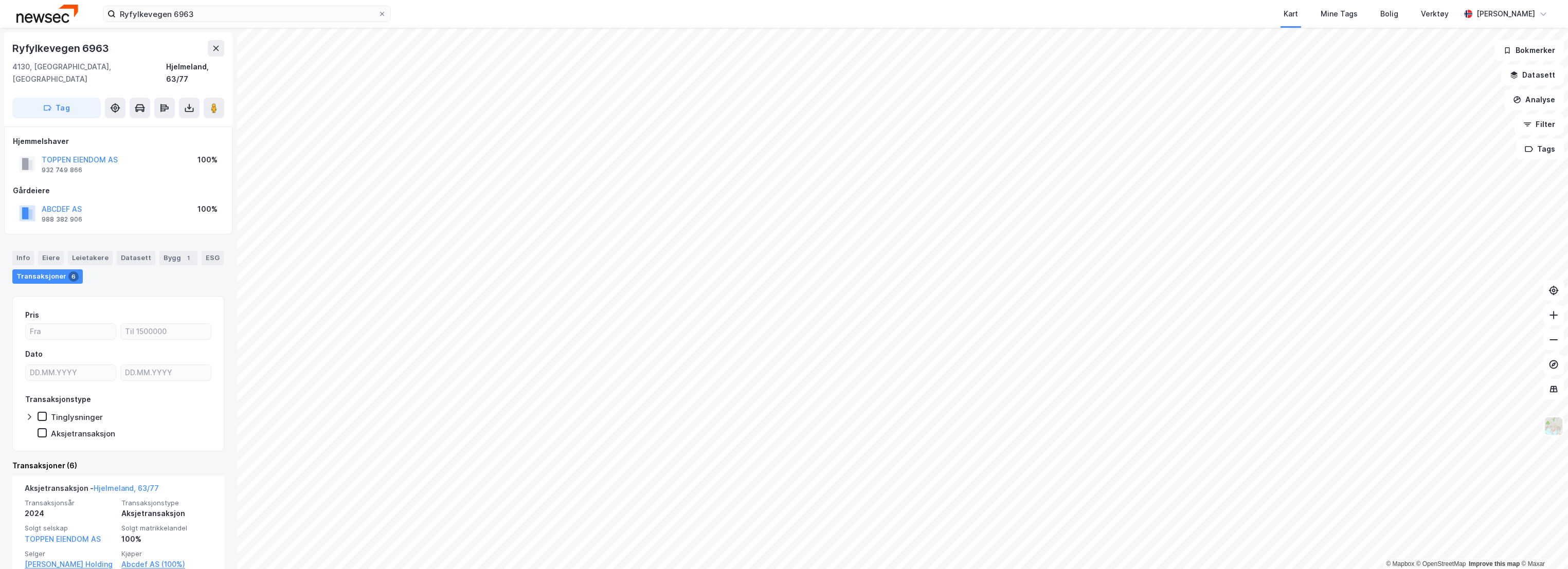
click at [1156, 16] on div "Ryfylkevegen 6963 Kart Mine Tags Bolig Verktøy [PERSON_NAME] © Mapbox © OpenStr…" at bounding box center [784, 284] width 1568 height 569
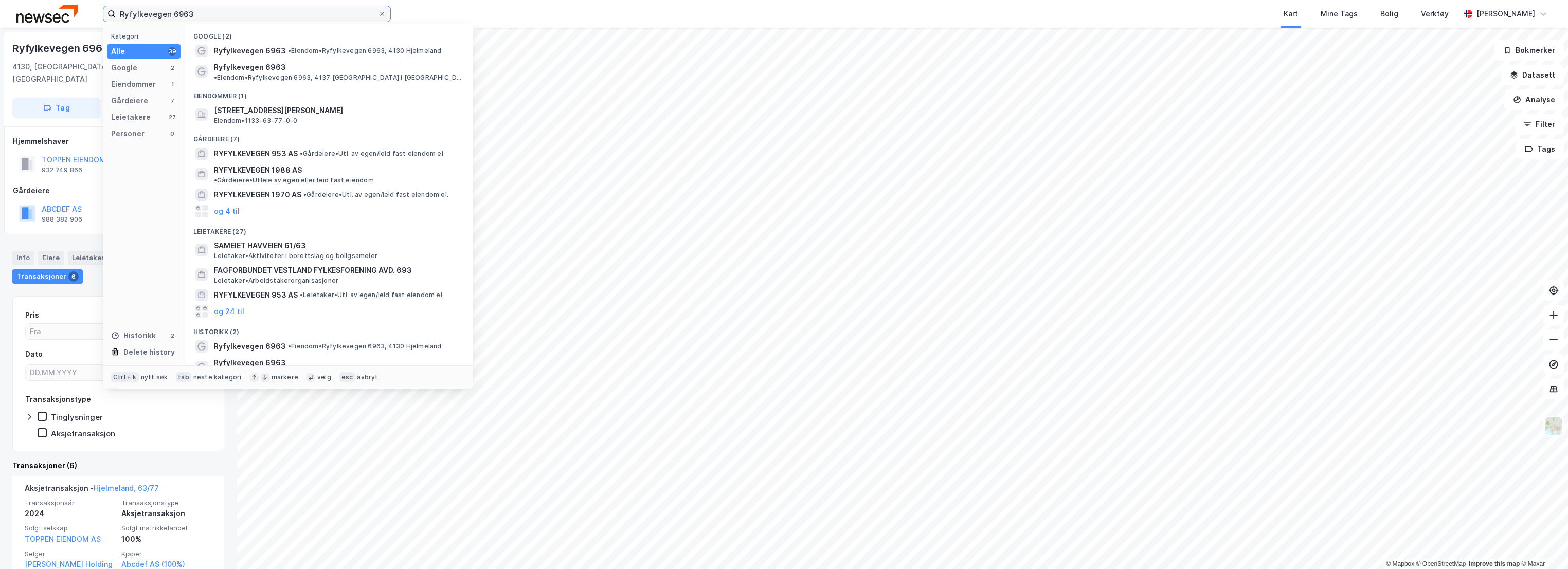
click at [225, 17] on input "Ryfylkevegen 6963" at bounding box center [246, 14] width 262 height 15
paste input "Agera 8 AS"
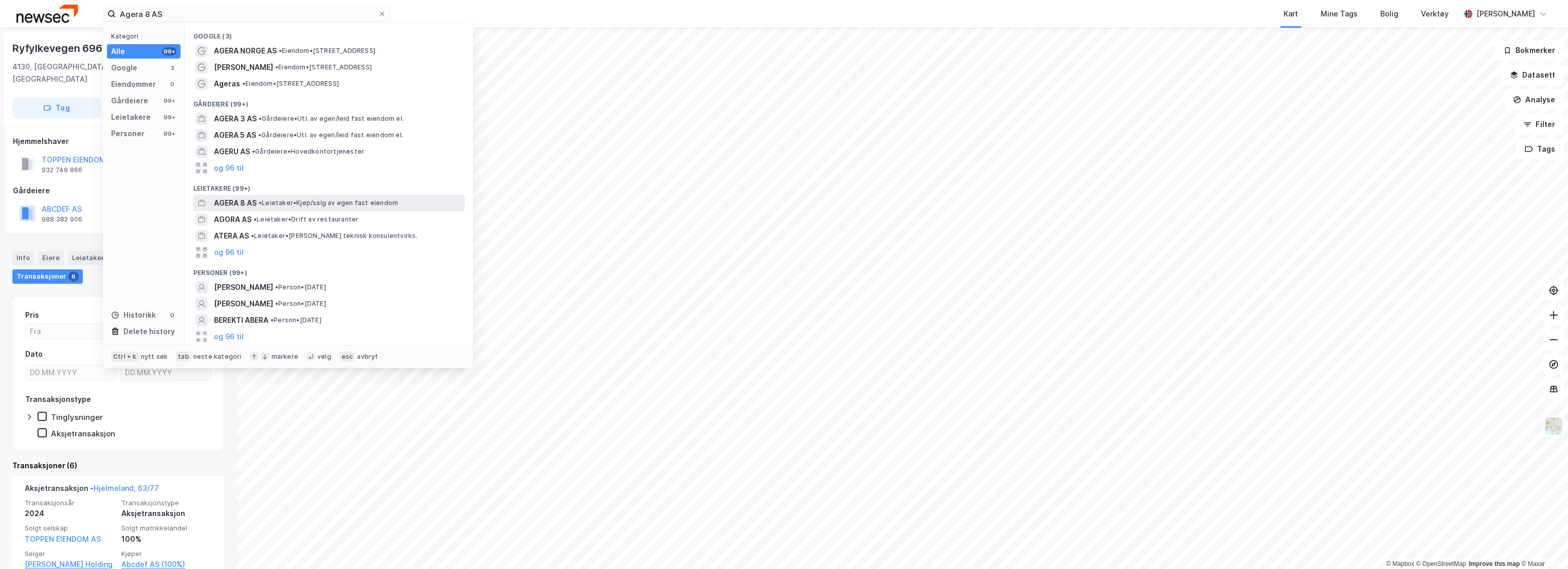
click at [288, 205] on span "• Leietaker • Kjøp/salg av egen fast eiendom" at bounding box center [328, 203] width 139 height 8
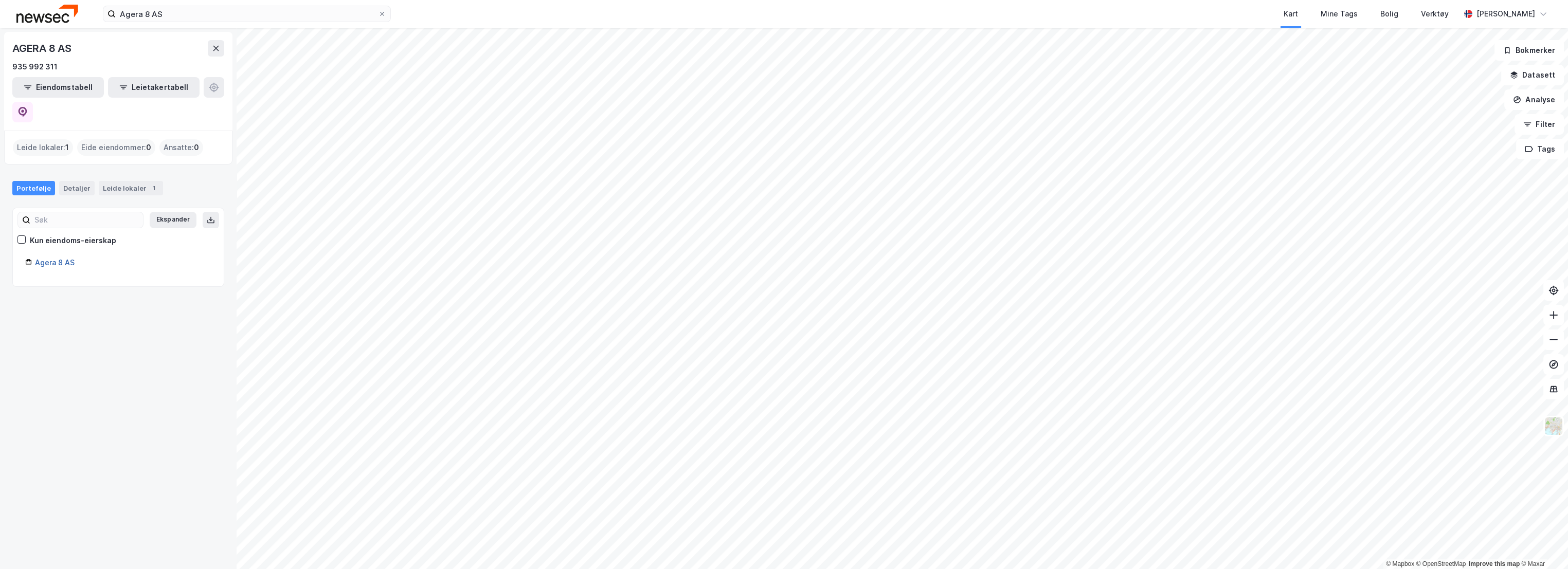
click at [65, 258] on link "Agera 8 AS" at bounding box center [54, 262] width 39 height 8
click at [138, 181] on div "Leide lokaler 1" at bounding box center [131, 188] width 65 height 15
click at [105, 245] on div "Ryfylkevegen 1741" at bounding box center [132, 251] width 148 height 12
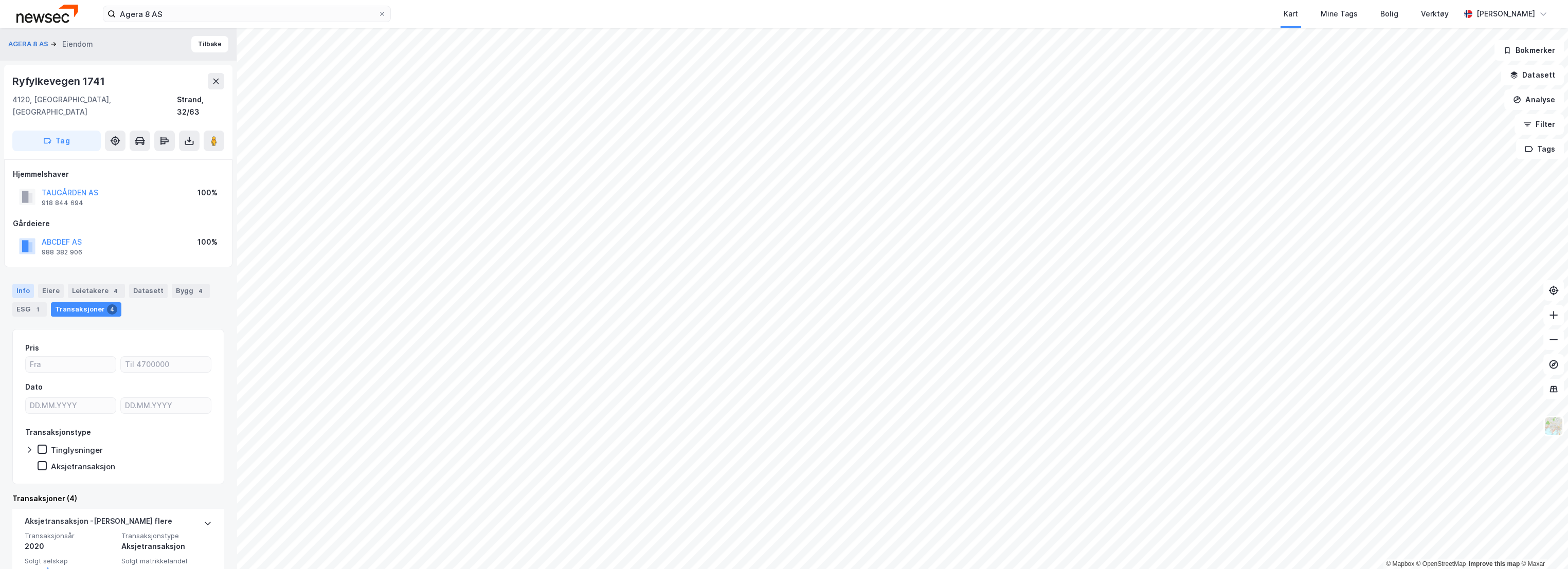
click at [27, 284] on div "Info" at bounding box center [23, 291] width 22 height 15
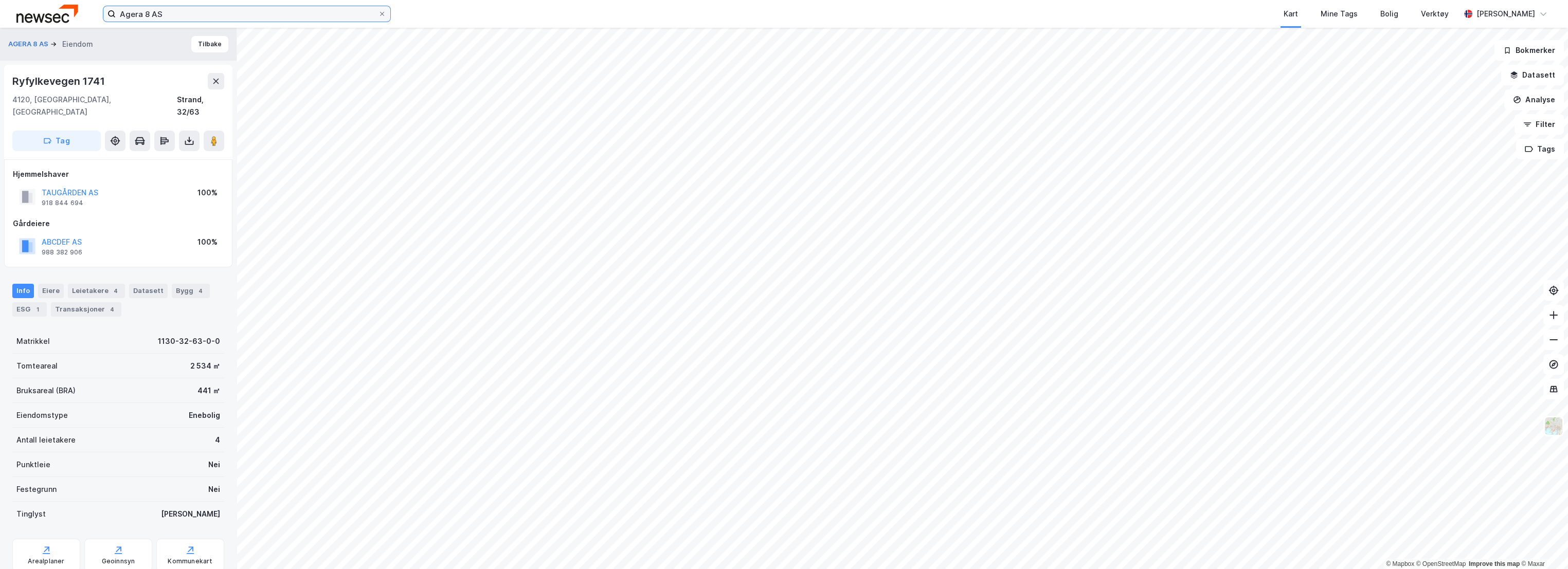
click at [209, 19] on input "Agera 8 AS" at bounding box center [246, 14] width 262 height 15
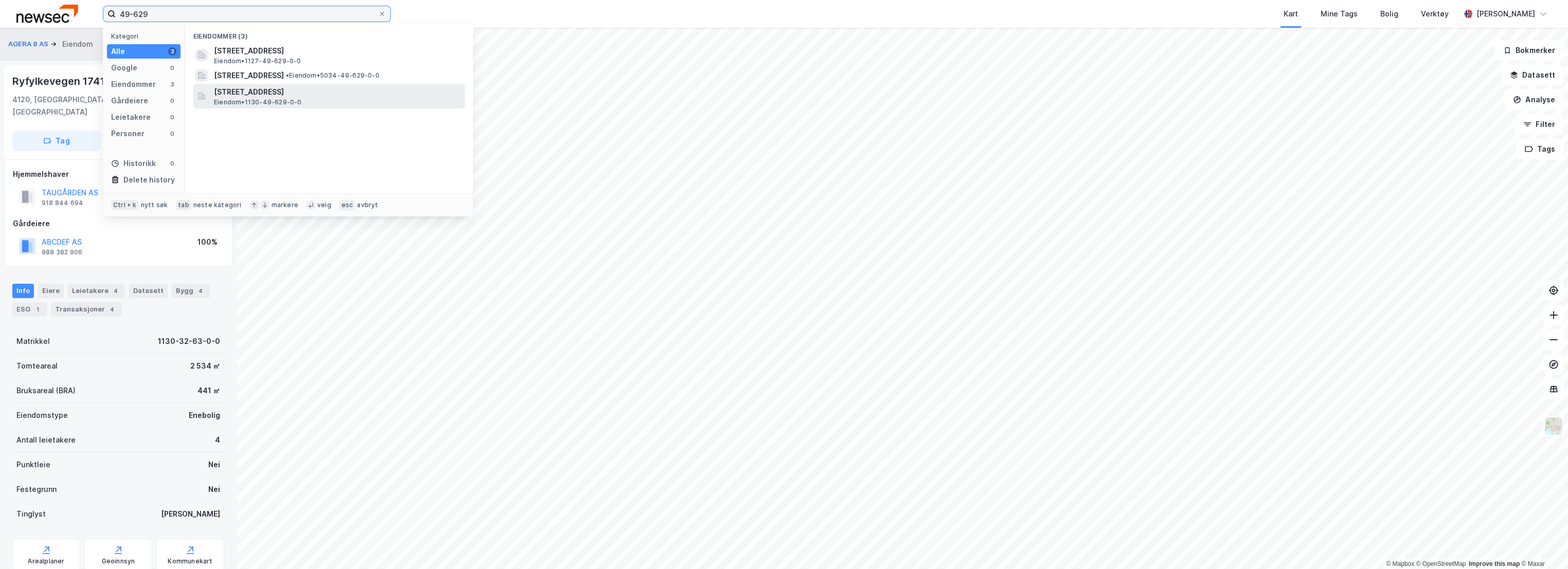
type input "49-629"
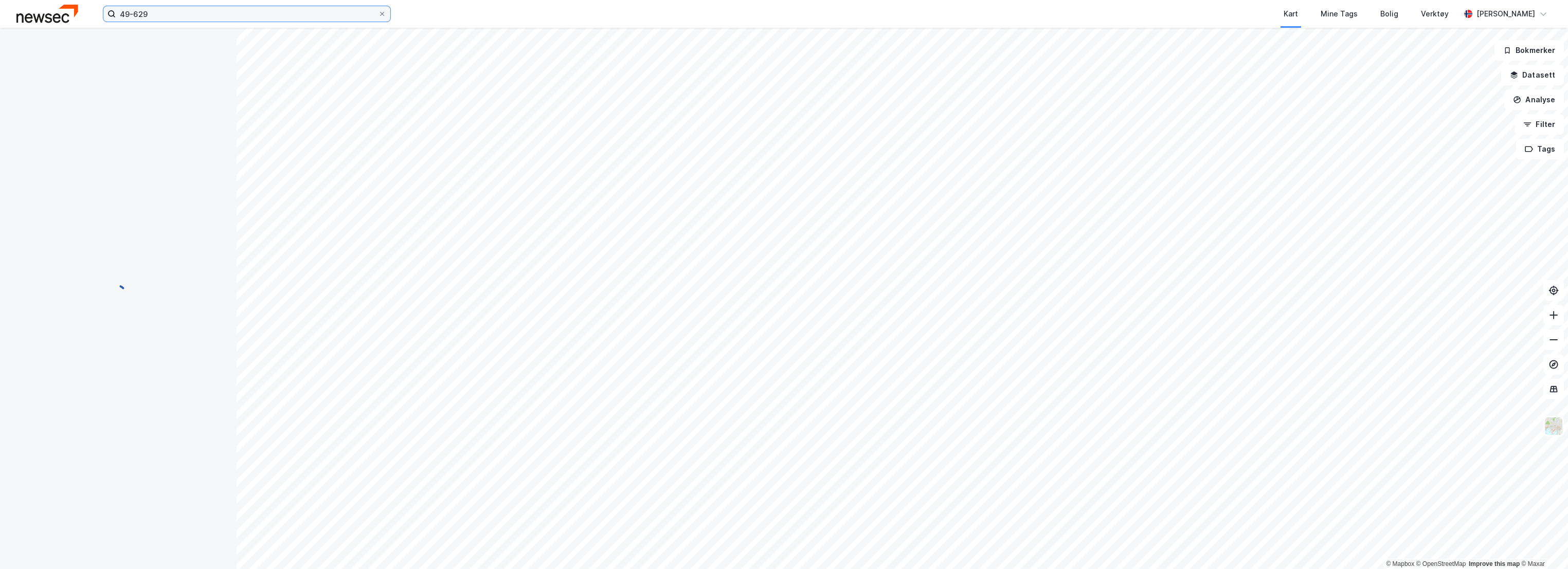
scroll to position [28, 0]
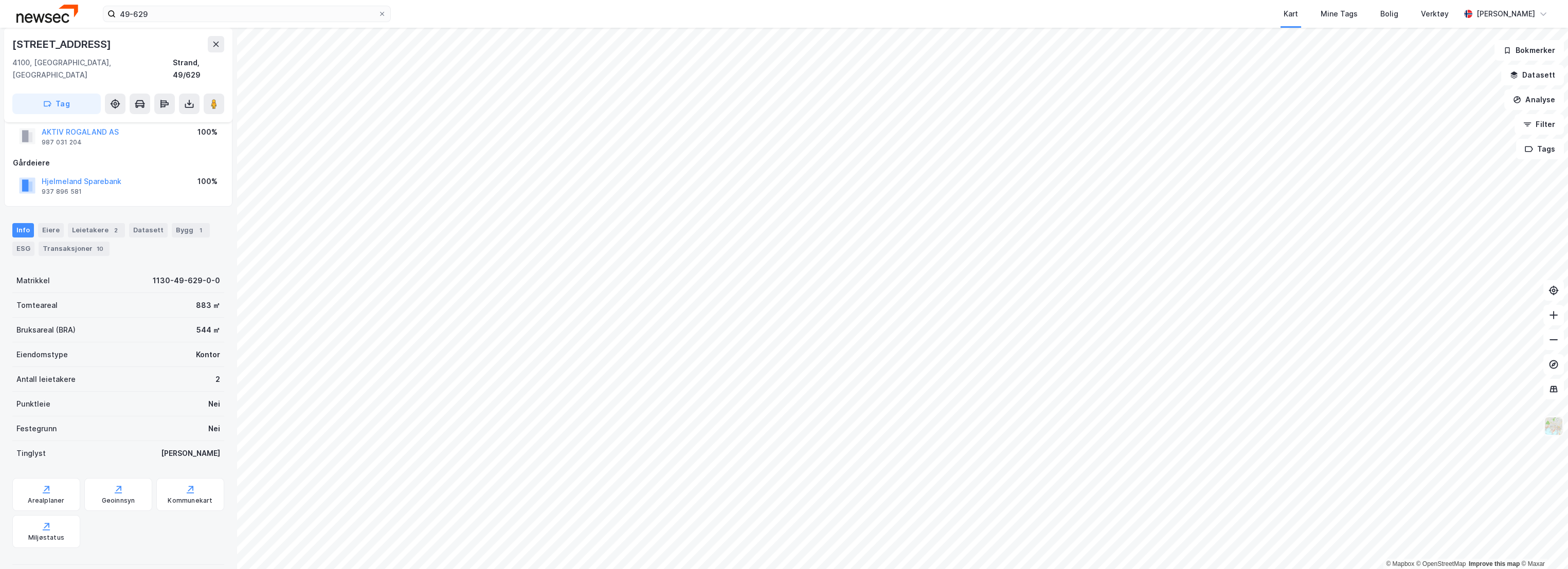
click at [1555, 428] on img at bounding box center [1553, 425] width 19 height 19
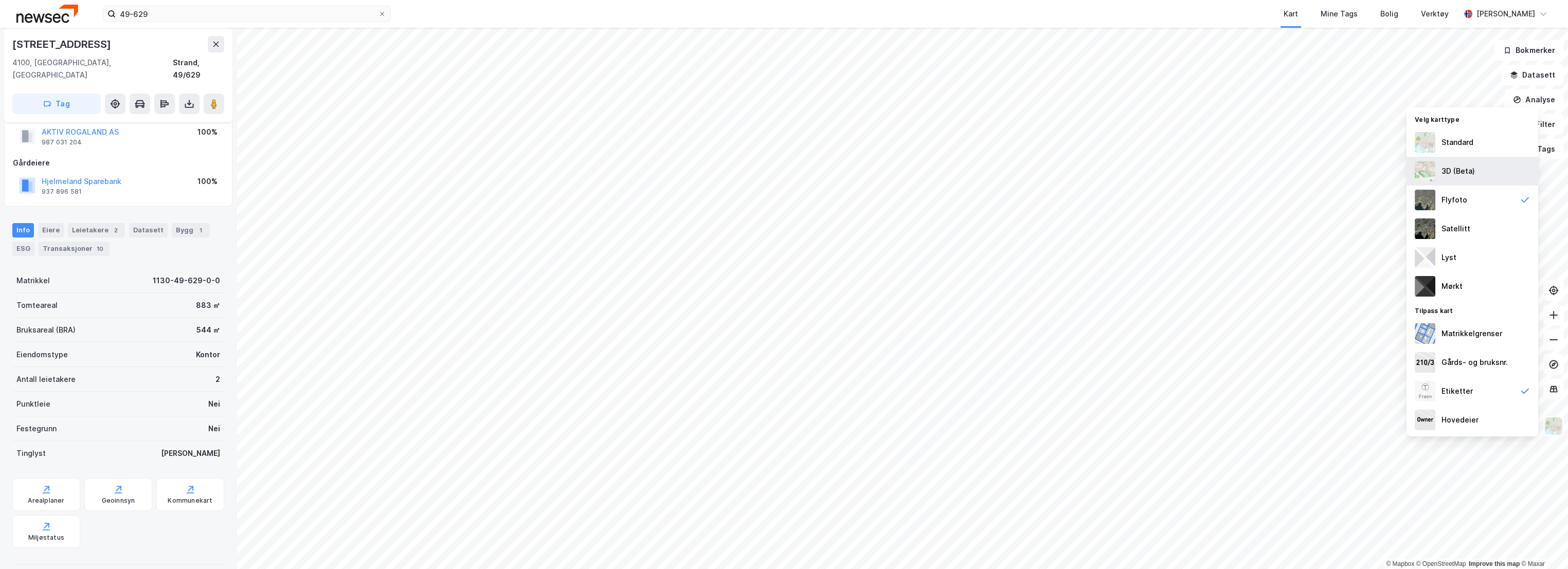
click at [1466, 165] on div "3D (Beta)" at bounding box center [1457, 171] width 33 height 12
click at [1554, 422] on img at bounding box center [1553, 425] width 19 height 19
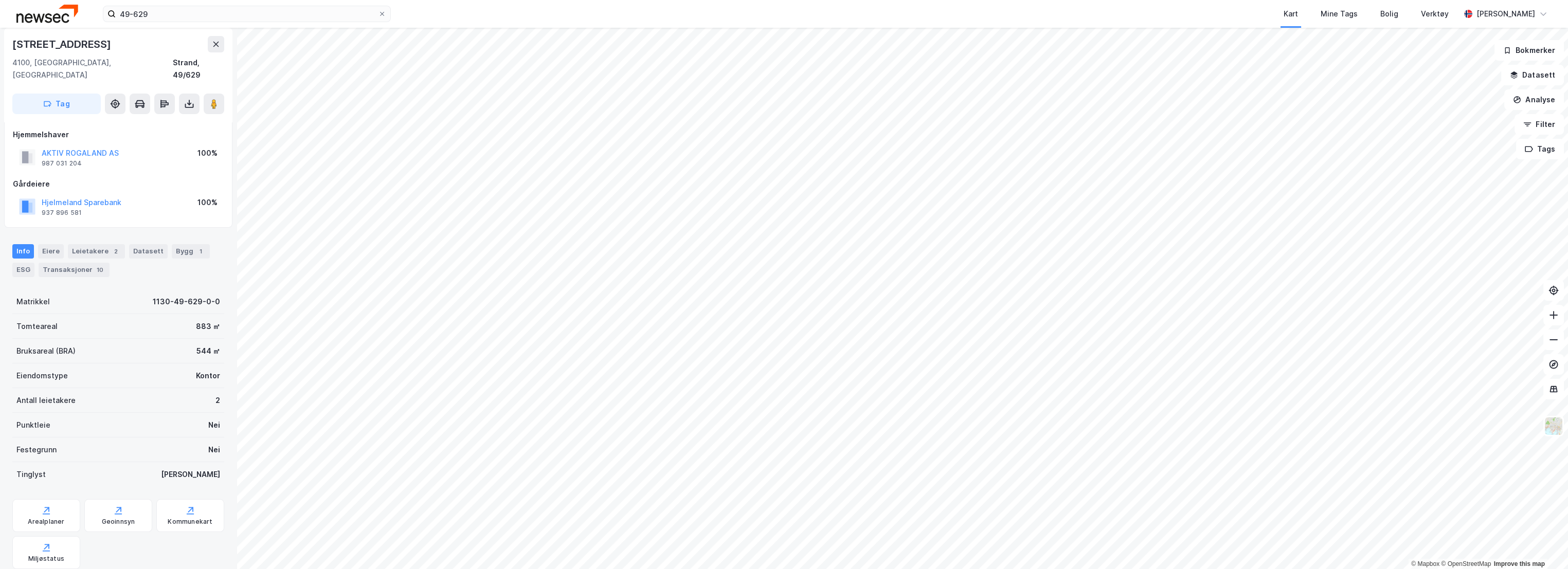
scroll to position [0, 0]
click at [214, 103] on image at bounding box center [214, 108] width 6 height 10
click at [207, 65] on div "Strand, 49/629" at bounding box center [199, 73] width 52 height 25
drag, startPoint x: 84, startPoint y: 158, endPoint x: 25, endPoint y: 151, distance: 59.4
click at [25, 154] on div "AKTIV ROGALAND AS 987 031 204" at bounding box center [69, 164] width 100 height 21
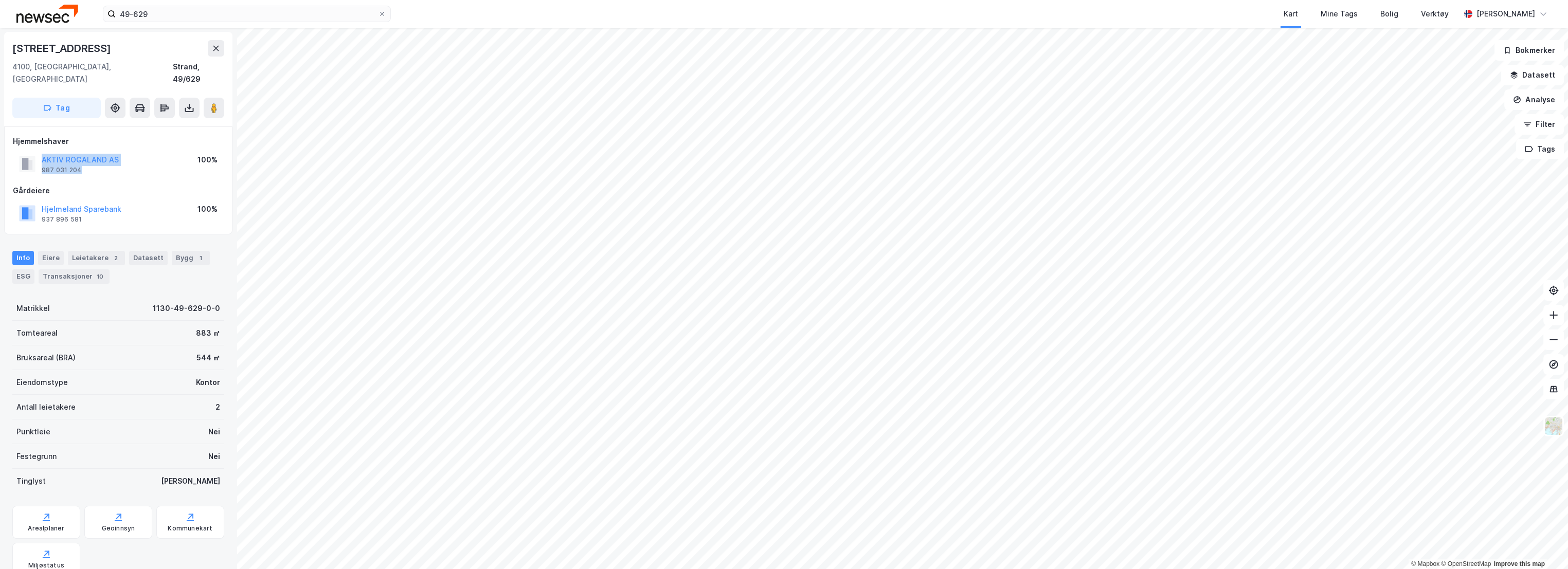
copy div "AKTIV ROGALAND AS 987 031 204"
click at [121, 321] on div "Tomteareal 883 ㎡" at bounding box center [118, 333] width 212 height 25
click at [179, 251] on div "Bygg 1" at bounding box center [190, 258] width 38 height 15
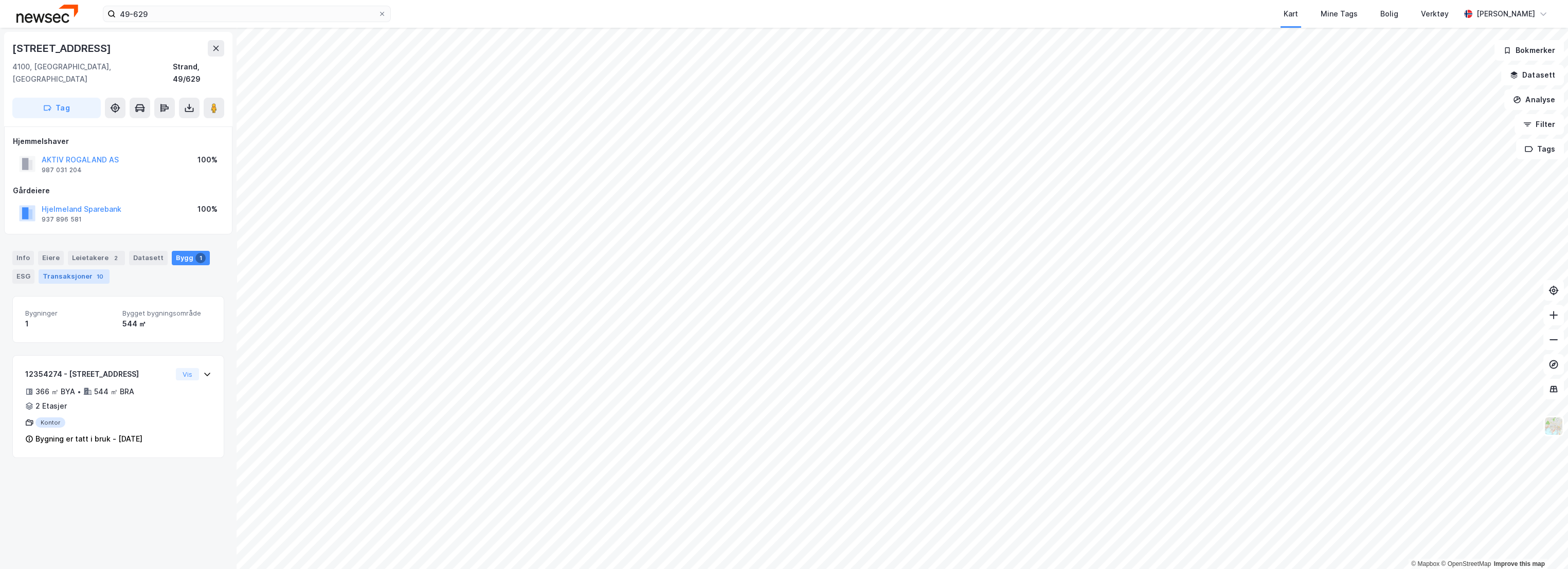
click at [95, 271] on div "10" at bounding box center [100, 276] width 11 height 10
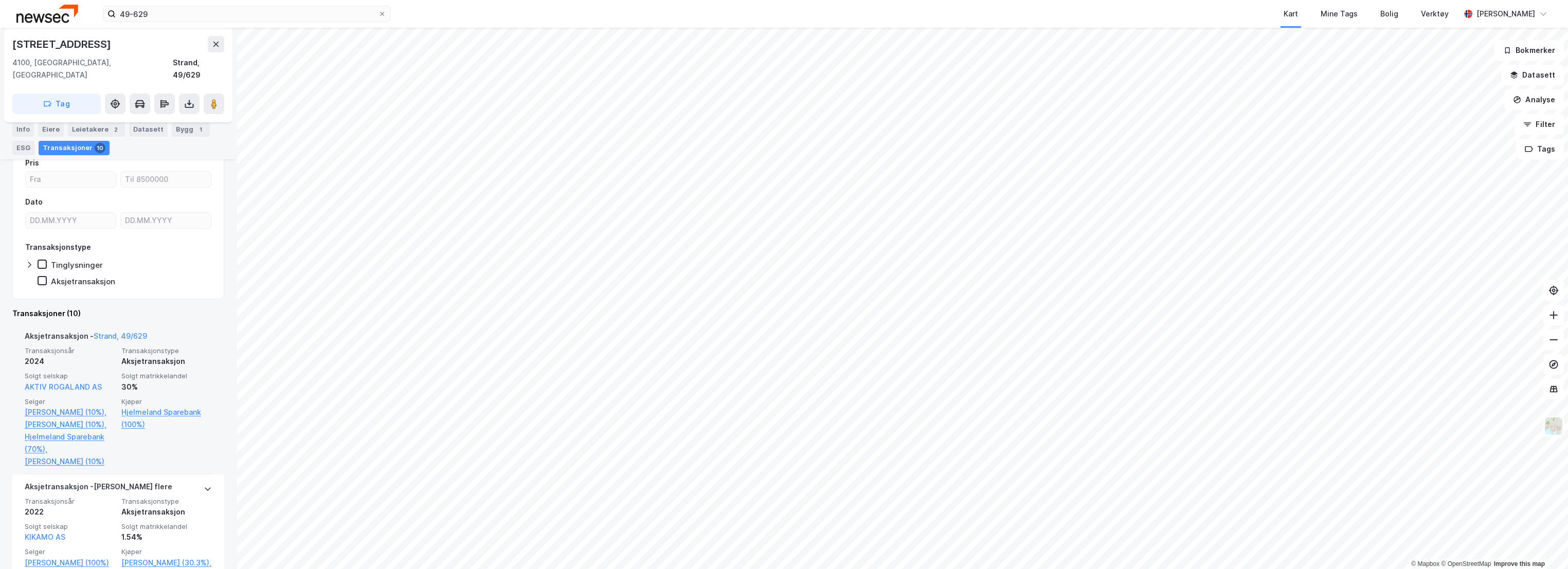
scroll to position [171, 0]
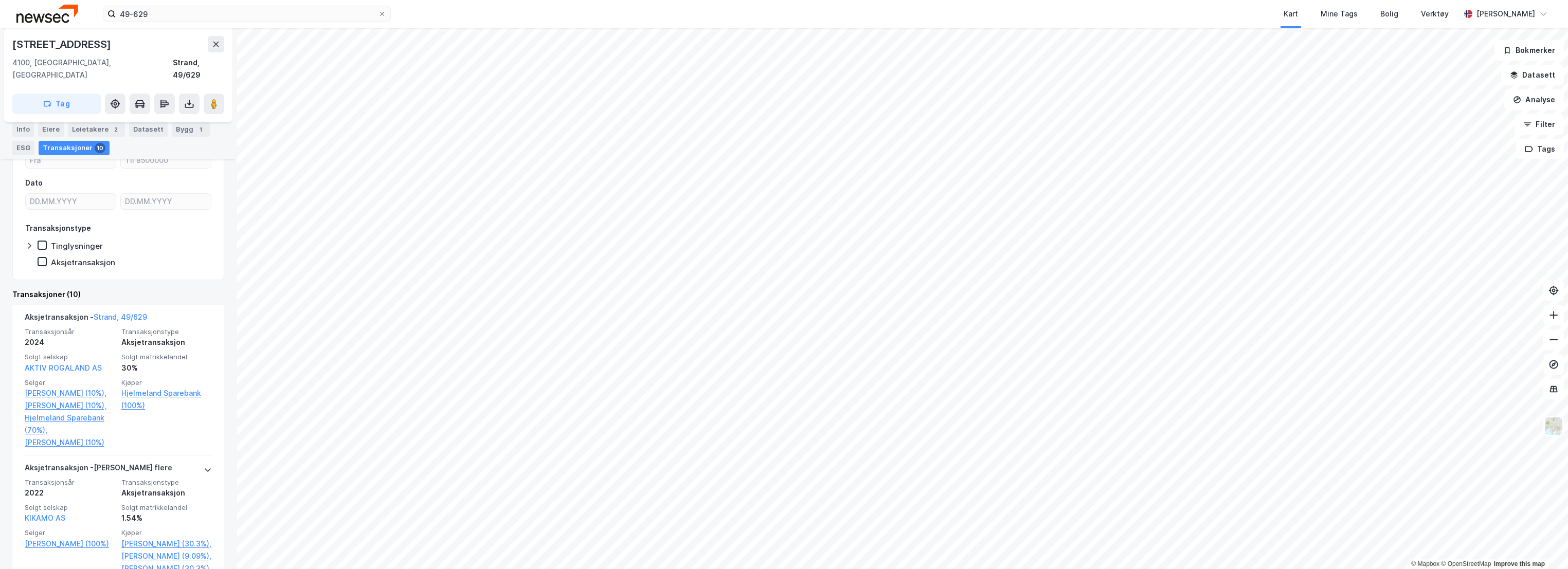
click at [152, 288] on div "Transaksjoner (10)" at bounding box center [118, 294] width 212 height 12
click at [140, 288] on div "Transaksjoner (10)" at bounding box center [118, 294] width 212 height 12
click at [135, 288] on div "Transaksjoner (10)" at bounding box center [118, 294] width 212 height 12
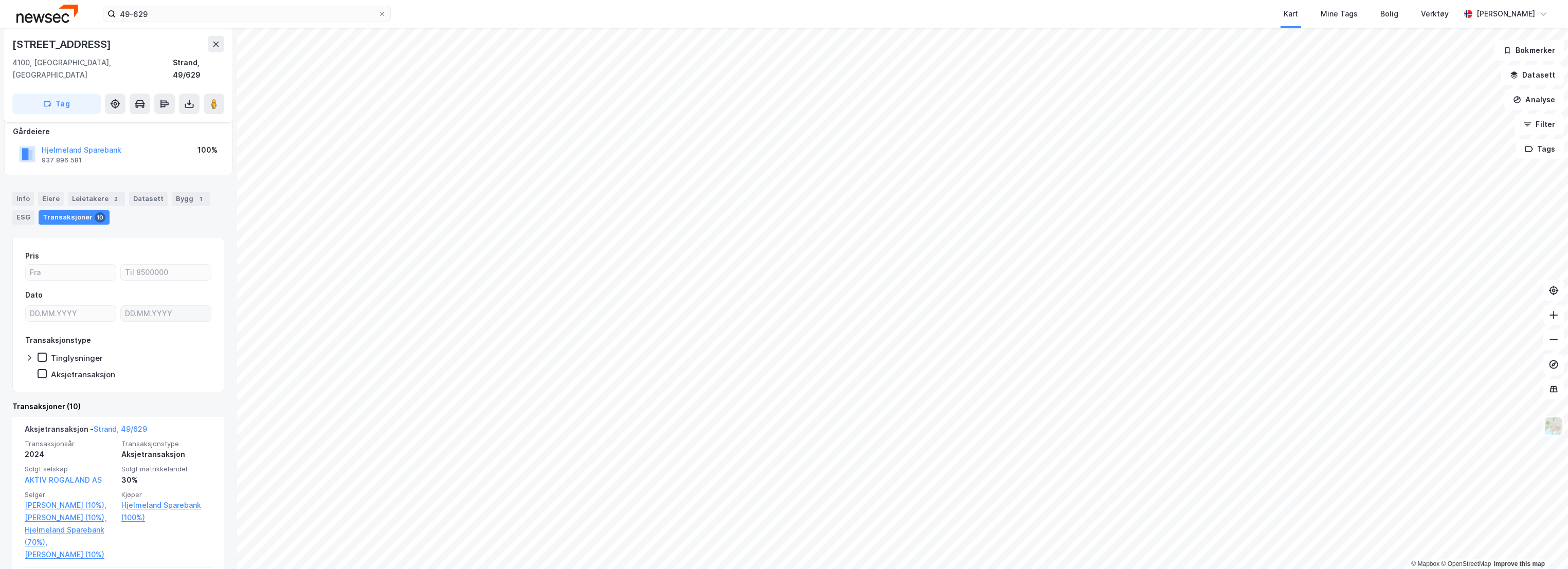
scroll to position [0, 0]
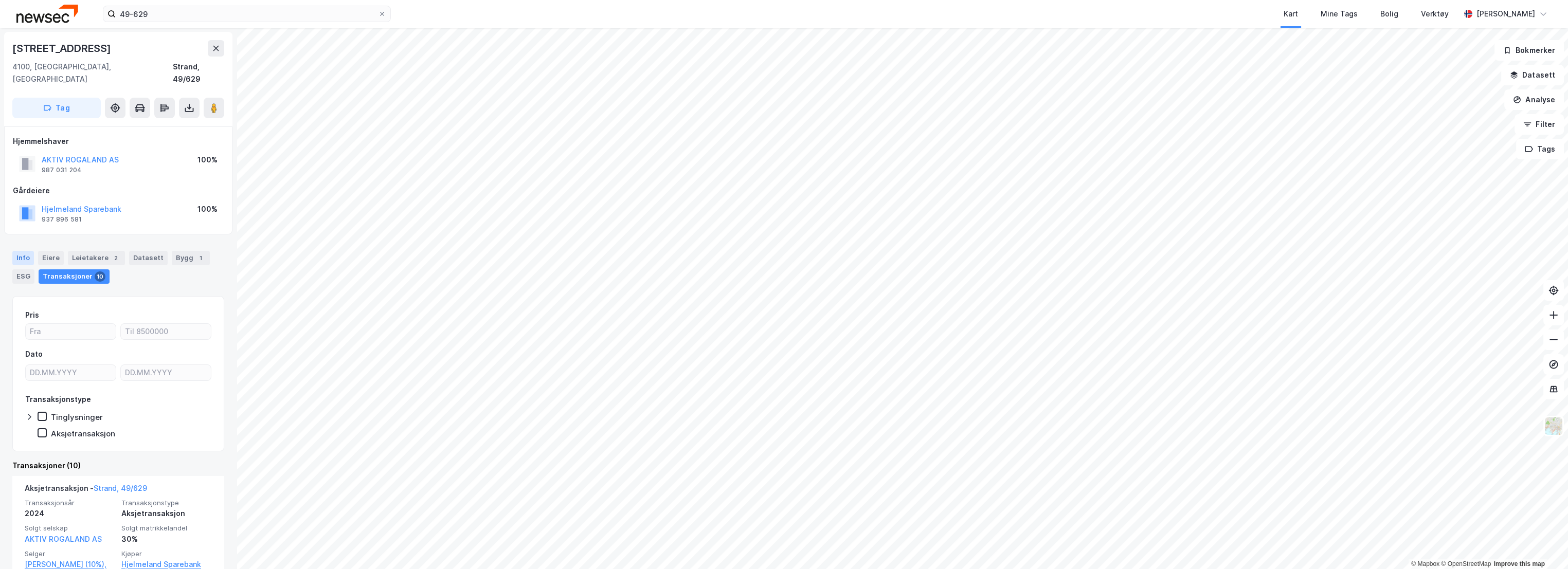
click at [28, 251] on div "Info" at bounding box center [23, 258] width 22 height 15
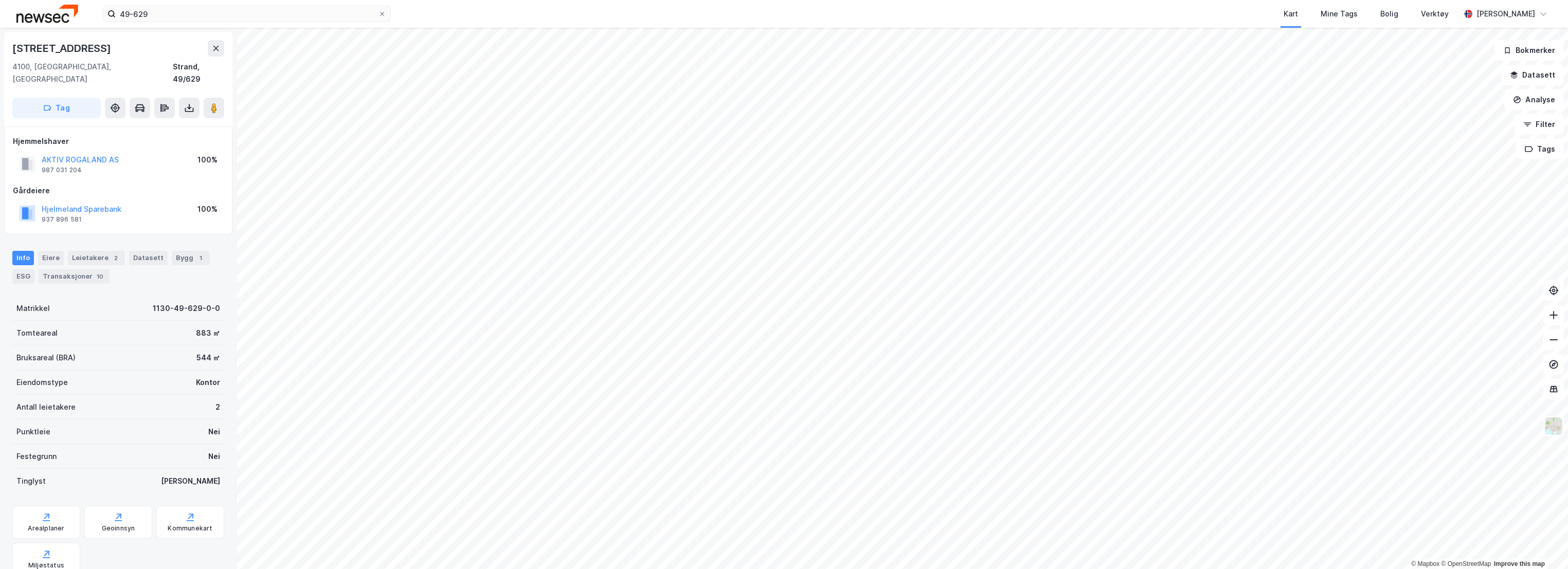
click at [142, 370] on div "Eiendomstype Kontor" at bounding box center [118, 382] width 212 height 25
click at [19, 269] on div "ESG" at bounding box center [23, 276] width 22 height 15
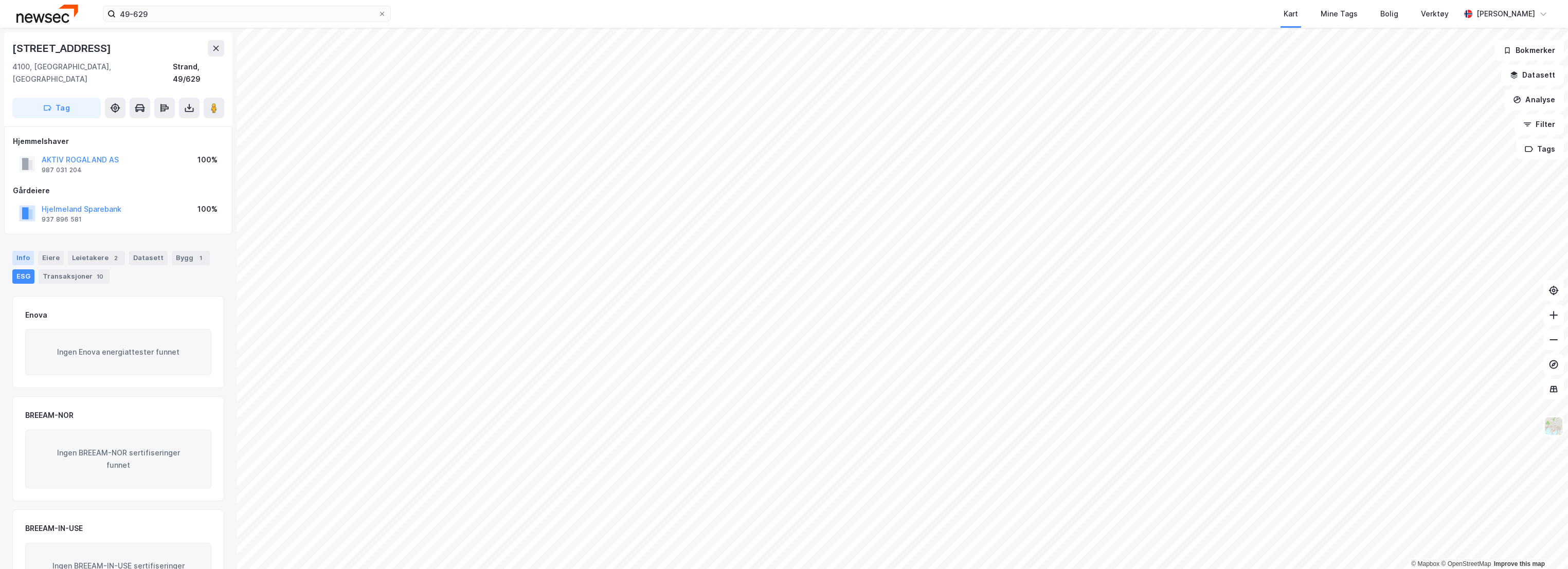
click at [25, 251] on div "Info" at bounding box center [23, 258] width 22 height 15
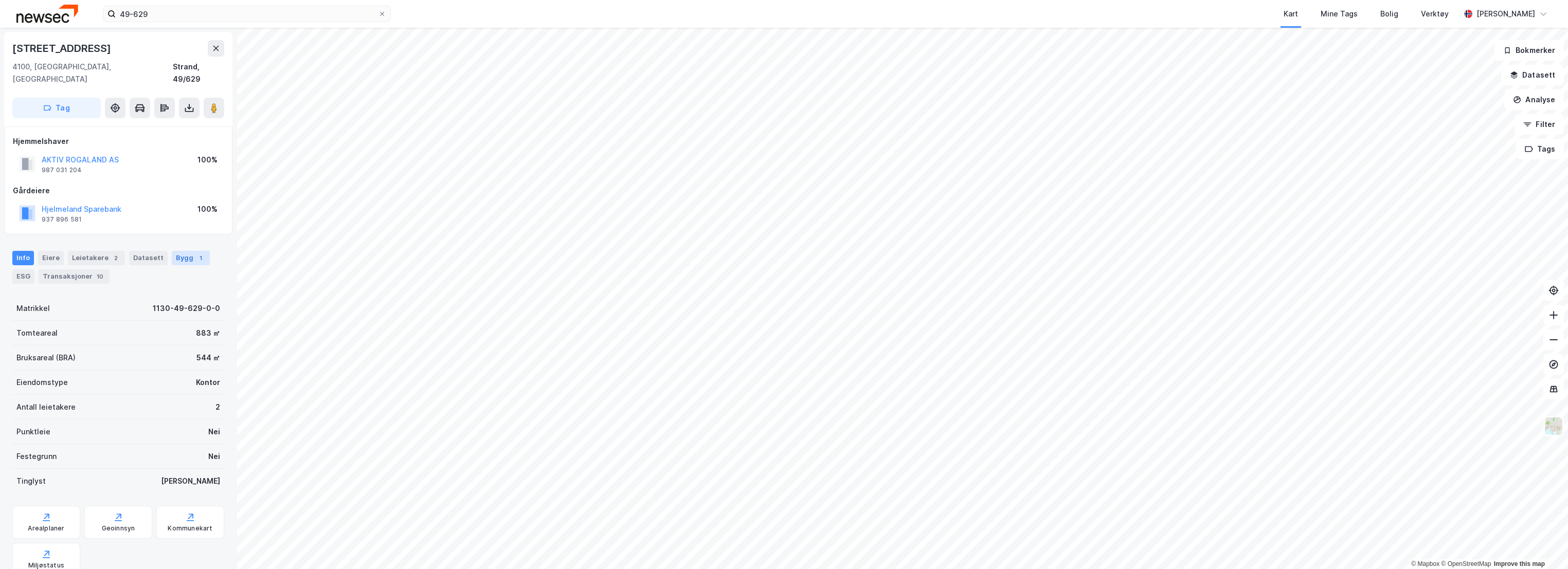
click at [185, 251] on div "Bygg 1" at bounding box center [190, 258] width 38 height 15
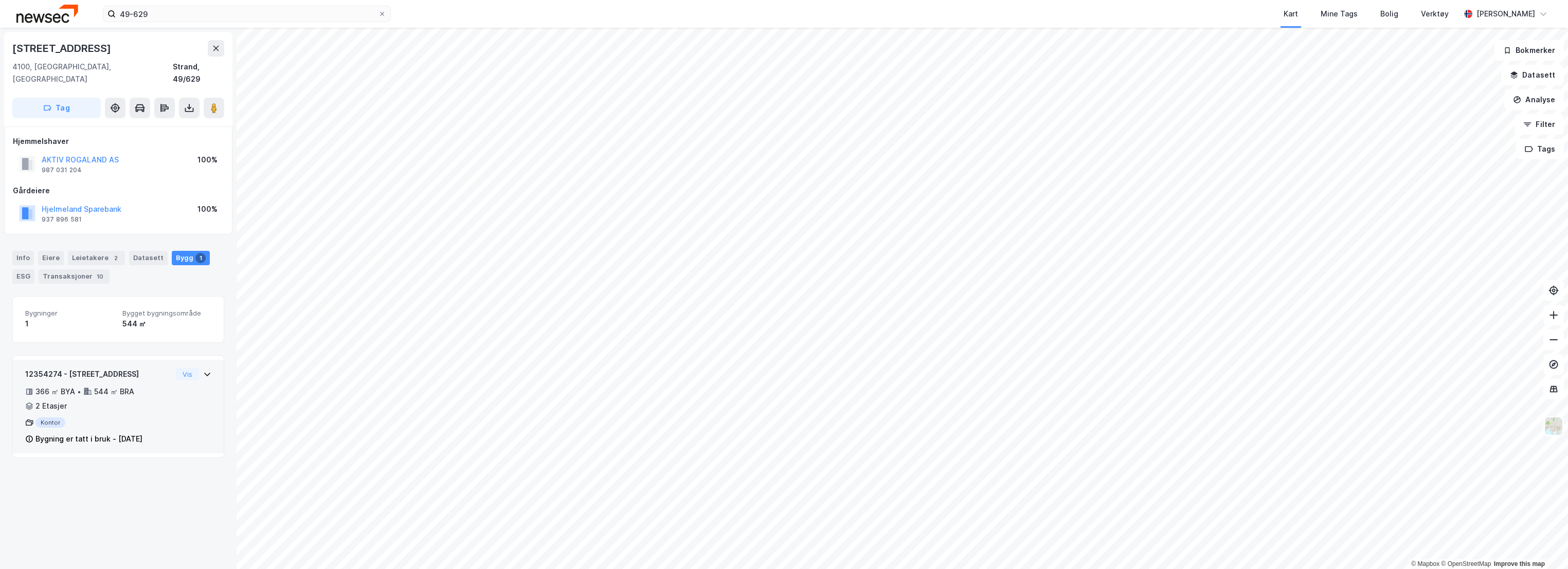
click at [139, 368] on div "12354274 - [STREET_ADDRESS]" at bounding box center [98, 374] width 146 height 12
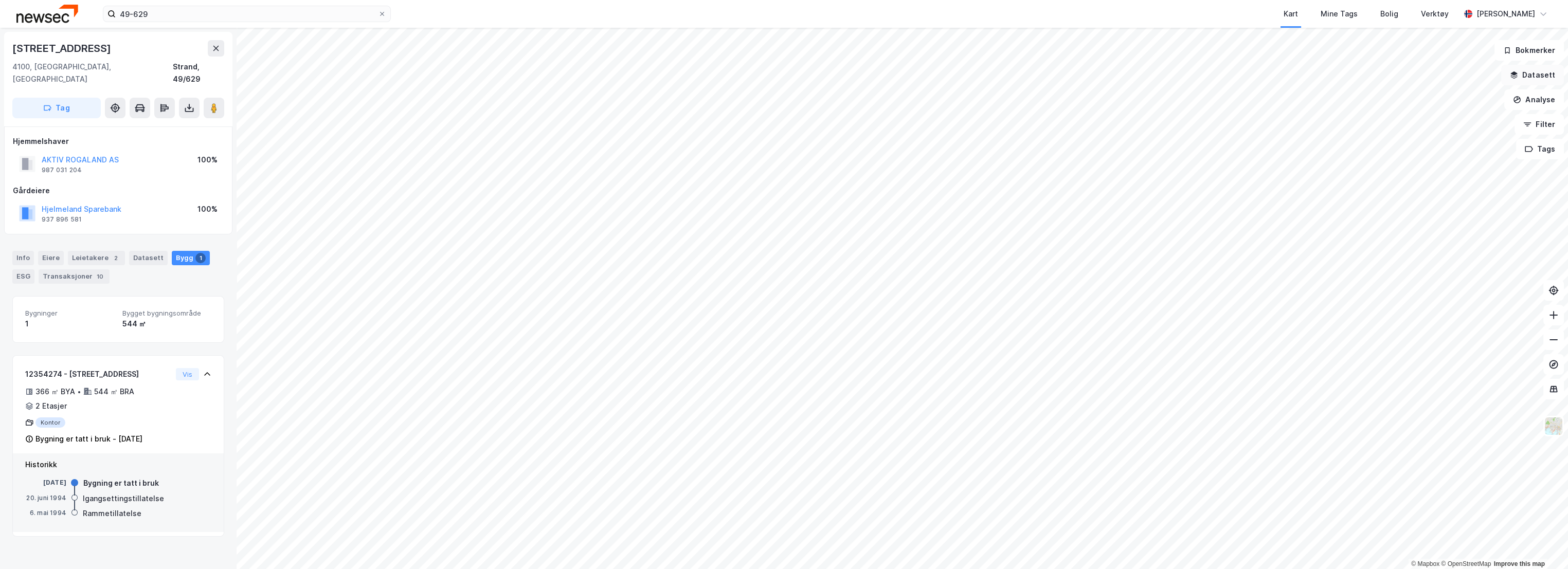
click at [1531, 82] on button "Datasett" at bounding box center [1533, 75] width 63 height 21
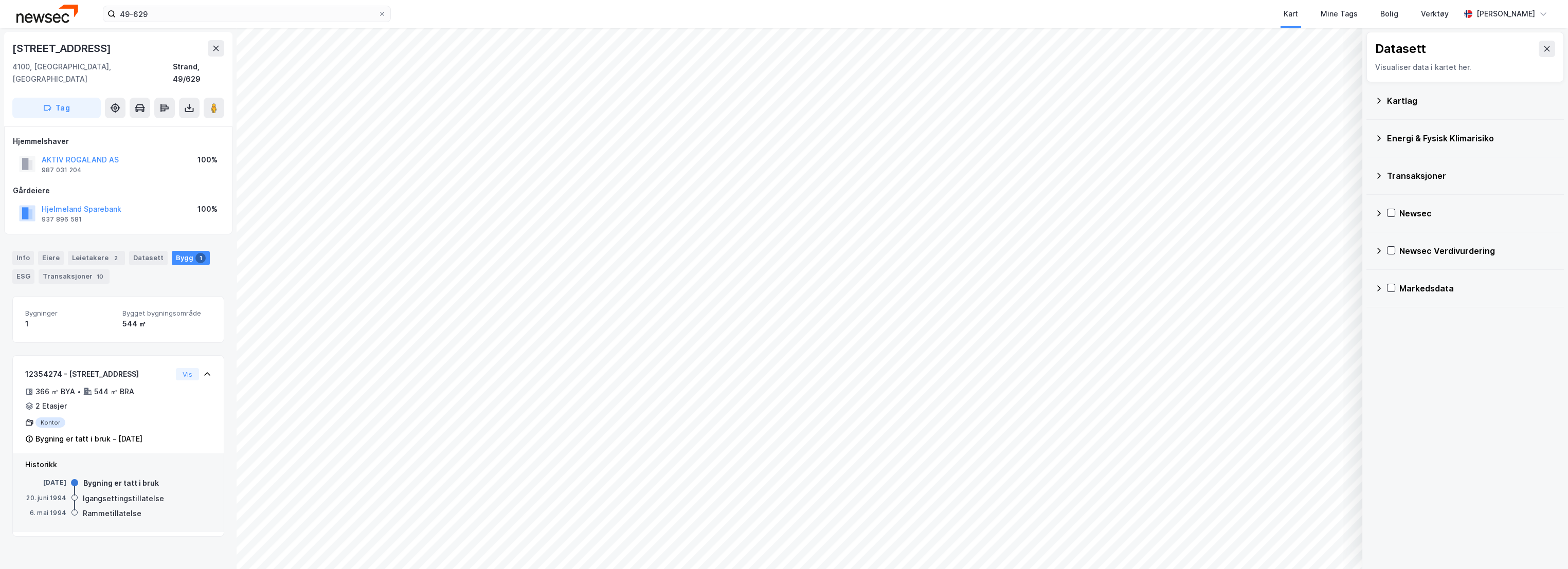
click at [1378, 175] on icon at bounding box center [1379, 175] width 8 height 8
click at [1406, 201] on icon at bounding box center [1404, 199] width 7 height 7
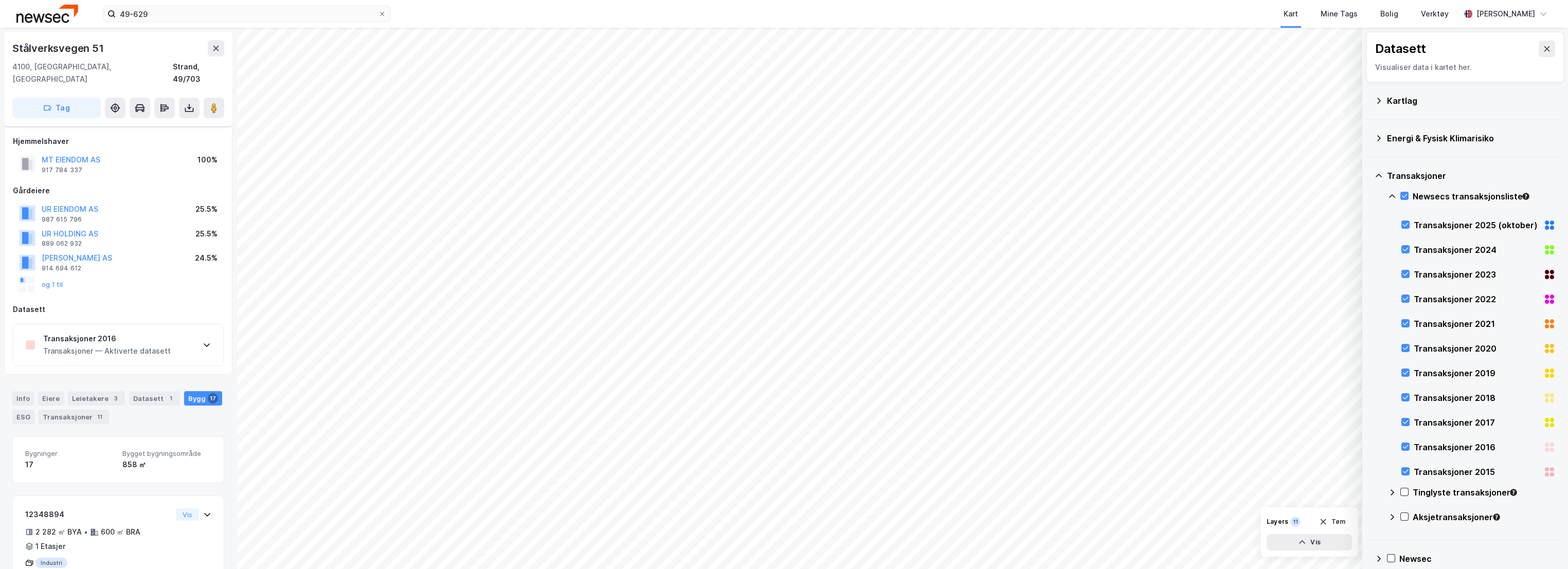
scroll to position [12, 0]
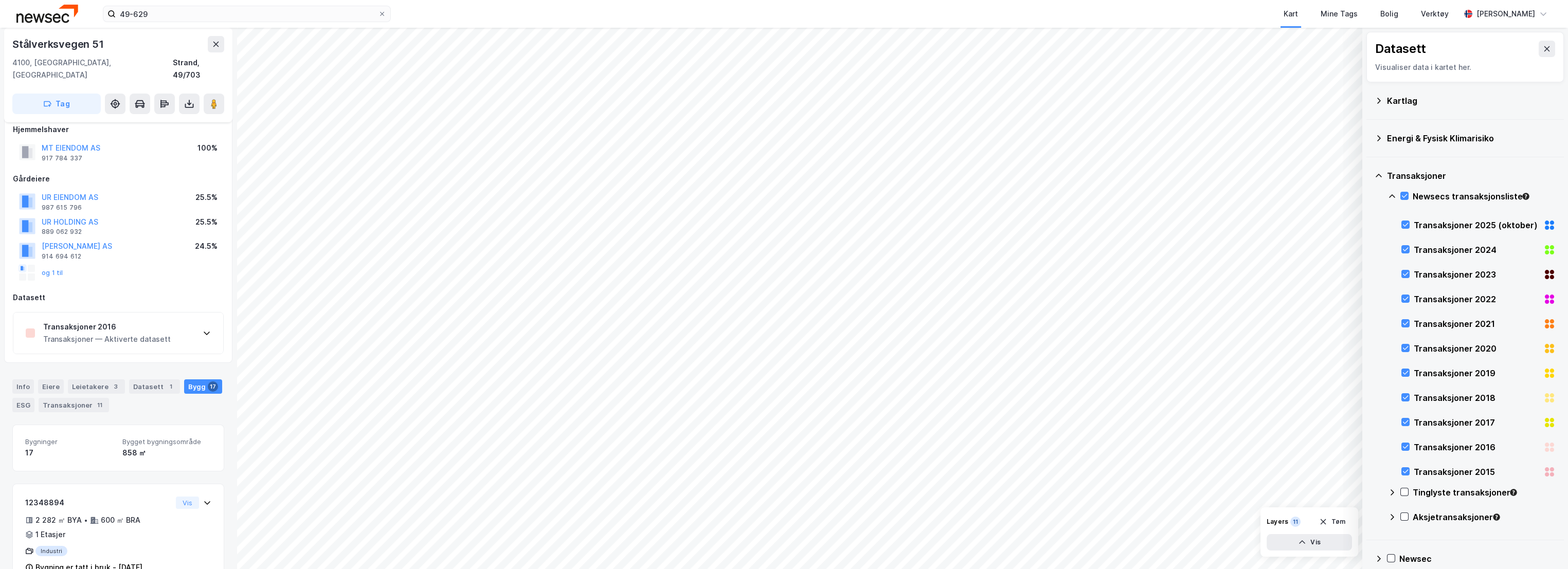
click at [111, 321] on div "Transaksjoner 2016" at bounding box center [107, 327] width 128 height 12
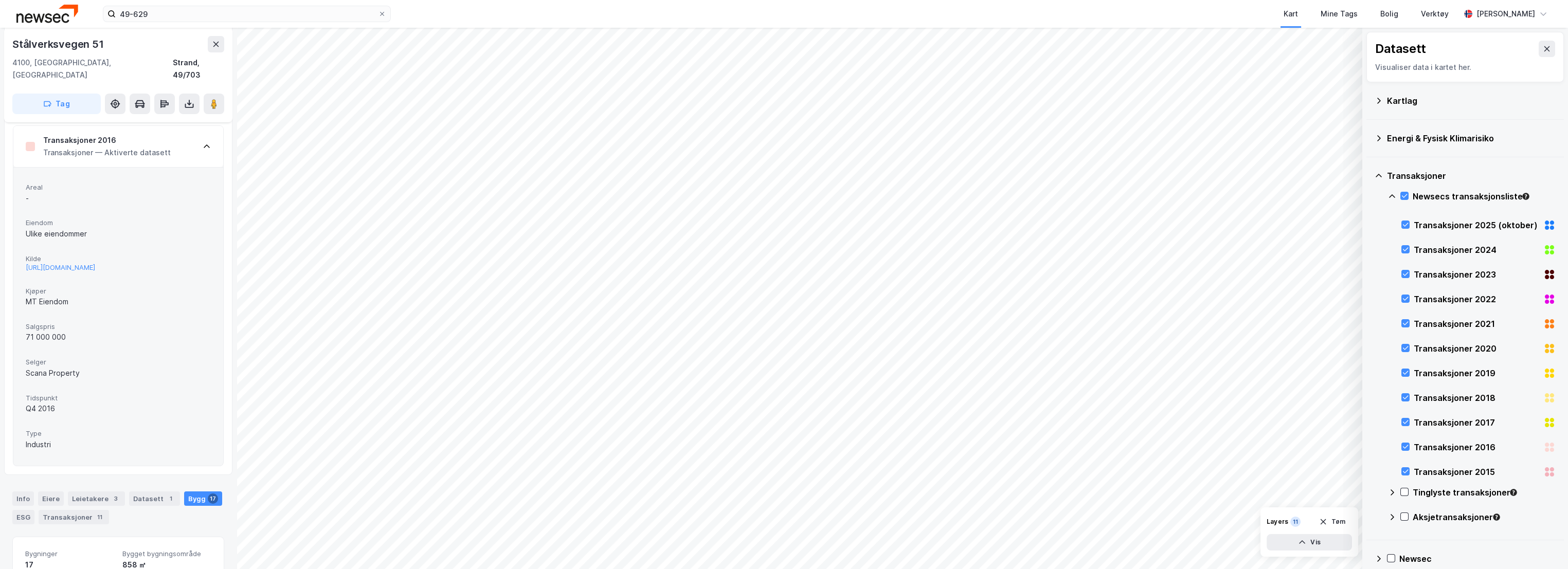
scroll to position [240, 0]
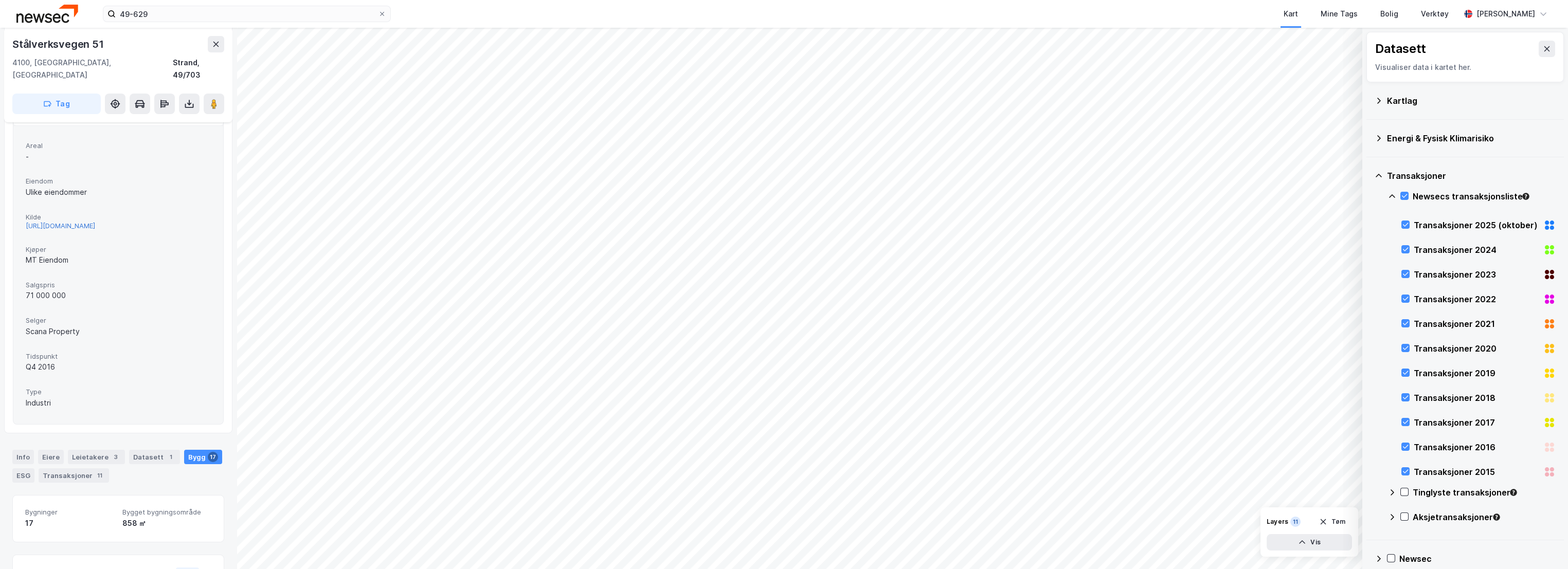
click at [95, 221] on div "[URL][DOMAIN_NAME]" at bounding box center [60, 225] width 69 height 8
click at [381, 15] on icon at bounding box center [382, 13] width 4 height 4
click at [378, 15] on input "49-629" at bounding box center [246, 14] width 262 height 15
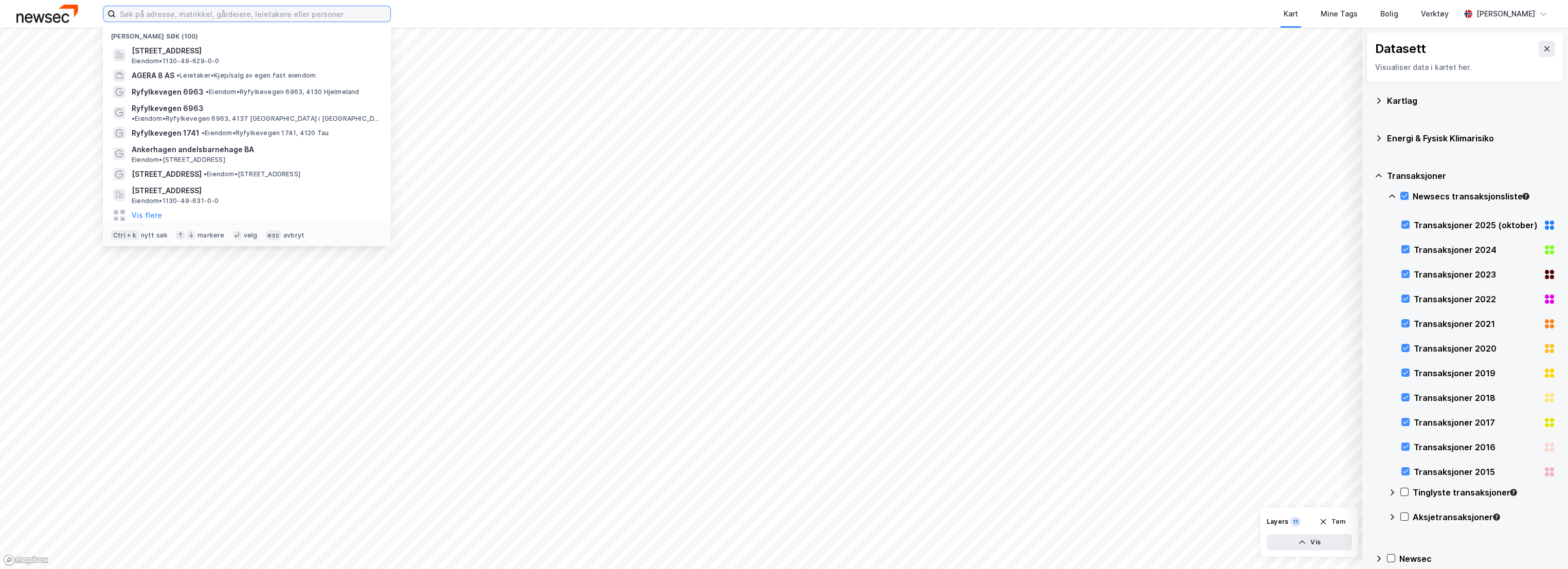
click at [245, 12] on input at bounding box center [252, 14] width 275 height 15
click at [199, 143] on span "Ankerhagen andelsbarnehage BA" at bounding box center [255, 149] width 247 height 12
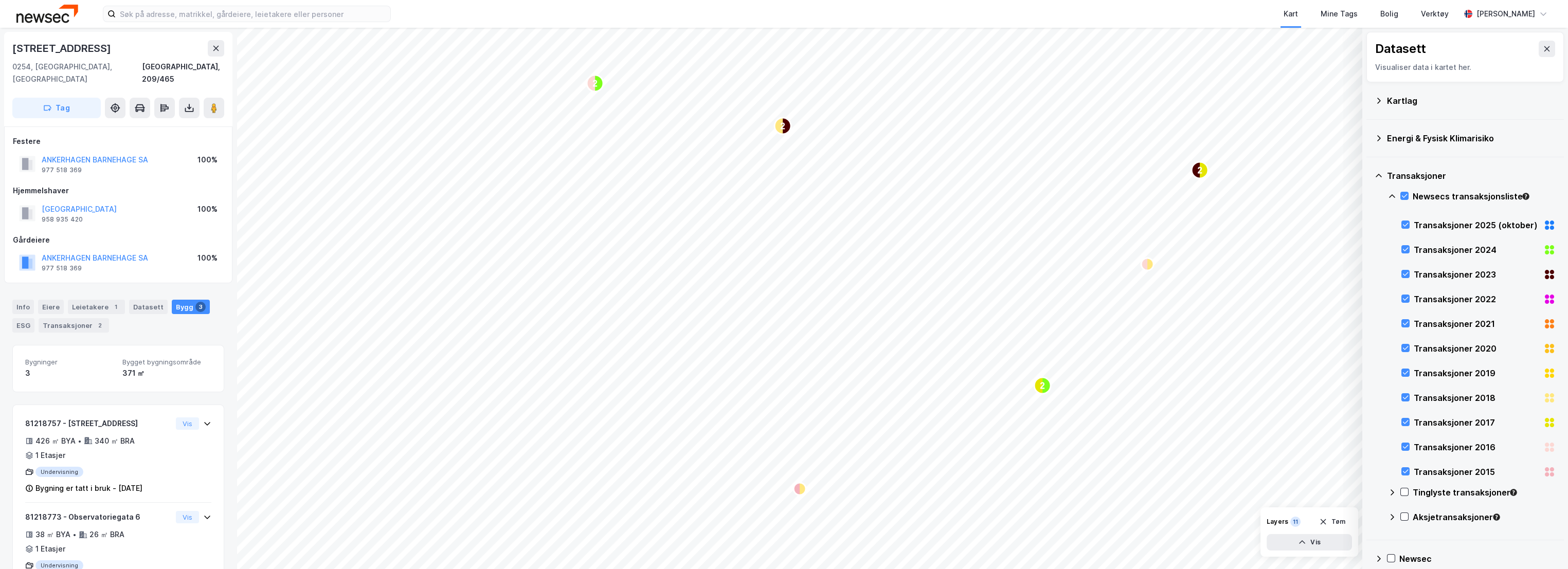
click at [1403, 200] on div at bounding box center [1404, 195] width 8 height 8
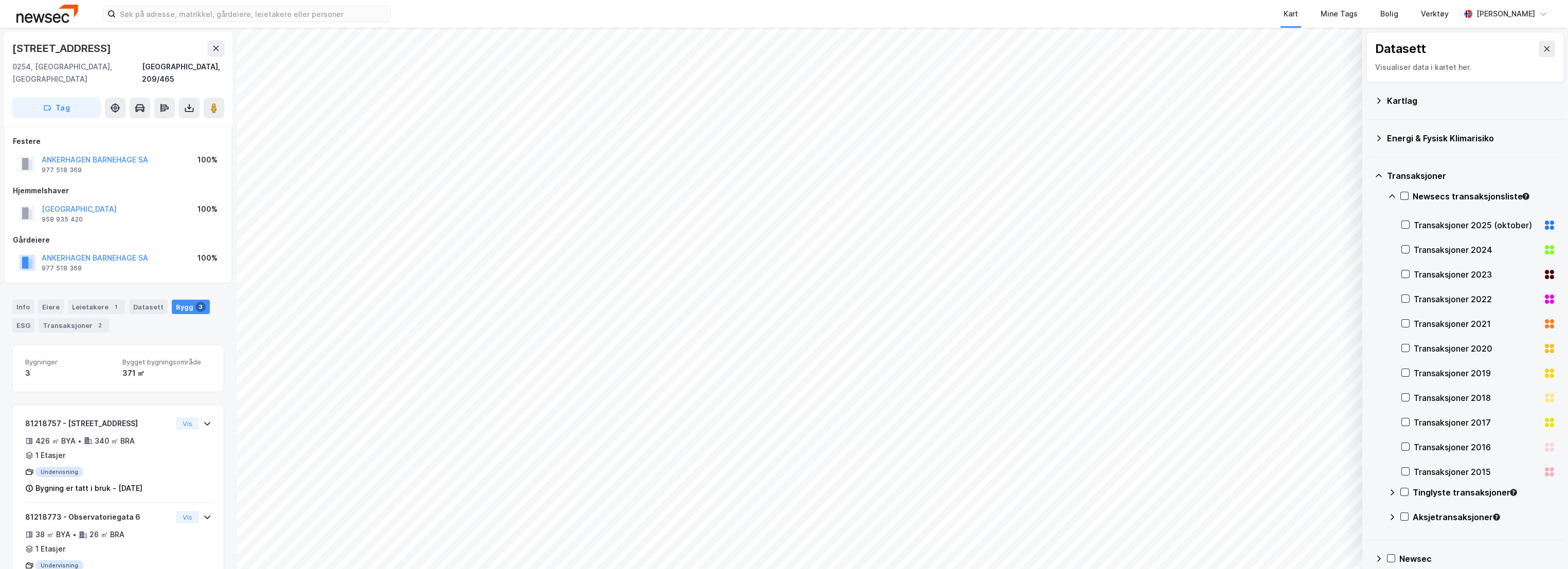
click at [1544, 49] on icon at bounding box center [1546, 48] width 5 height 5
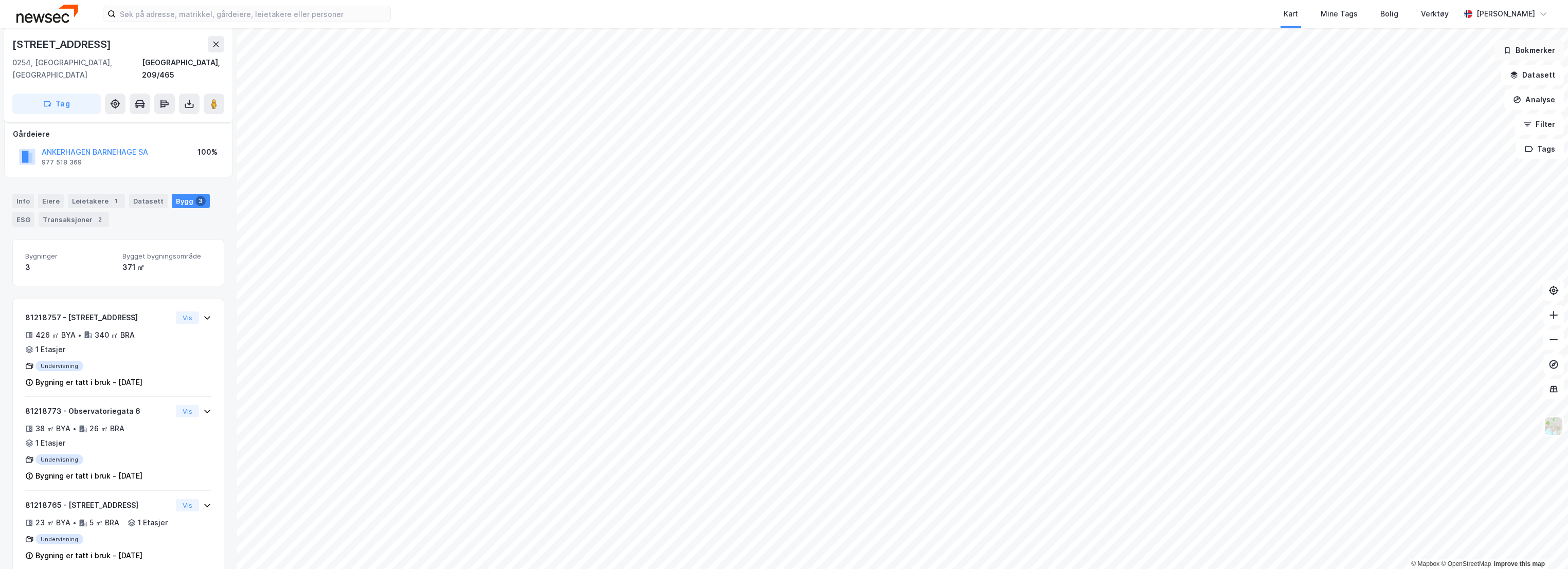
scroll to position [125, 0]
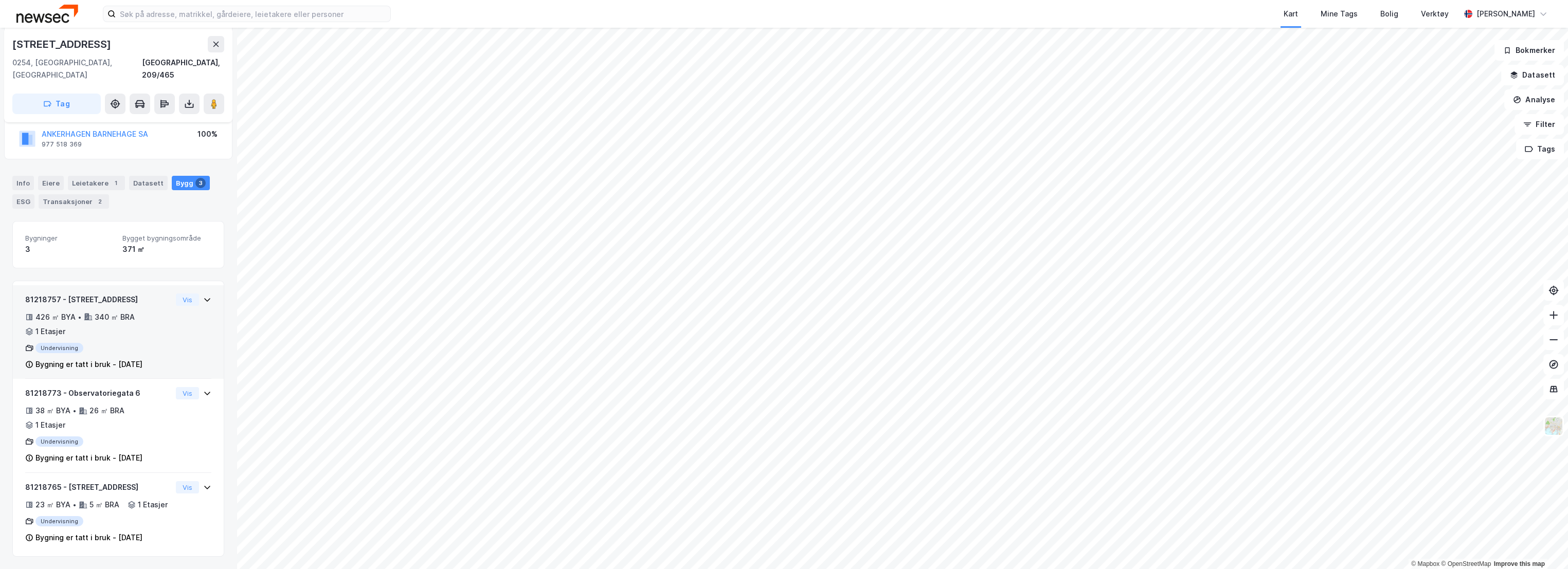
click at [145, 294] on div "81218757 - [STREET_ADDRESS]" at bounding box center [98, 300] width 146 height 12
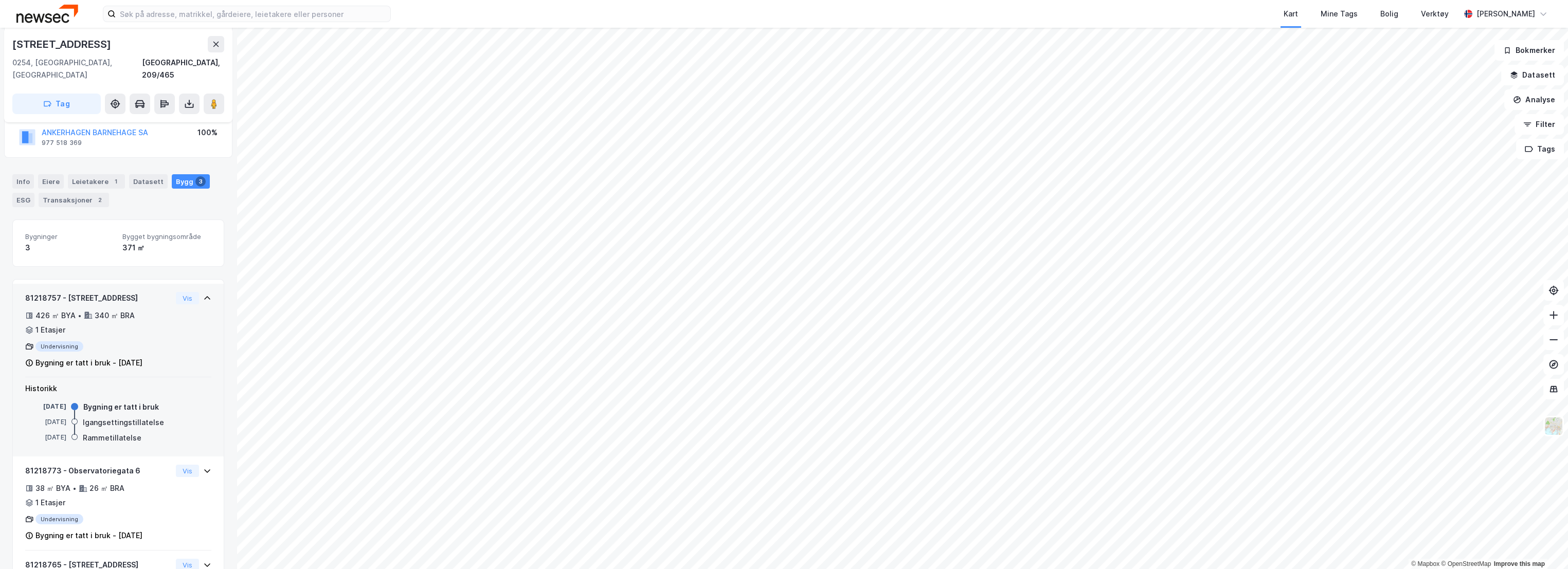
click at [145, 292] on div "81218757 - [STREET_ADDRESS]" at bounding box center [98, 298] width 146 height 12
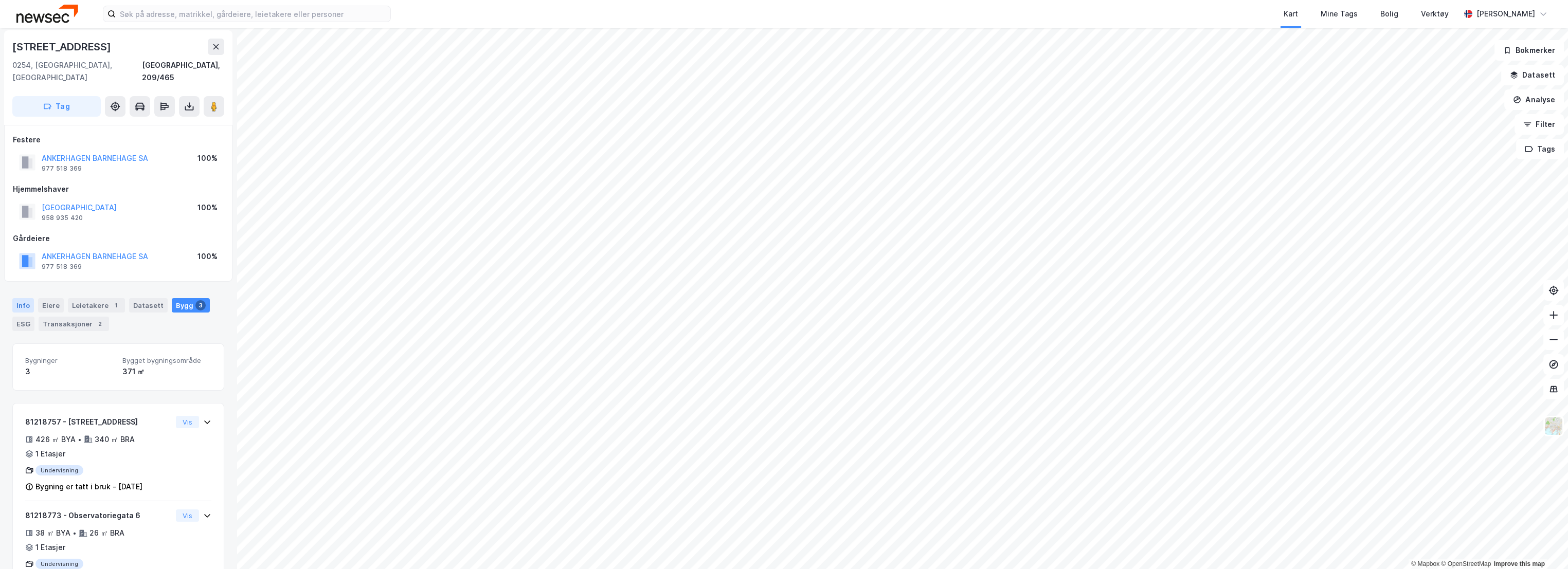
scroll to position [0, 0]
click at [15, 288] on div "Info [PERSON_NAME] 1 Datasett Bygg 3 ESG Transaksjoner 2" at bounding box center [118, 312] width 236 height 49
click at [25, 300] on div "Info" at bounding box center [23, 307] width 22 height 15
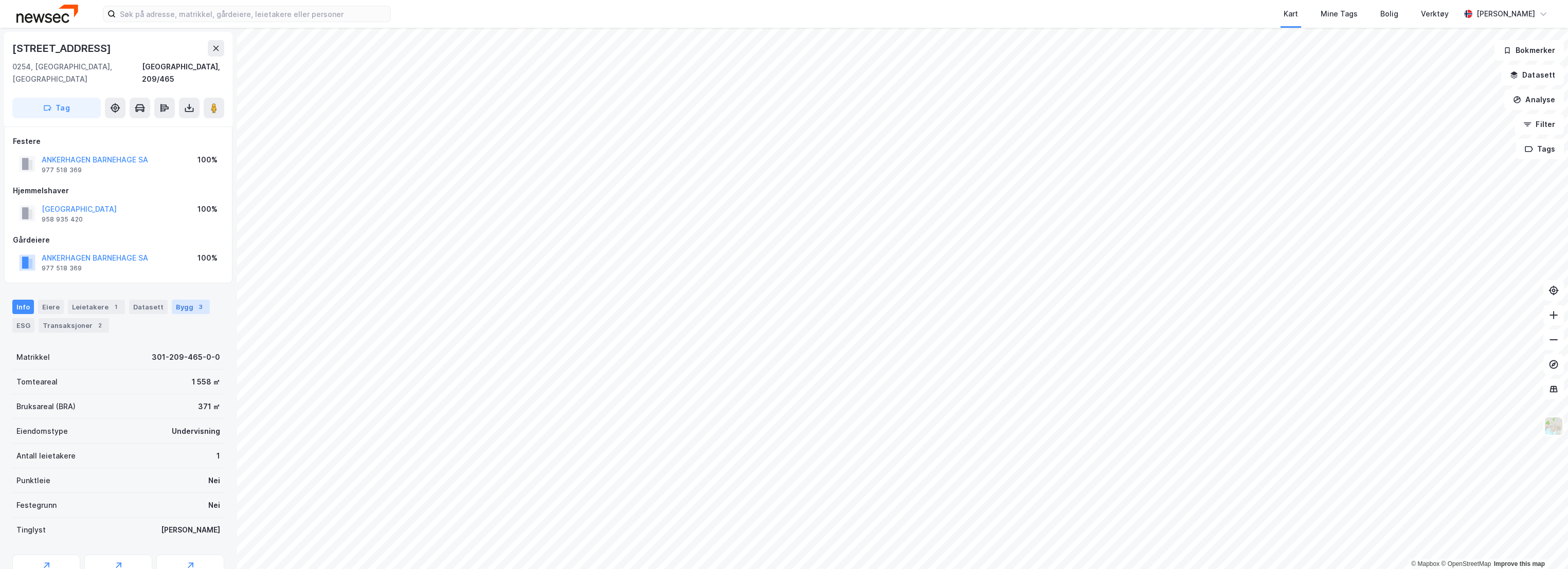
click at [182, 300] on div "Bygg 3" at bounding box center [190, 307] width 38 height 15
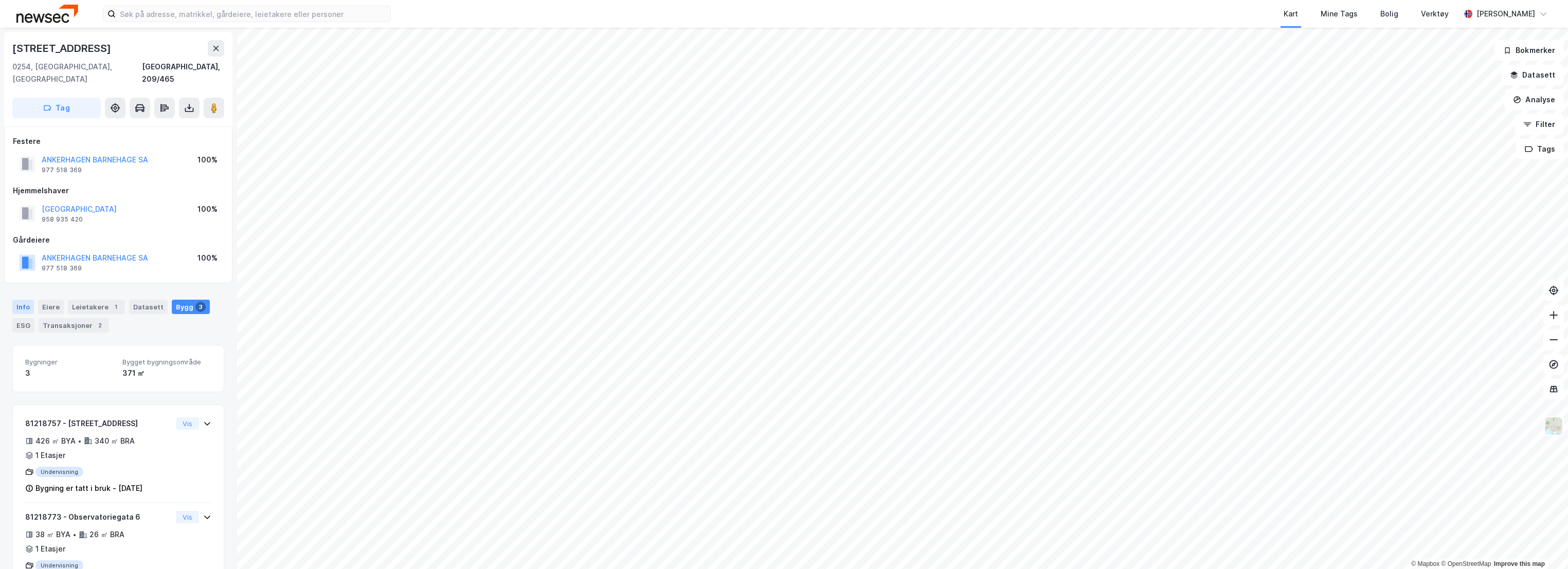
click at [21, 300] on div "Info" at bounding box center [23, 307] width 22 height 15
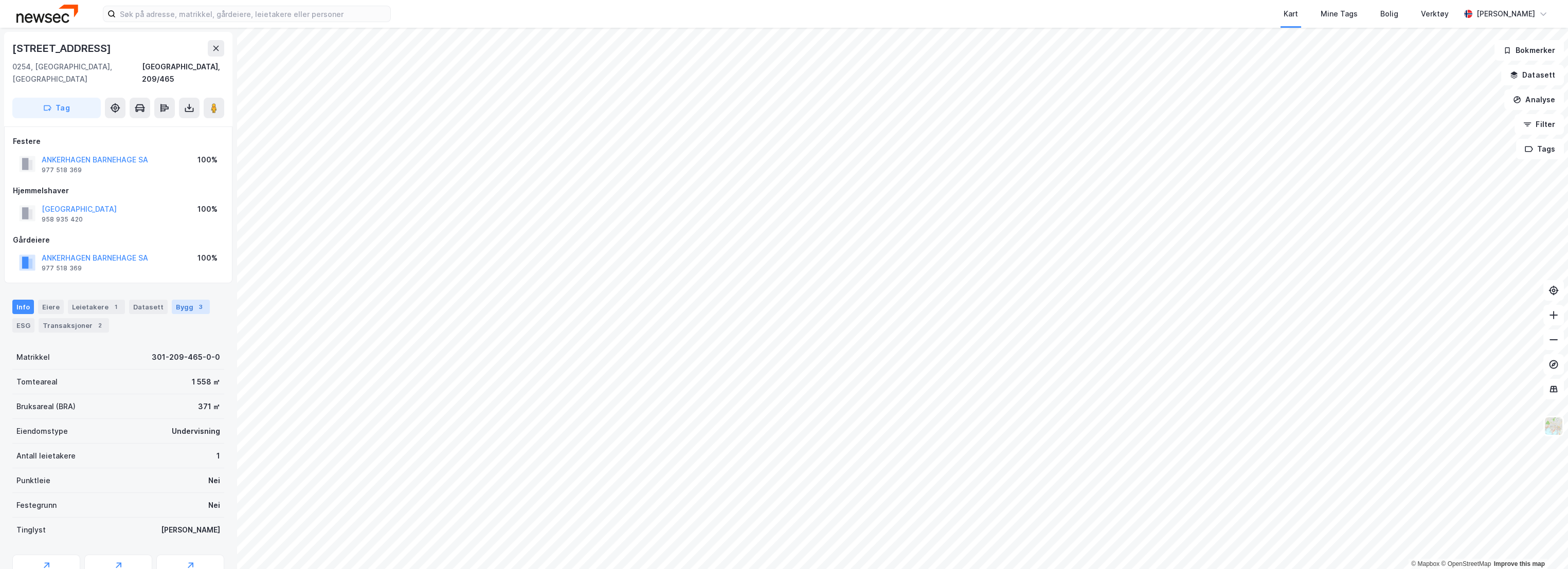
click at [172, 300] on div "Bygg 3" at bounding box center [190, 307] width 38 height 15
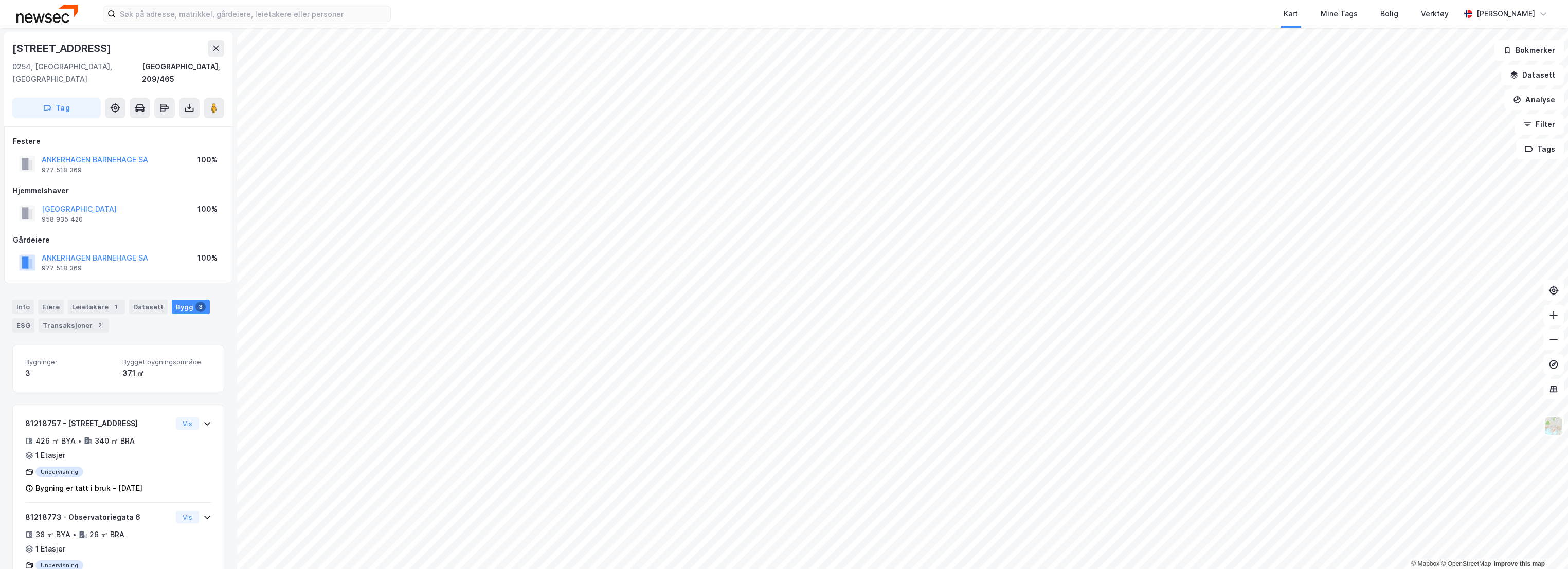
drag, startPoint x: 118, startPoint y: 48, endPoint x: 0, endPoint y: 32, distance: 119.1
click at [0, 32] on div "[STREET_ADDRESS], 209/465 Tag Festere [GEOGRAPHIC_DATA] [GEOGRAPHIC_DATA] 977 5…" at bounding box center [118, 298] width 236 height 541
copy div "[STREET_ADDRESS]"
click at [194, 18] on input at bounding box center [252, 14] width 275 height 15
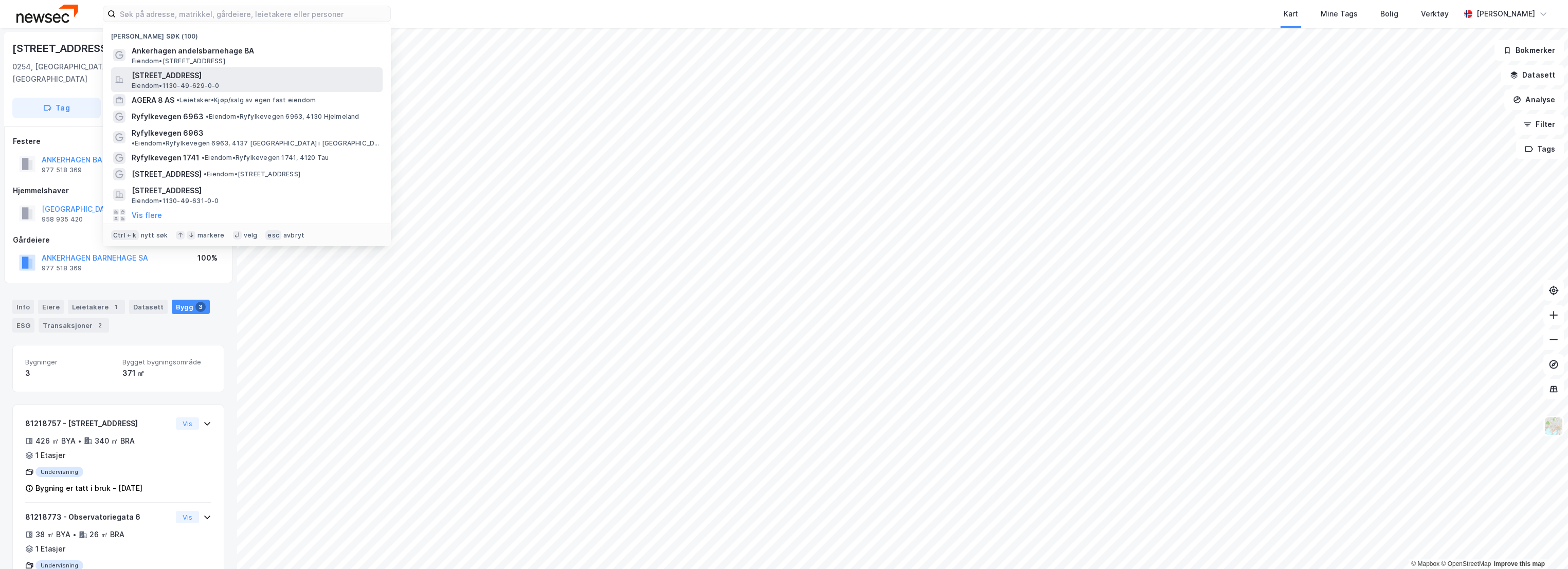
click at [222, 71] on span "[STREET_ADDRESS]" at bounding box center [255, 75] width 247 height 12
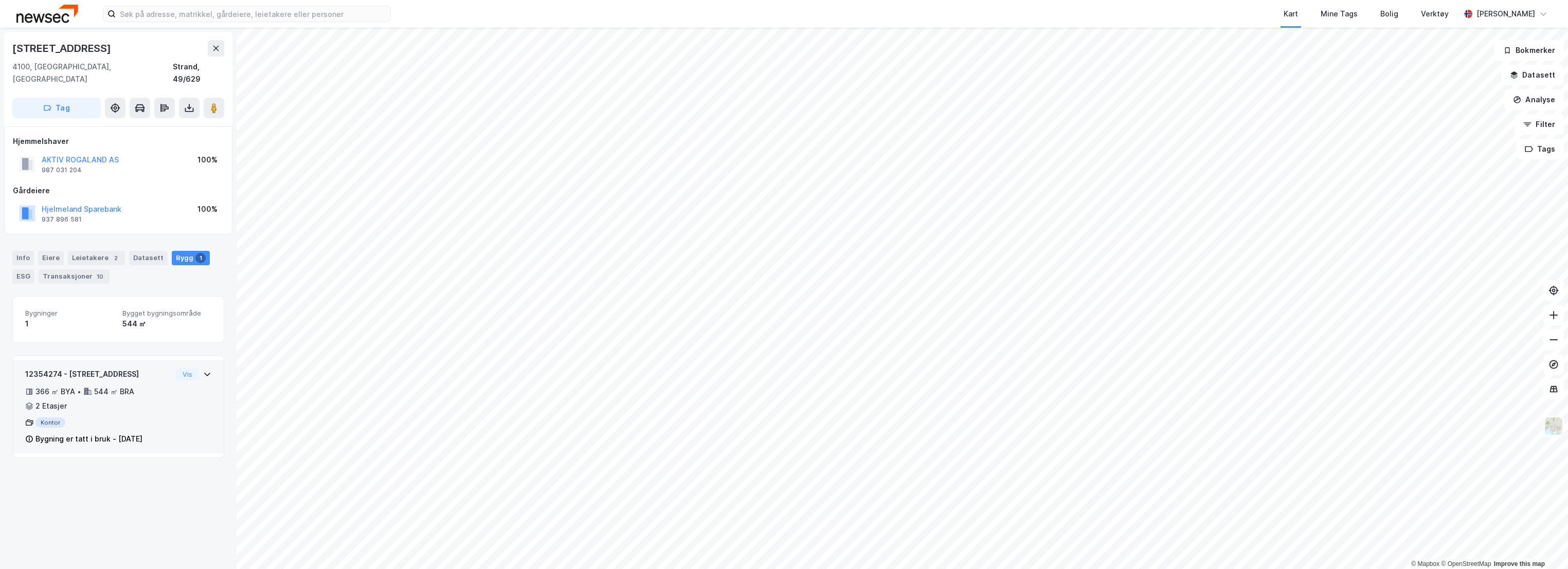
click at [137, 371] on div "12354274 - Rådhusgaten 12 366 ㎡ BYA • 544 ㎡ BRA • 2 Etasjer Kontor Bygning er t…" at bounding box center [98, 407] width 146 height 77
click at [145, 368] on div "12354274 - [STREET_ADDRESS]" at bounding box center [98, 374] width 146 height 12
click at [25, 251] on div "Info" at bounding box center [23, 258] width 22 height 15
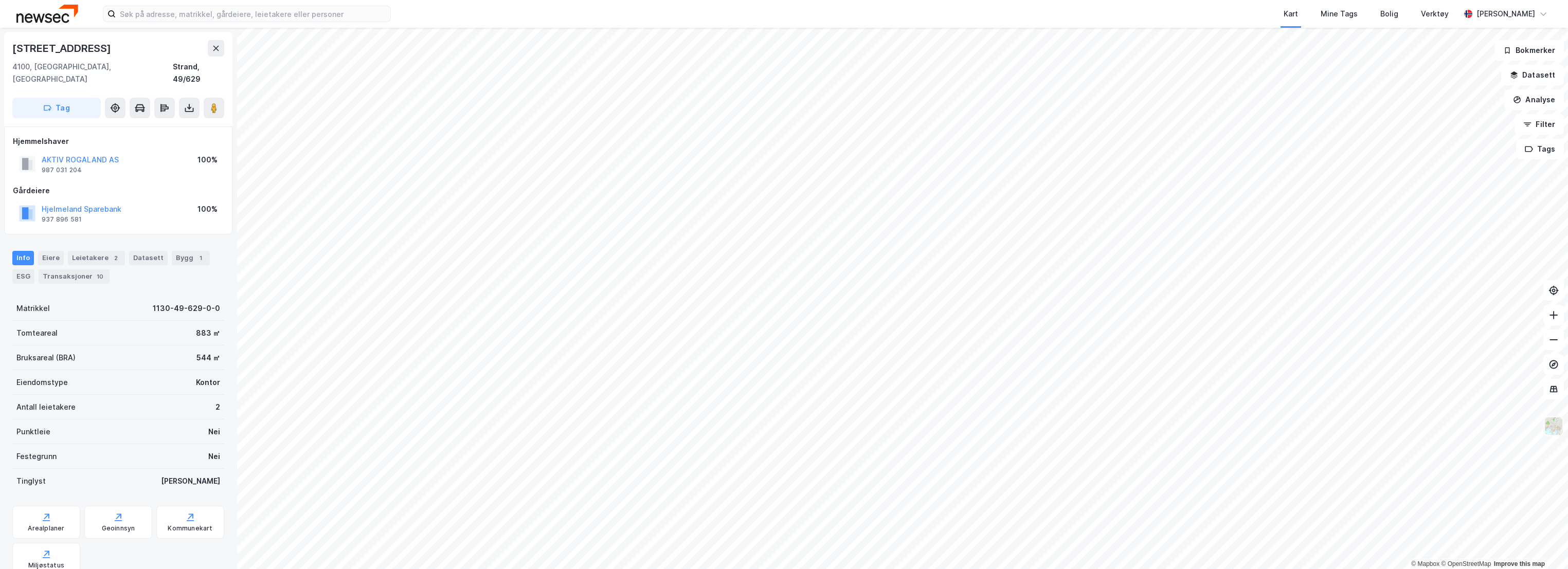
click at [1553, 430] on img at bounding box center [1553, 425] width 19 height 19
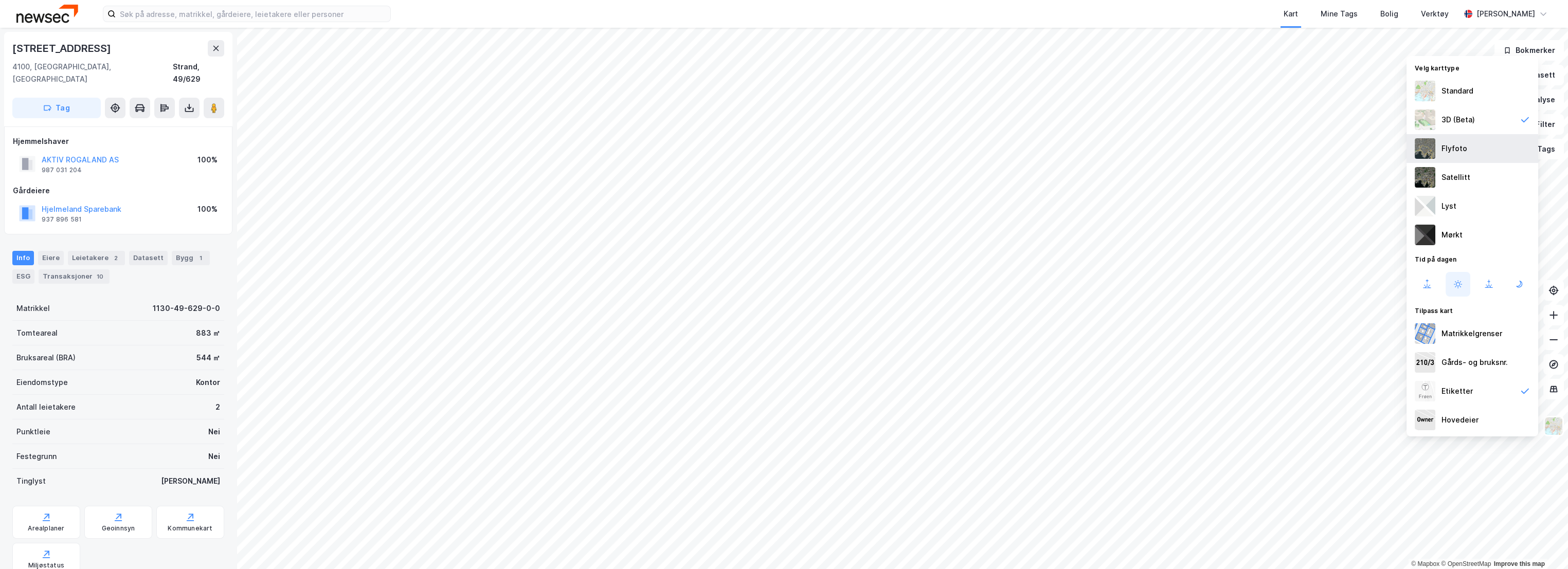
click at [1471, 148] on div "Flyfoto" at bounding box center [1472, 148] width 132 height 28
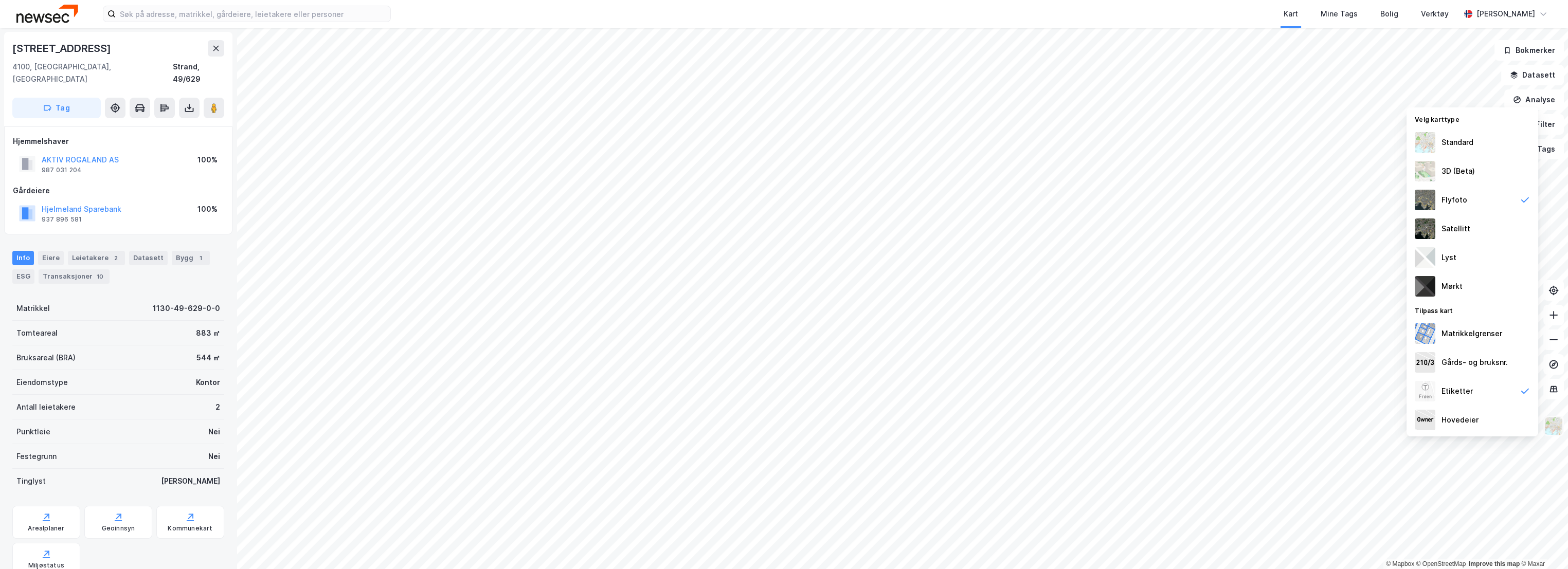
scroll to position [1, 0]
click at [1550, 425] on img at bounding box center [1553, 425] width 19 height 19
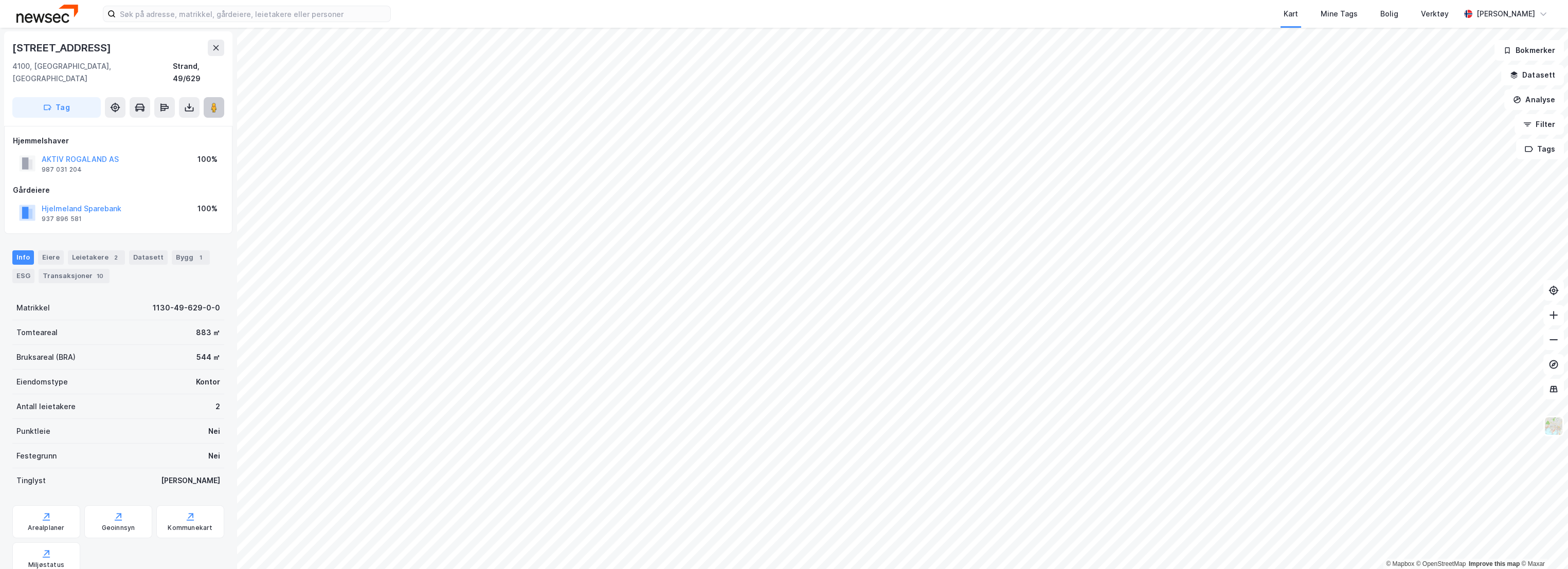
click at [214, 102] on image at bounding box center [214, 107] width 6 height 10
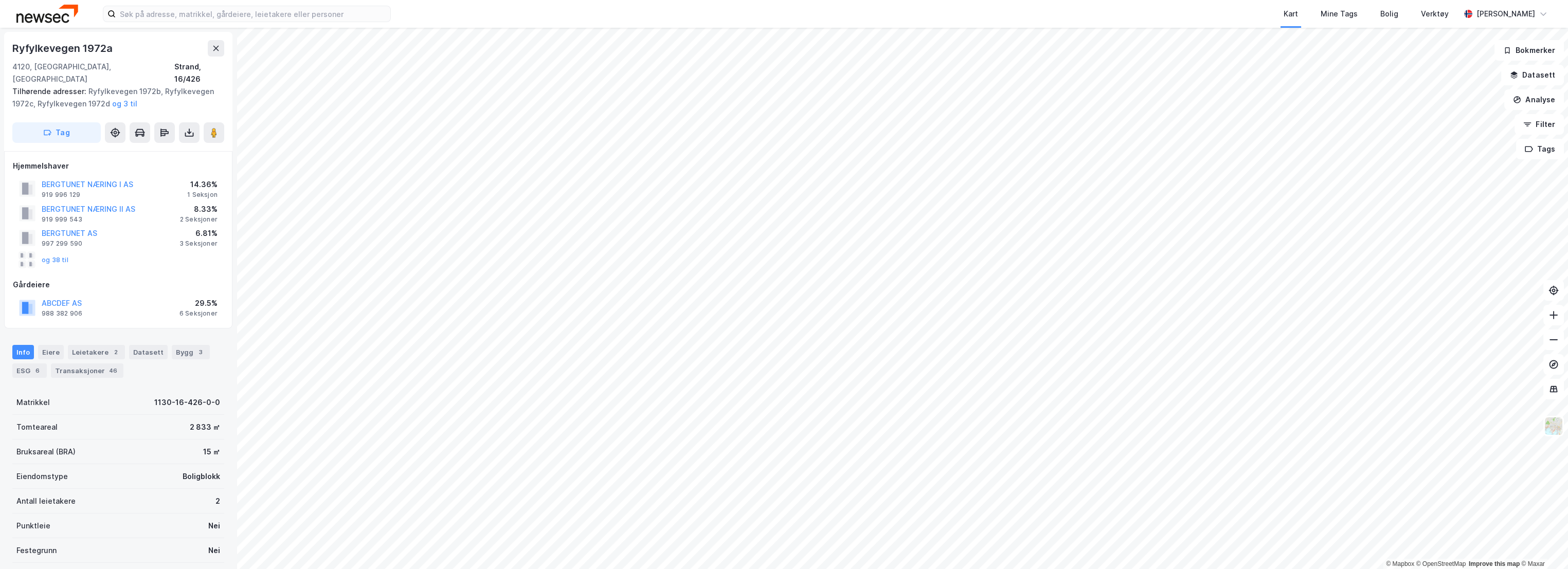
scroll to position [1, 0]
click at [55, 344] on div "Eiere" at bounding box center [50, 351] width 25 height 15
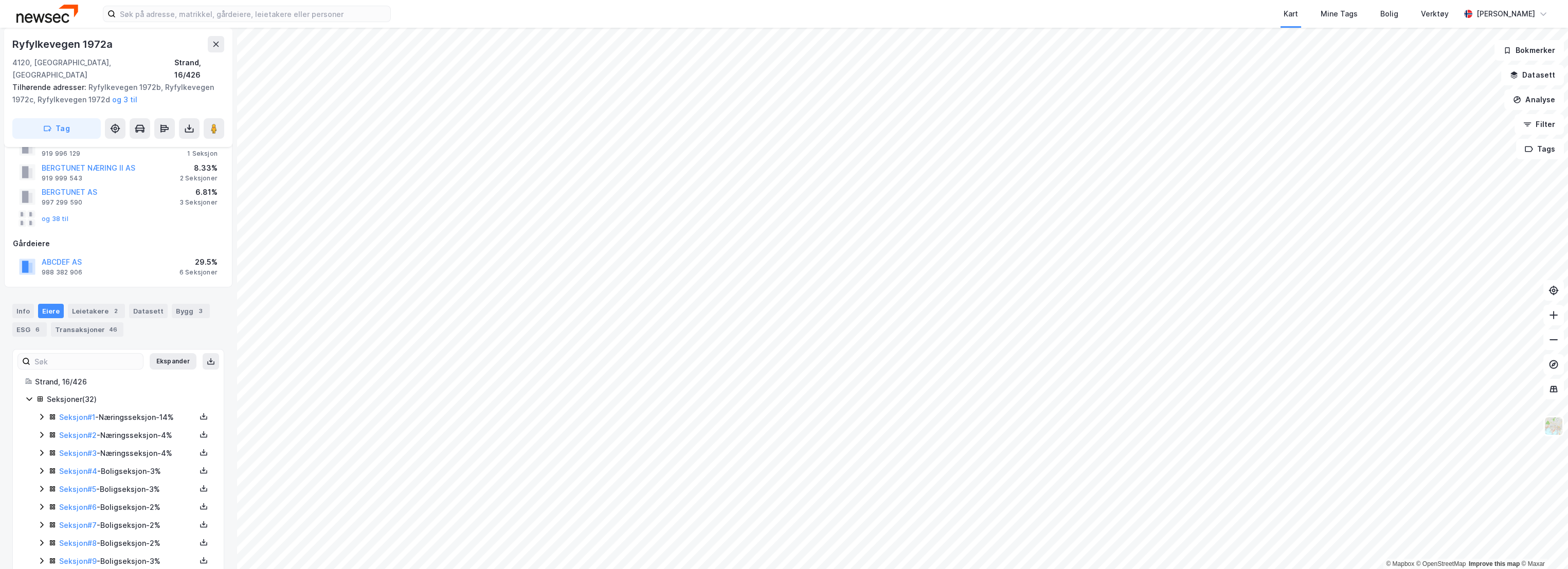
scroll to position [58, 0]
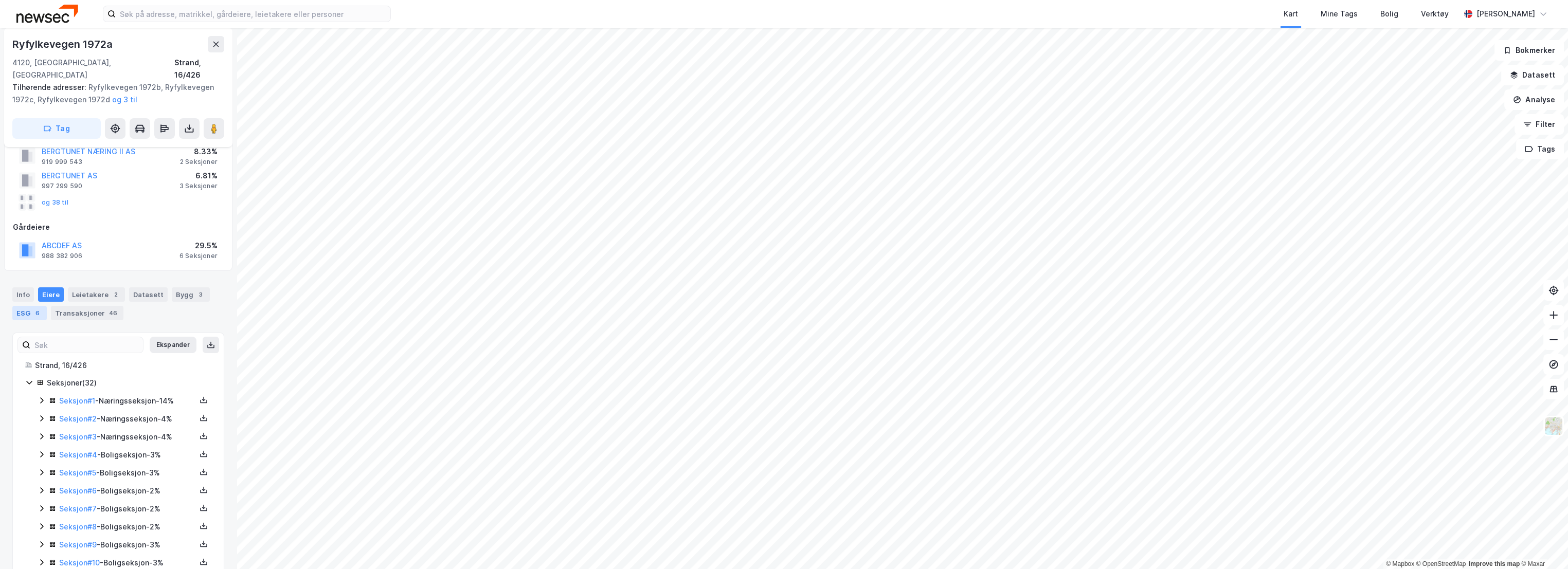
click at [32, 306] on div "ESG 6" at bounding box center [29, 313] width 35 height 15
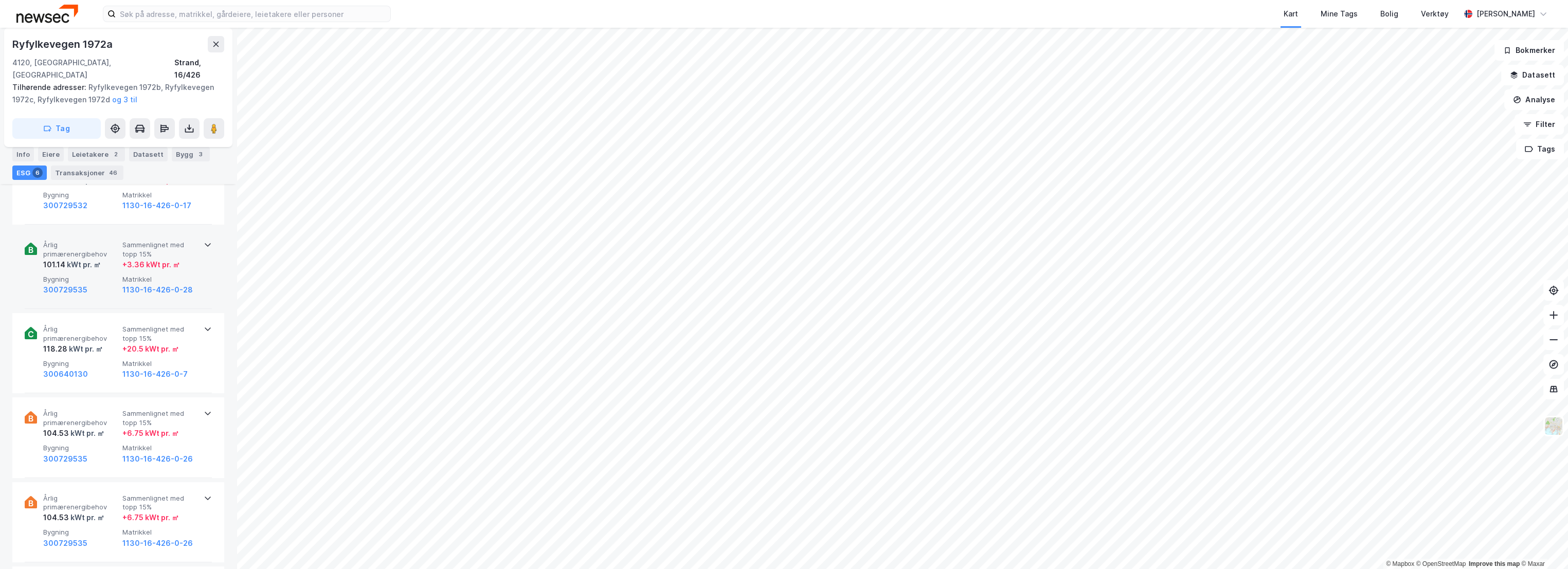
click at [102, 256] on div "Årlig primærenergibehov 101.14 kWt pr. ㎡ Sammenlignet med topp 15% + 3.36 kWt p…" at bounding box center [118, 268] width 187 height 80
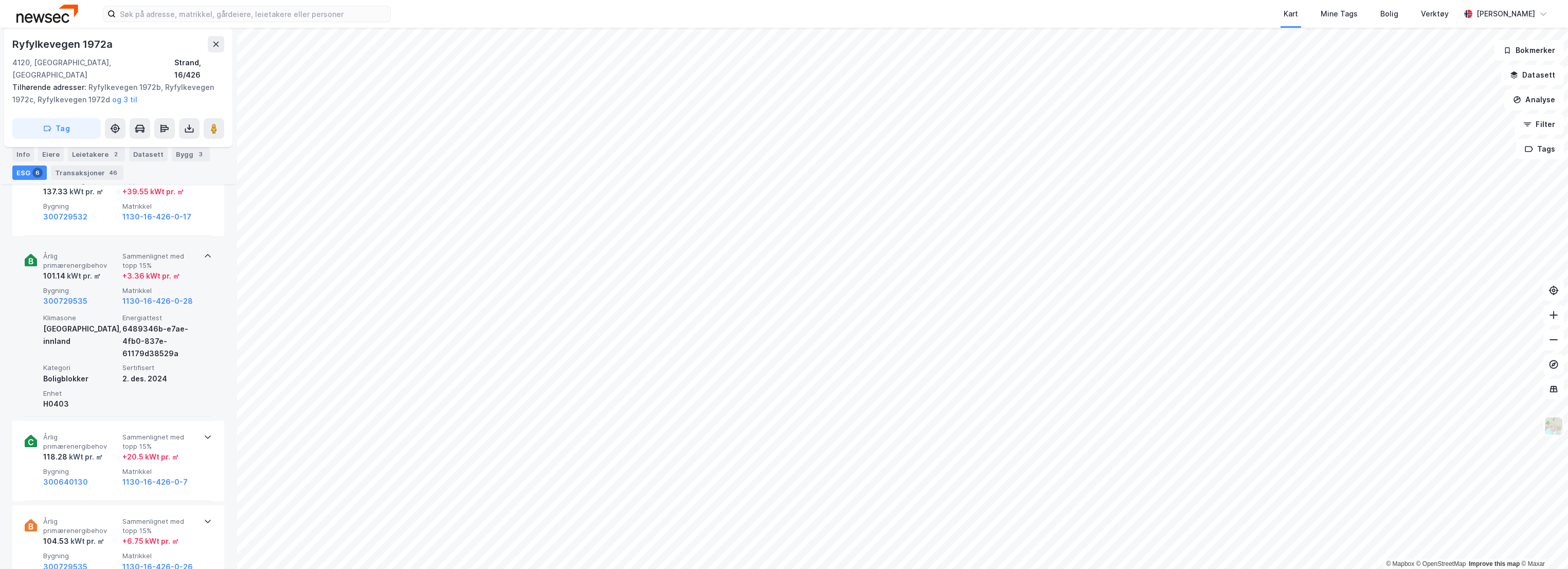
scroll to position [457, 0]
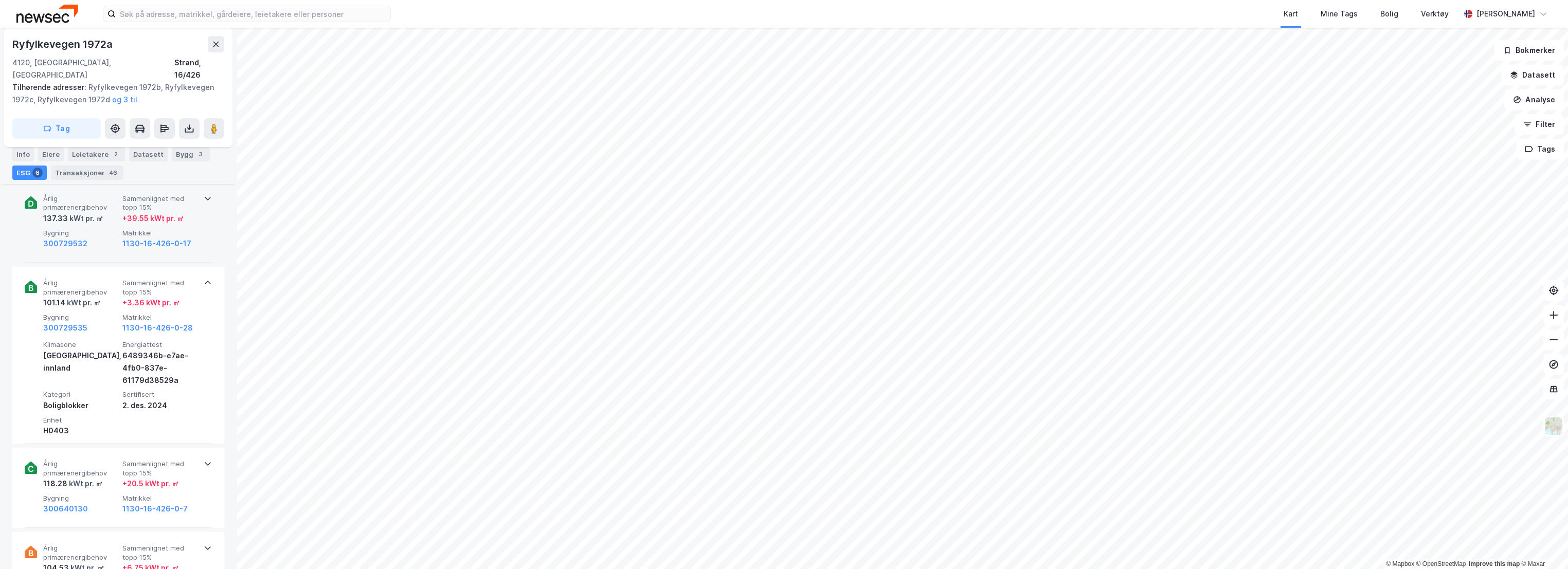
click at [107, 212] on div "137.33 kWt pr. ㎡" at bounding box center [81, 218] width 75 height 12
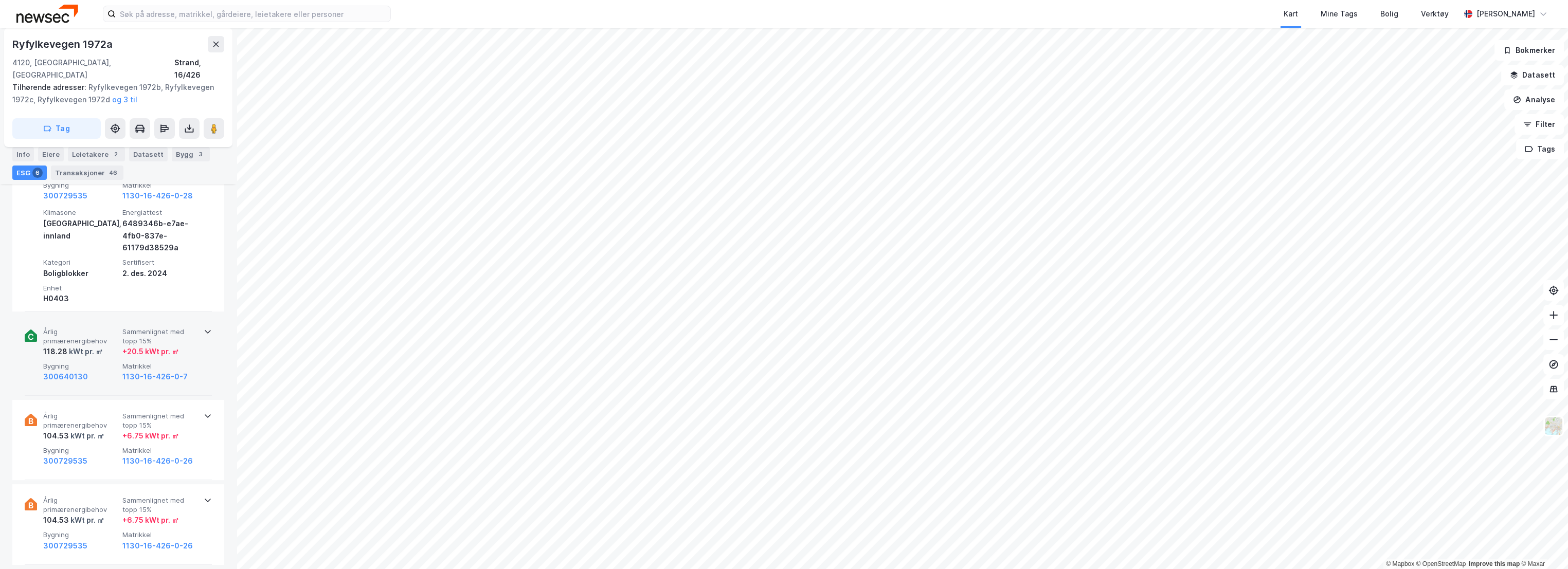
click at [105, 345] on div "118.28 kWt pr. ㎡" at bounding box center [81, 351] width 75 height 12
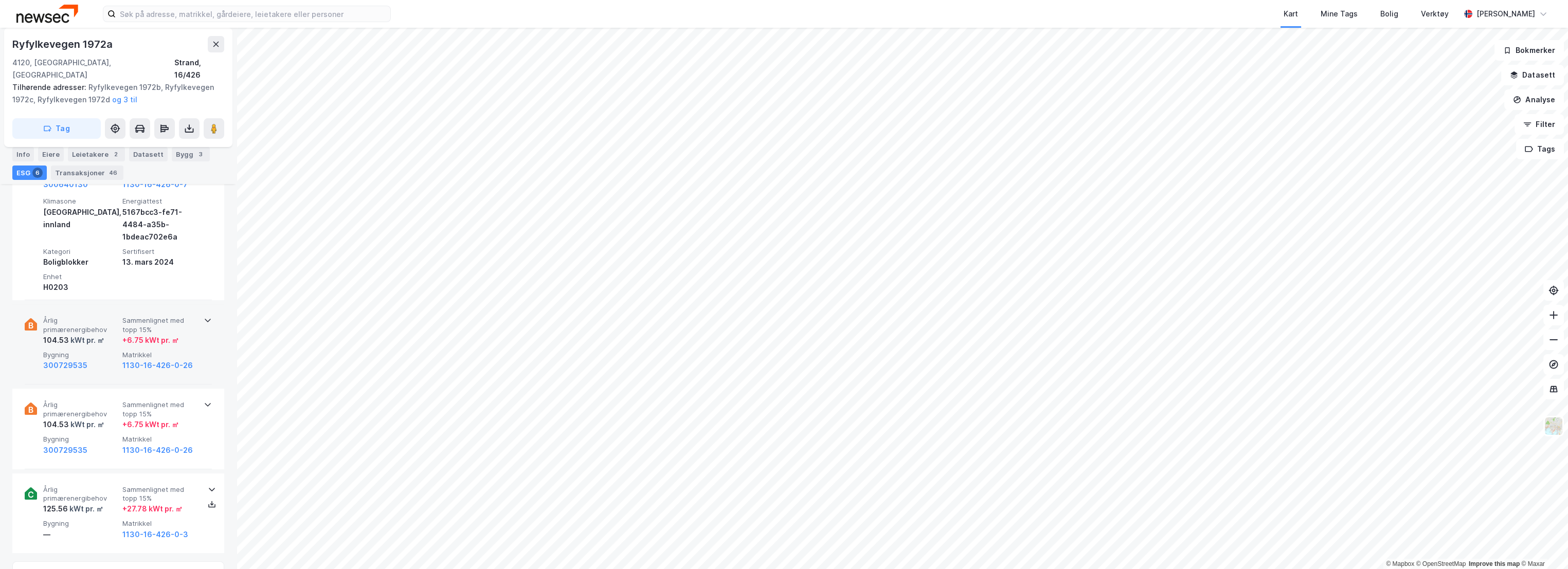
scroll to position [913, 0]
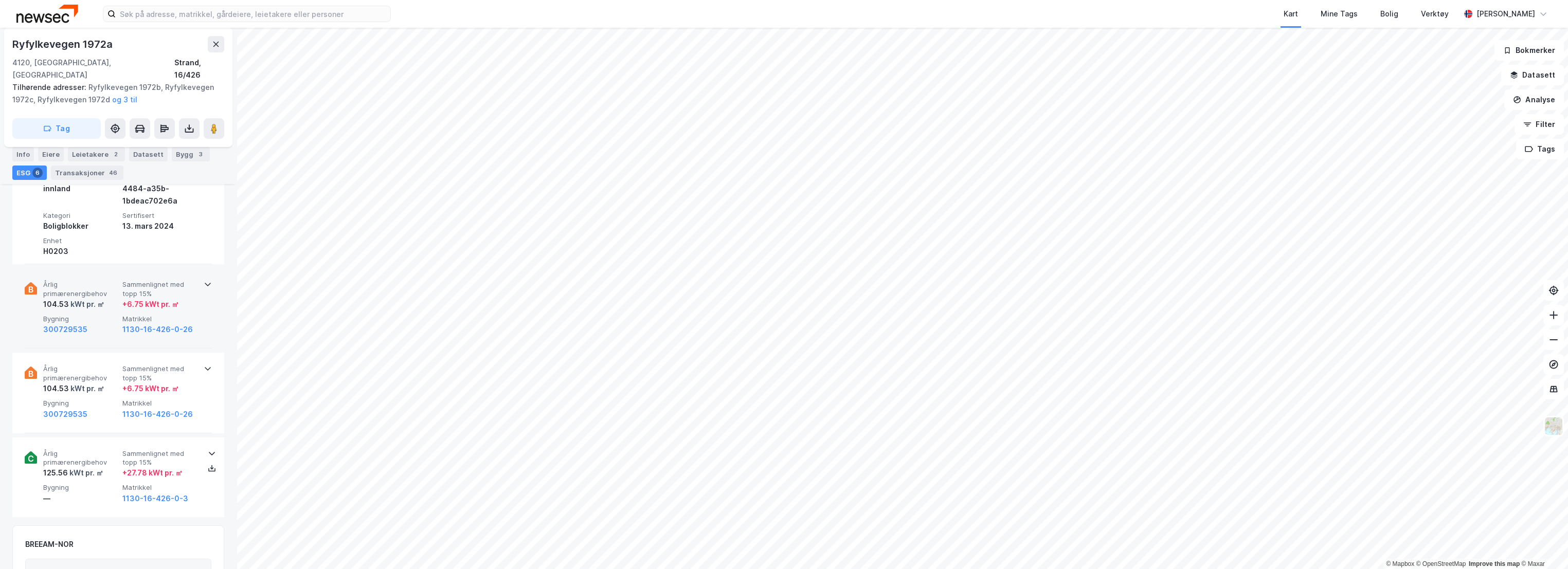
click at [104, 364] on span "Årlig primærenergibehov" at bounding box center [81, 373] width 75 height 18
click at [105, 314] on span "Bygning" at bounding box center [81, 318] width 75 height 8
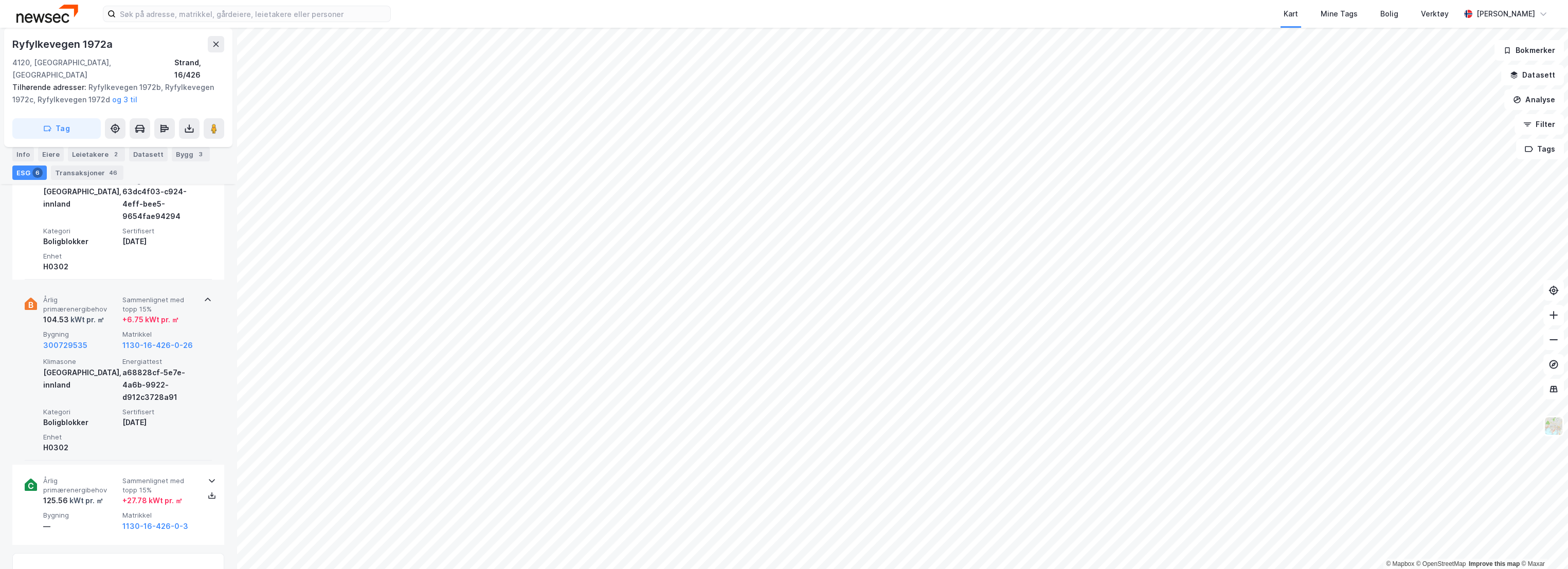
scroll to position [1085, 0]
click at [102, 401] on span "Kategori" at bounding box center [81, 405] width 75 height 8
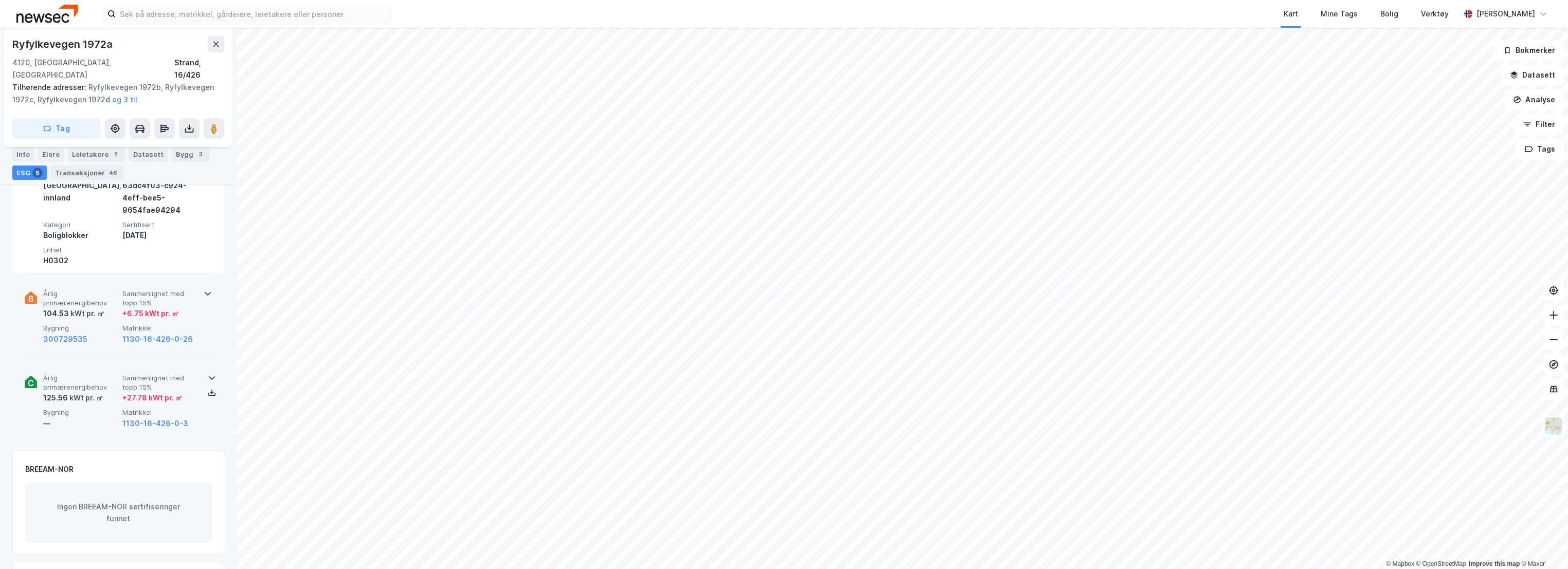
click at [102, 391] on div "kWt pr. ㎡" at bounding box center [85, 398] width 35 height 12
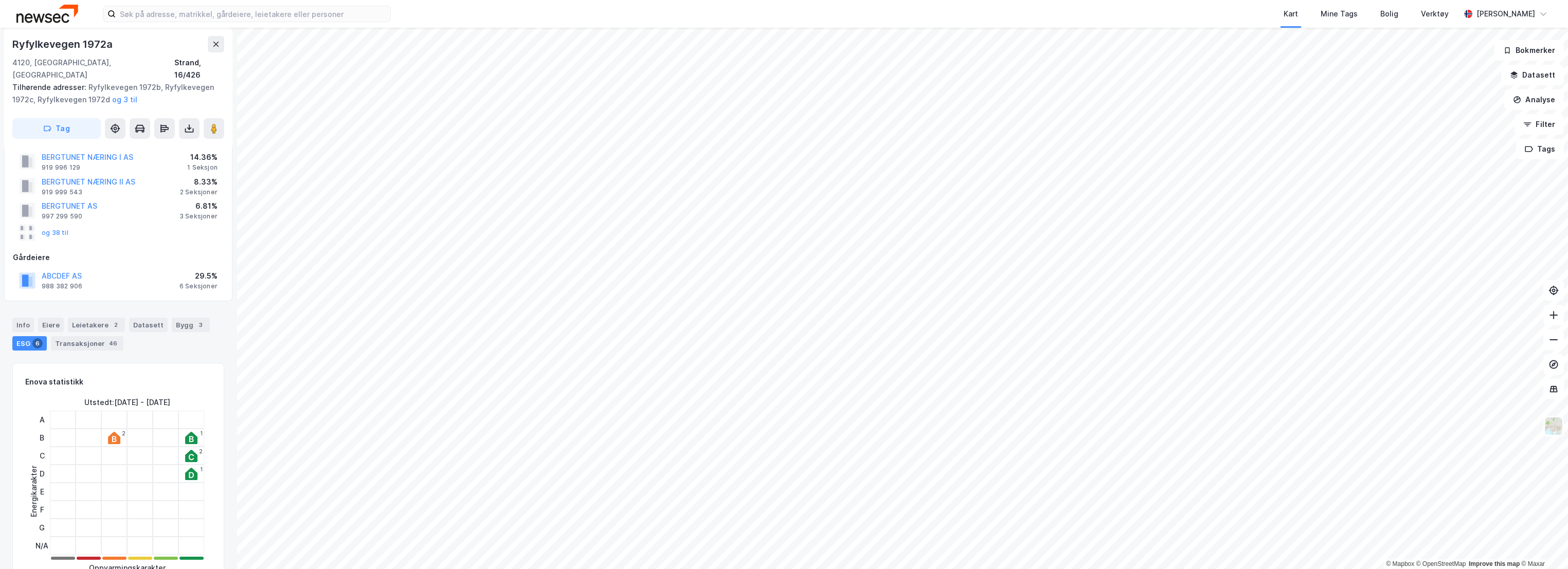
scroll to position [0, 0]
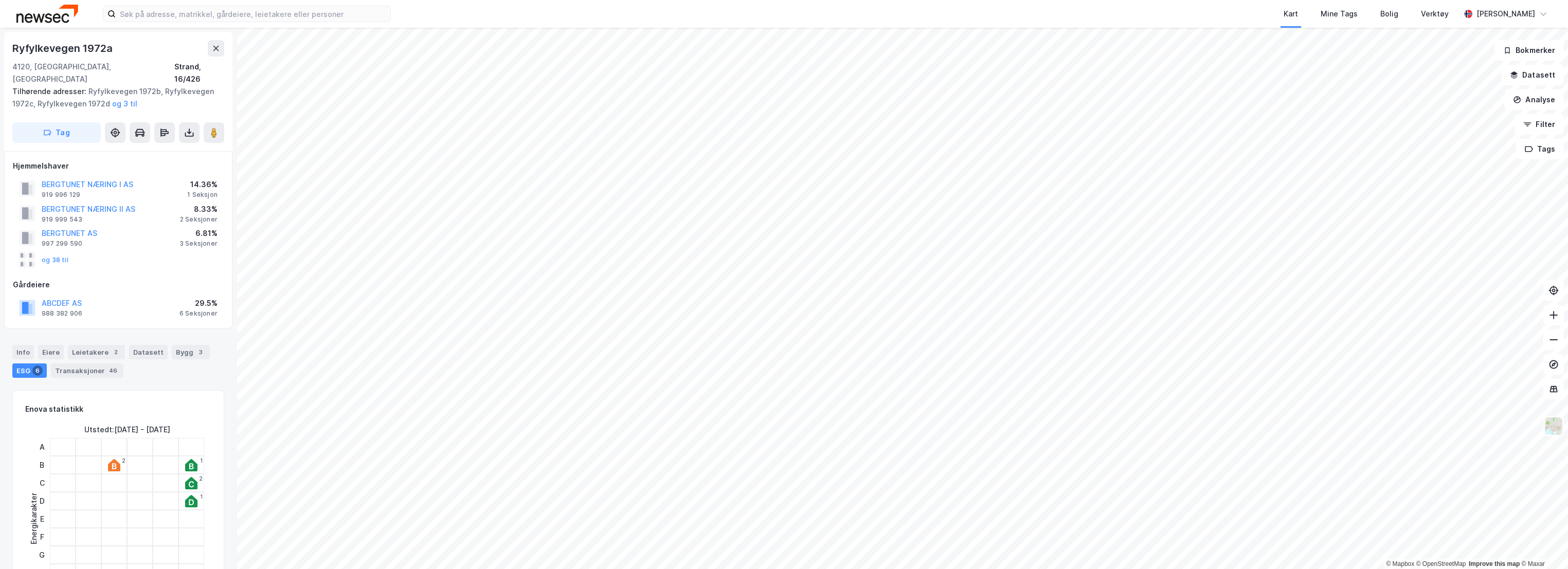
click at [50, 332] on div "Info Eiere Leietakere 2 Datasett Bygg 3 ESG 6 Transaksjoner 46" at bounding box center [118, 357] width 236 height 49
click at [48, 344] on div "Eiere" at bounding box center [50, 351] width 25 height 15
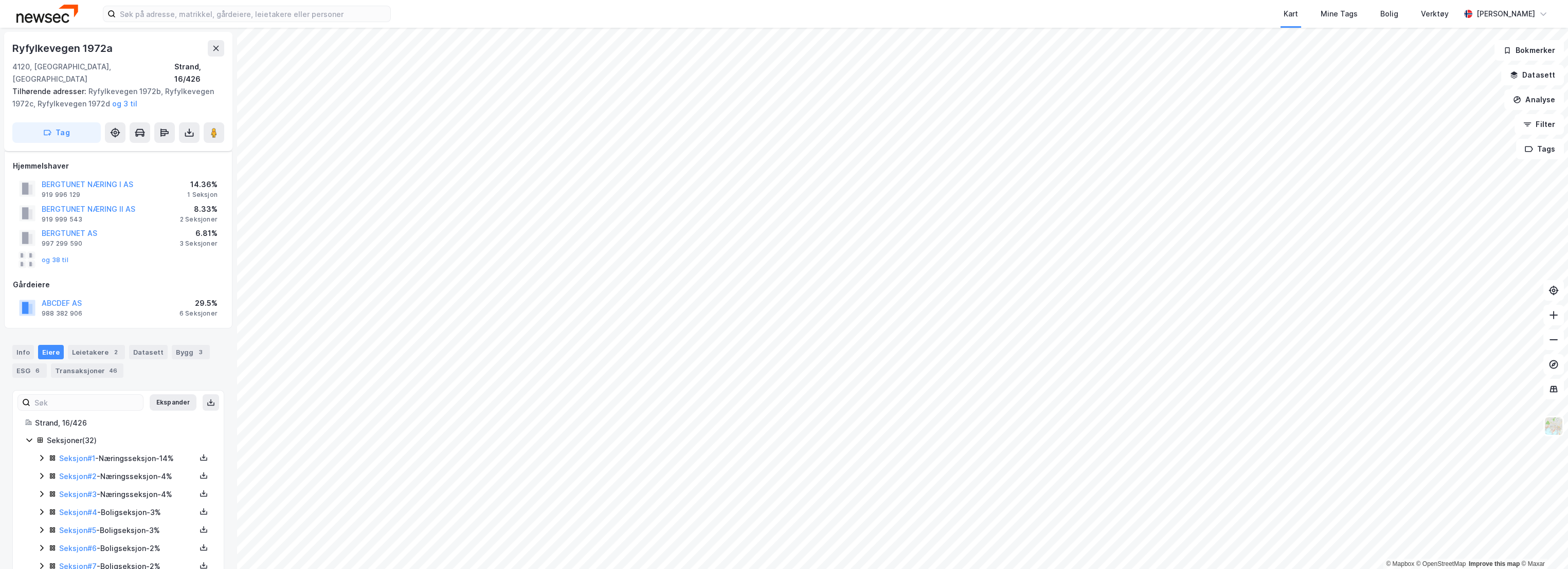
scroll to position [114, 0]
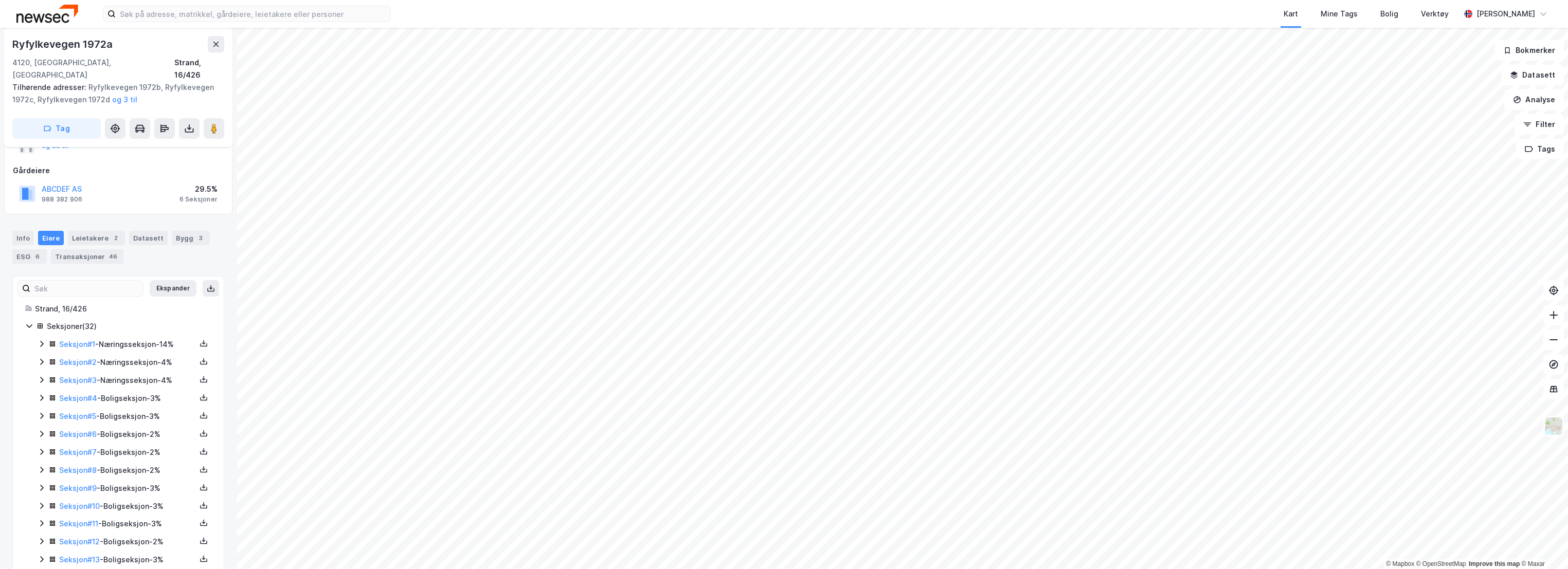
click at [42, 340] on icon at bounding box center [42, 344] width 8 height 8
click at [75, 393] on icon at bounding box center [78, 397] width 8 height 8
click at [0, 0] on button "ABCDEF AS" at bounding box center [0, 0] width 0 height 0
